Goal: Task Accomplishment & Management: Use online tool/utility

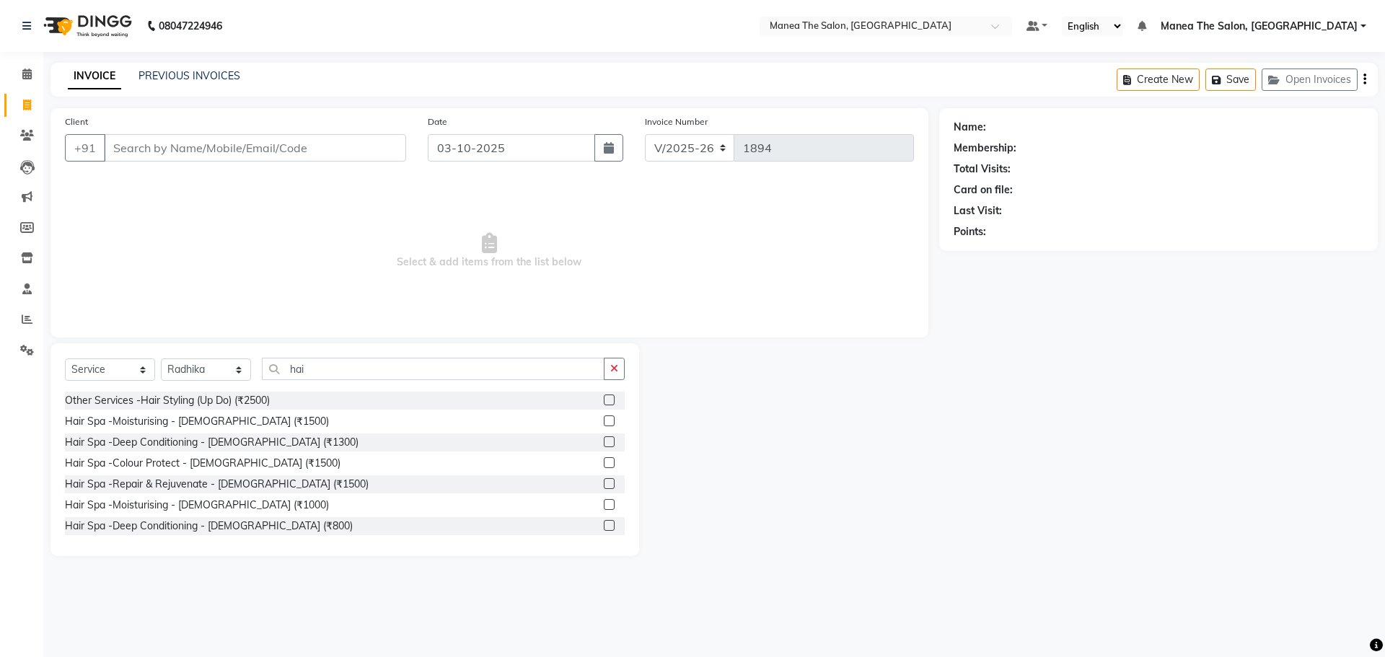
select select "7820"
select select "service"
select select "78218"
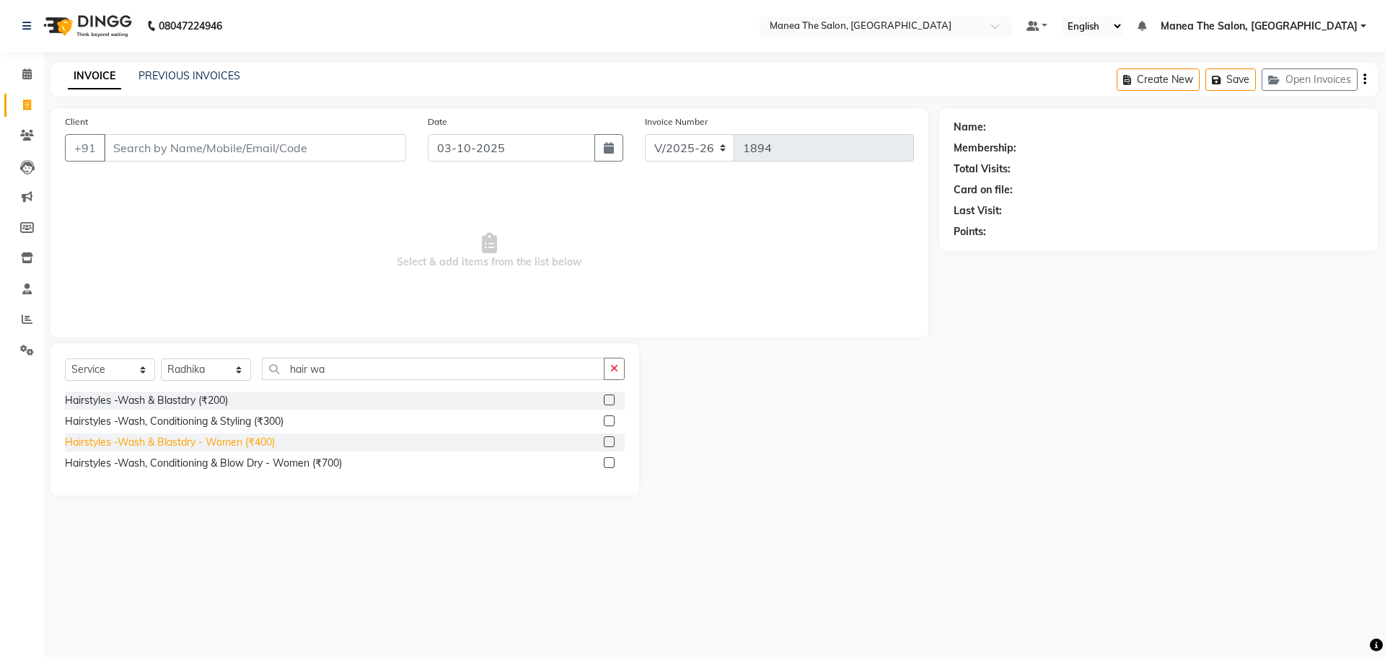
type input "hair wa"
click at [259, 438] on div "Hairstyles -Wash & Blastdry - Women (₹400)" at bounding box center [170, 442] width 210 height 15
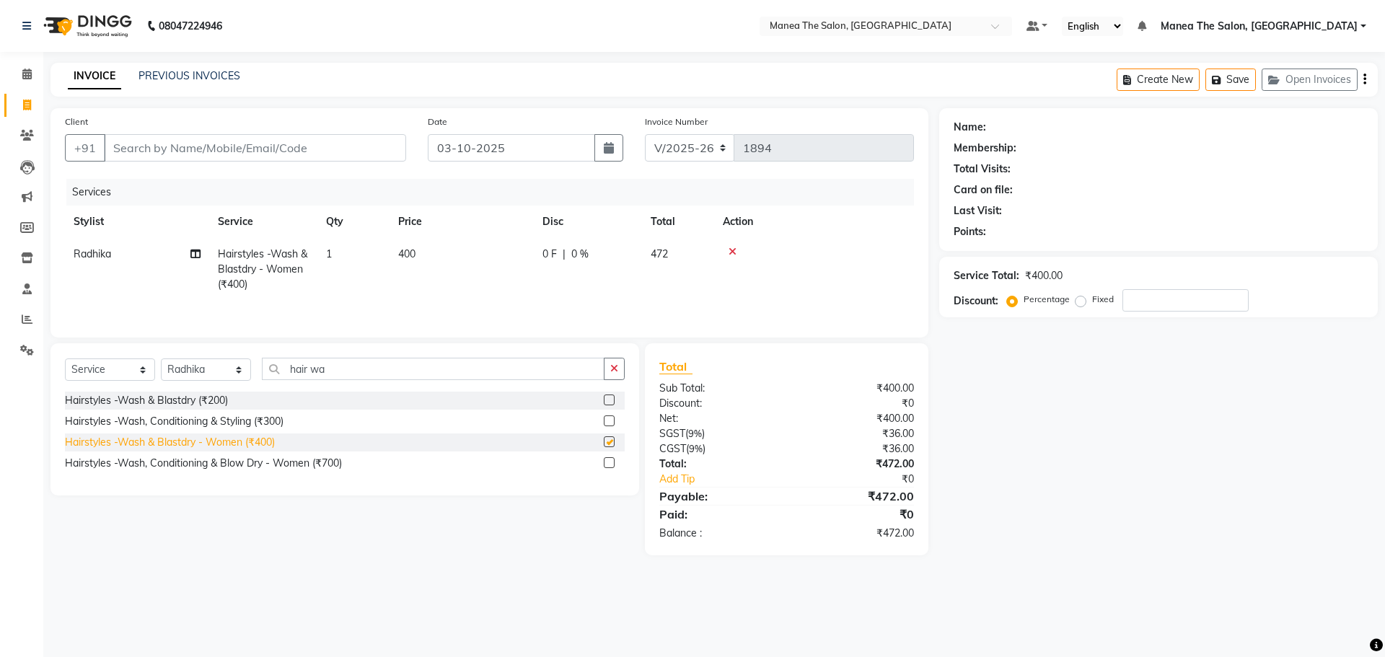
checkbox input "false"
click at [402, 247] on span "400" at bounding box center [406, 253] width 17 height 13
select select "78218"
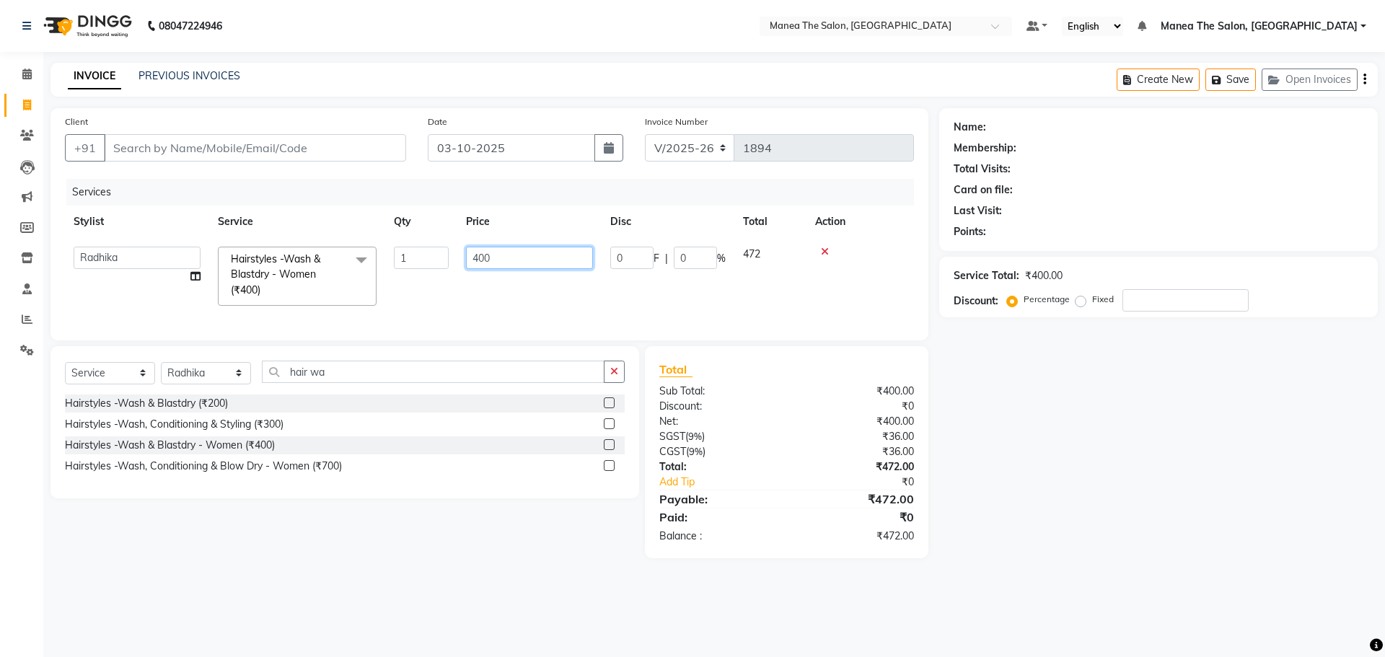
click at [477, 260] on input "400" at bounding box center [529, 258] width 127 height 22
type input "500"
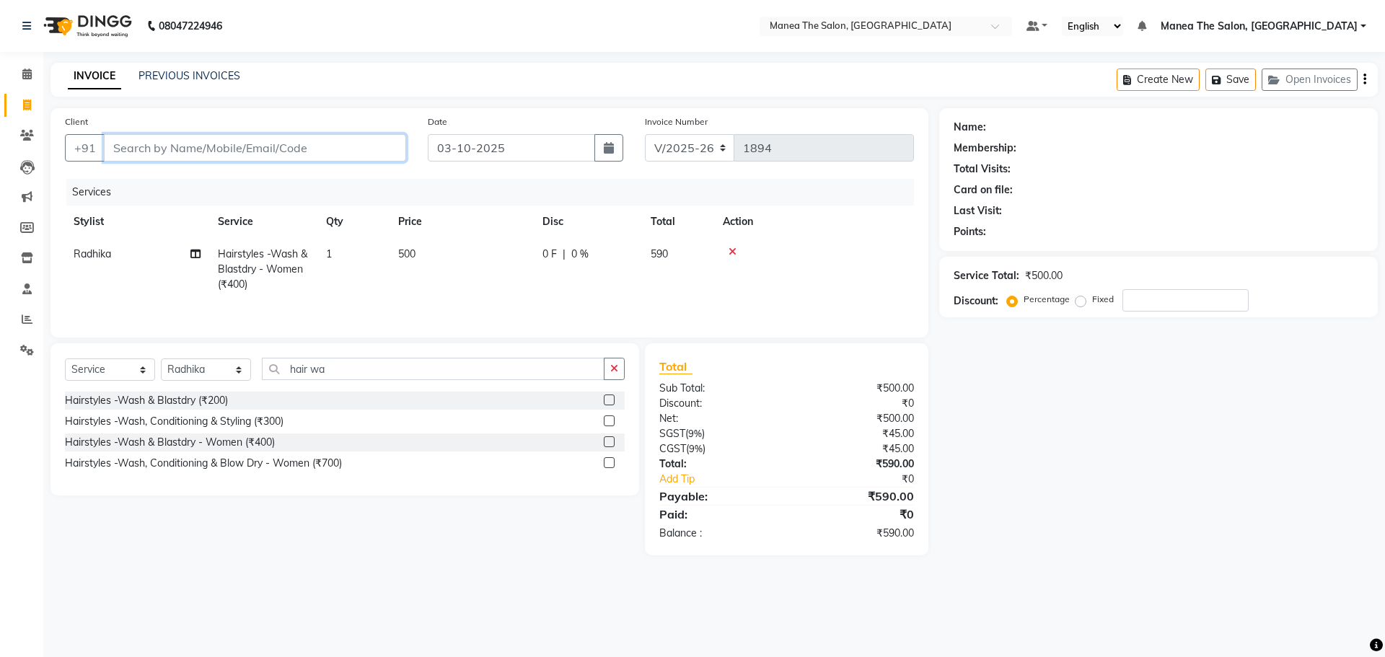
click at [267, 149] on input "Client" at bounding box center [255, 147] width 302 height 27
click at [402, 250] on span "500" at bounding box center [406, 253] width 17 height 13
select select "78218"
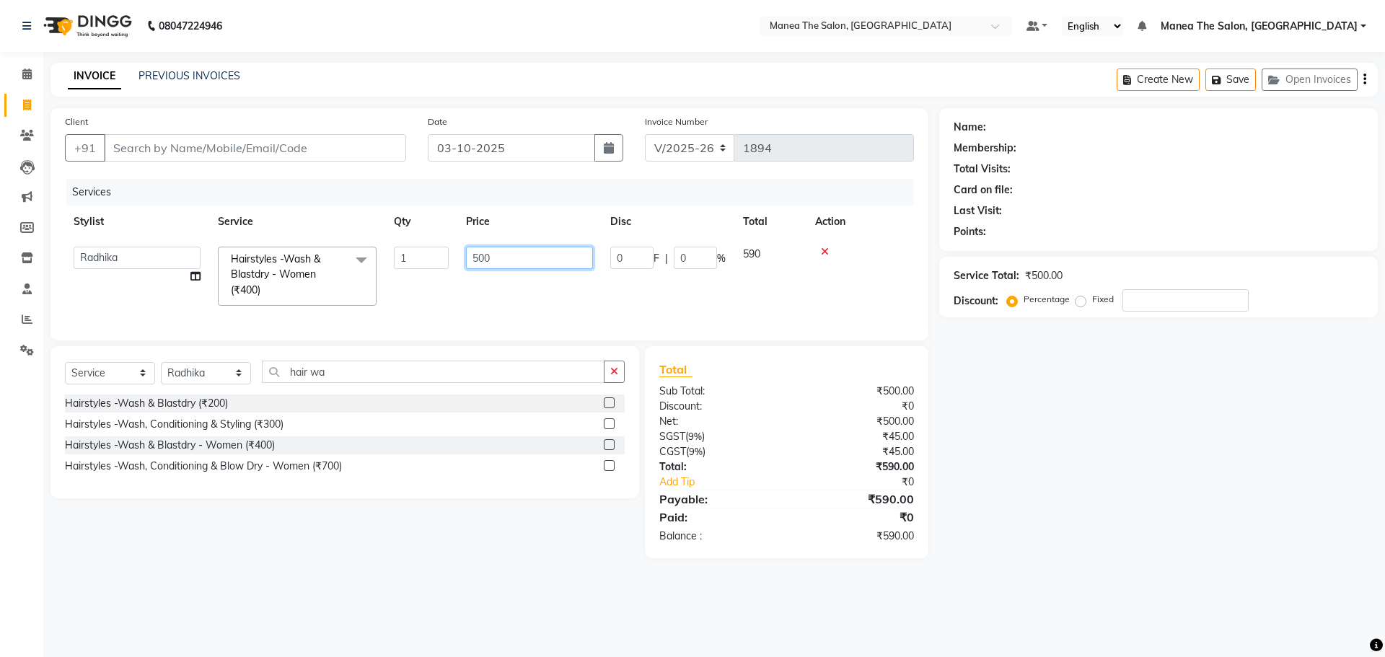
click at [477, 257] on input "500" at bounding box center [529, 258] width 127 height 22
type input "400"
drag, startPoint x: 556, startPoint y: 303, endPoint x: 482, endPoint y: 273, distance: 79.3
click at [550, 304] on div "Services Stylist Service Qty Price Disc Total Action [PERSON_NAME] [PERSON_NAME…" at bounding box center [489, 252] width 849 height 147
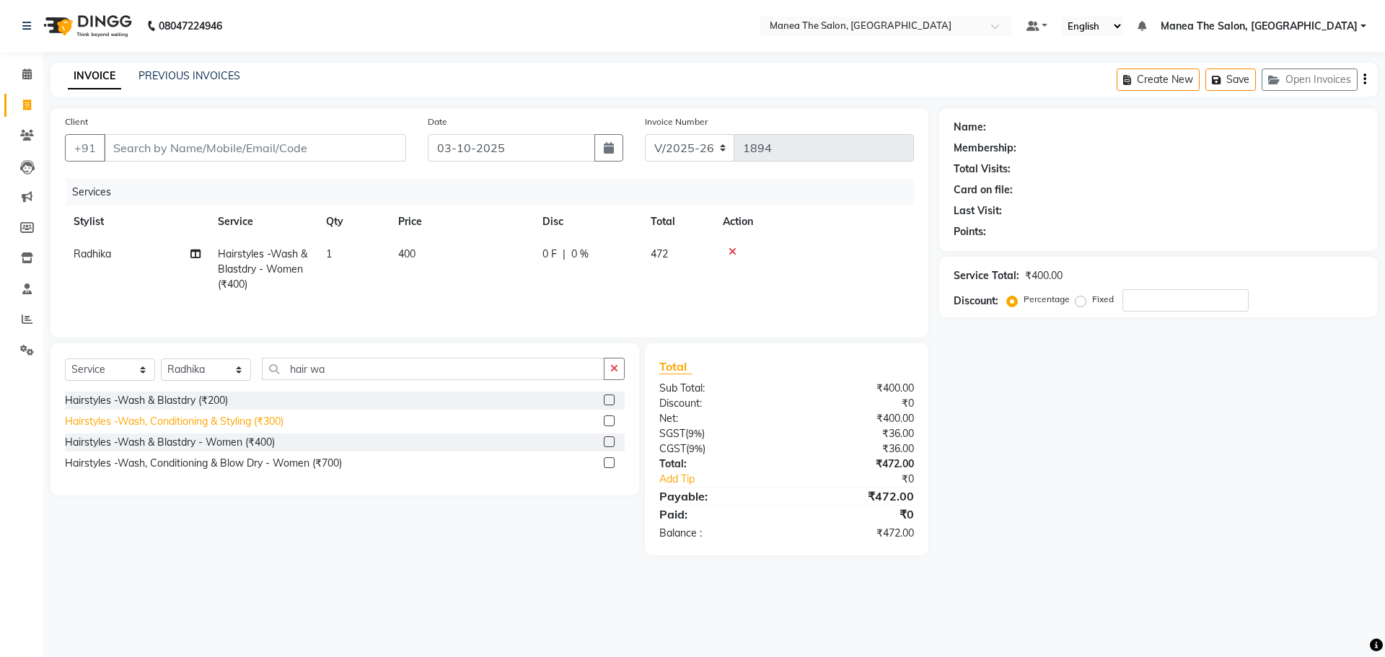
click at [272, 422] on div "Hairstyles -Wash, Conditioning & Styling (₹300)" at bounding box center [174, 421] width 219 height 15
checkbox input "false"
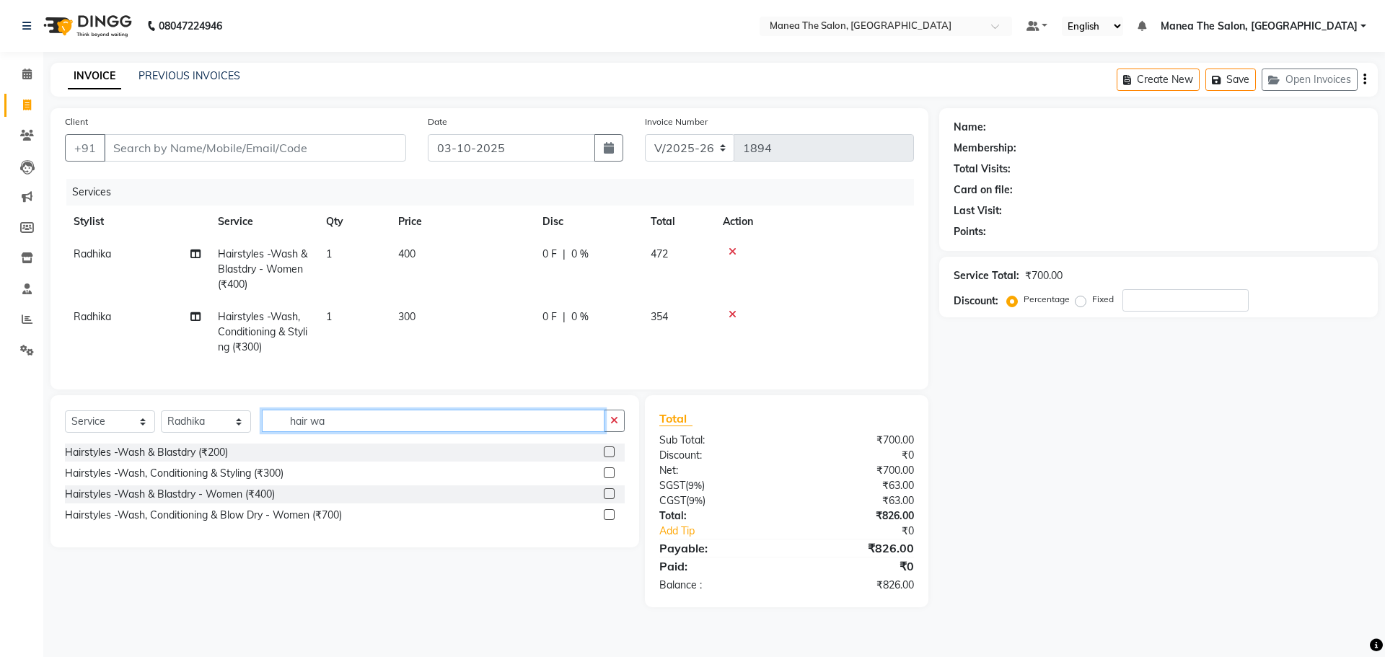
drag, startPoint x: 328, startPoint y: 428, endPoint x: 241, endPoint y: 435, distance: 87.5
click at [241, 435] on div "Select Service Product Membership Package Voucher Prepaid Gift Card Select Styl…" at bounding box center [345, 427] width 560 height 34
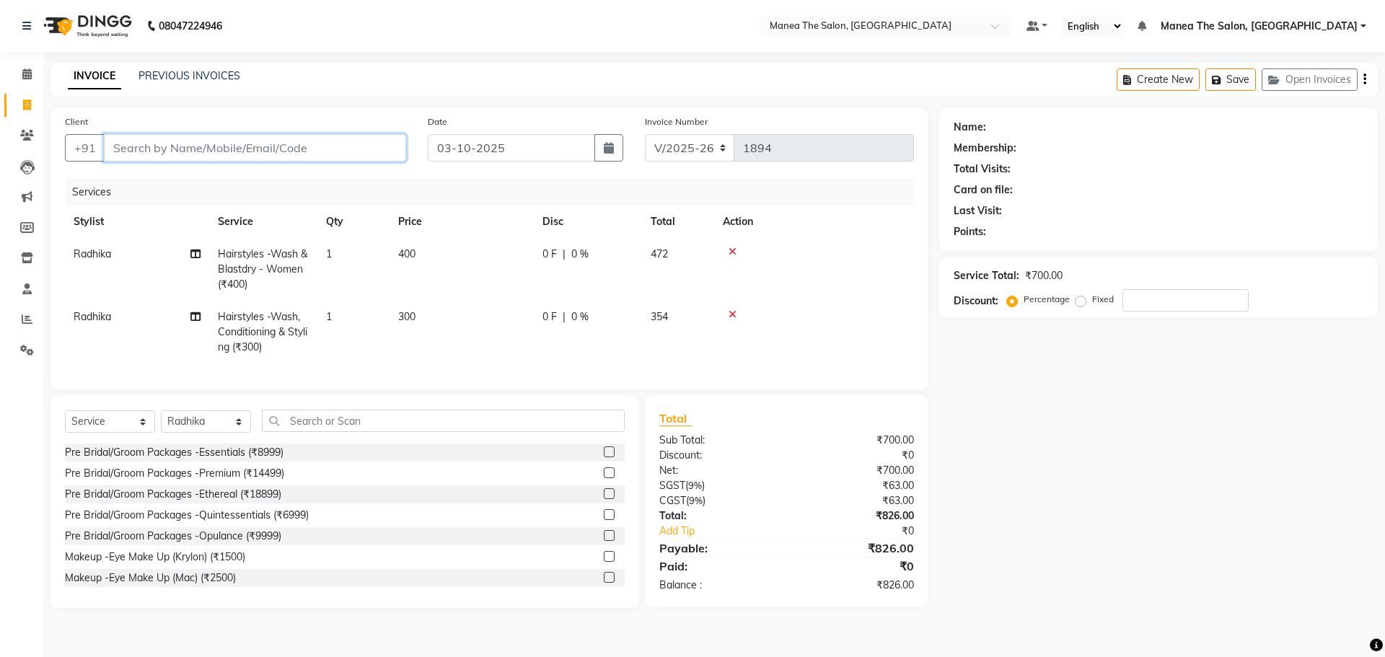
click at [319, 151] on input "Client" at bounding box center [255, 147] width 302 height 27
click at [733, 312] on icon at bounding box center [732, 314] width 8 height 10
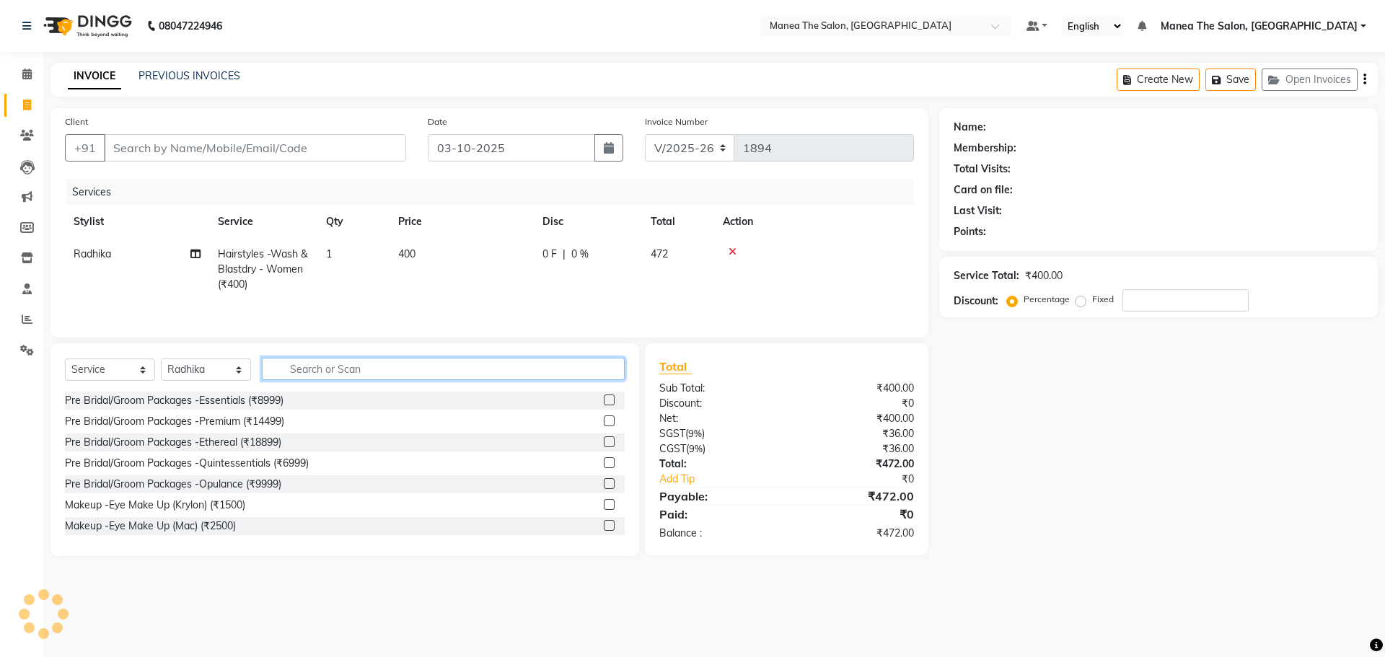
click at [332, 379] on input "text" at bounding box center [443, 369] width 363 height 22
click at [729, 253] on icon at bounding box center [732, 252] width 8 height 10
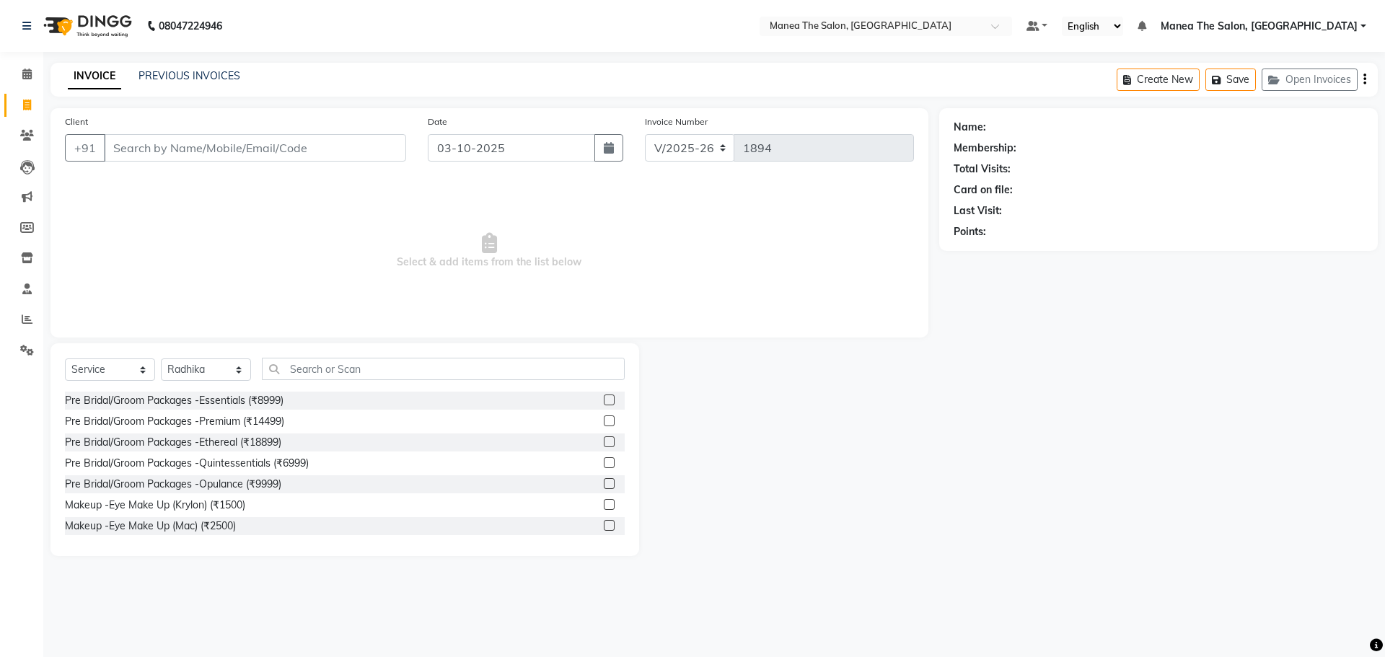
click at [342, 360] on div "Select Service Product Membership Package Voucher Prepaid Gift Card Select Styl…" at bounding box center [344, 449] width 588 height 213
drag, startPoint x: 340, startPoint y: 370, endPoint x: 321, endPoint y: 370, distance: 18.8
click at [339, 370] on input "text" at bounding box center [443, 369] width 363 height 22
click at [307, 369] on input "text" at bounding box center [443, 369] width 363 height 22
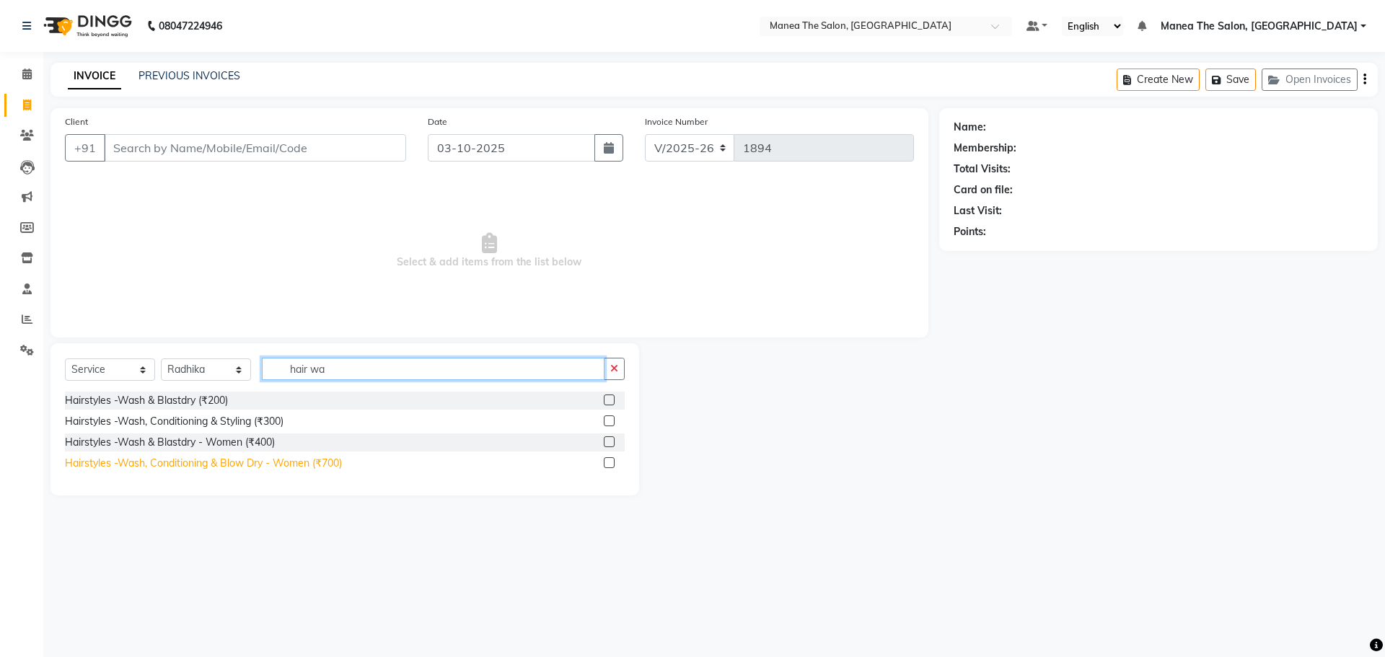
type input "hair wa"
click at [255, 456] on div "Hairstyles -Wash, Conditioning & Blow Dry - Women (₹700)" at bounding box center [203, 463] width 277 height 15
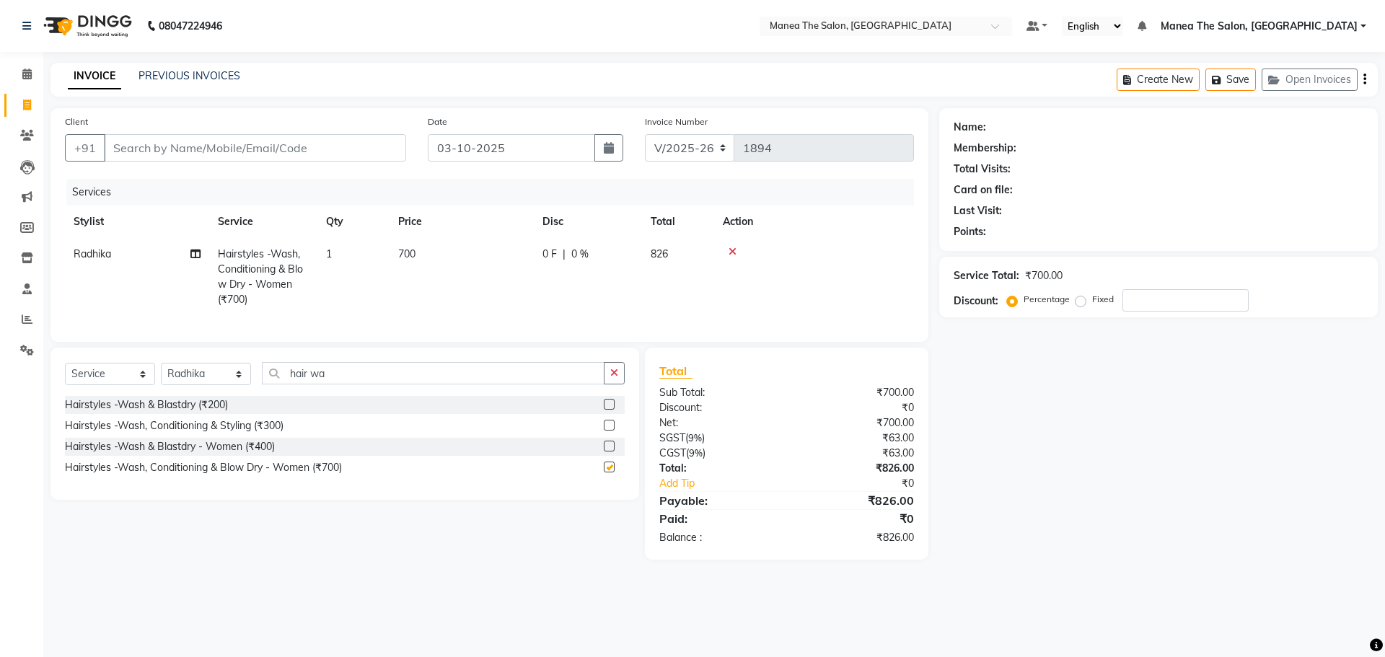
checkbox input "false"
click at [332, 144] on input "Client" at bounding box center [255, 147] width 302 height 27
type input "9"
type input "0"
type input "900040048"
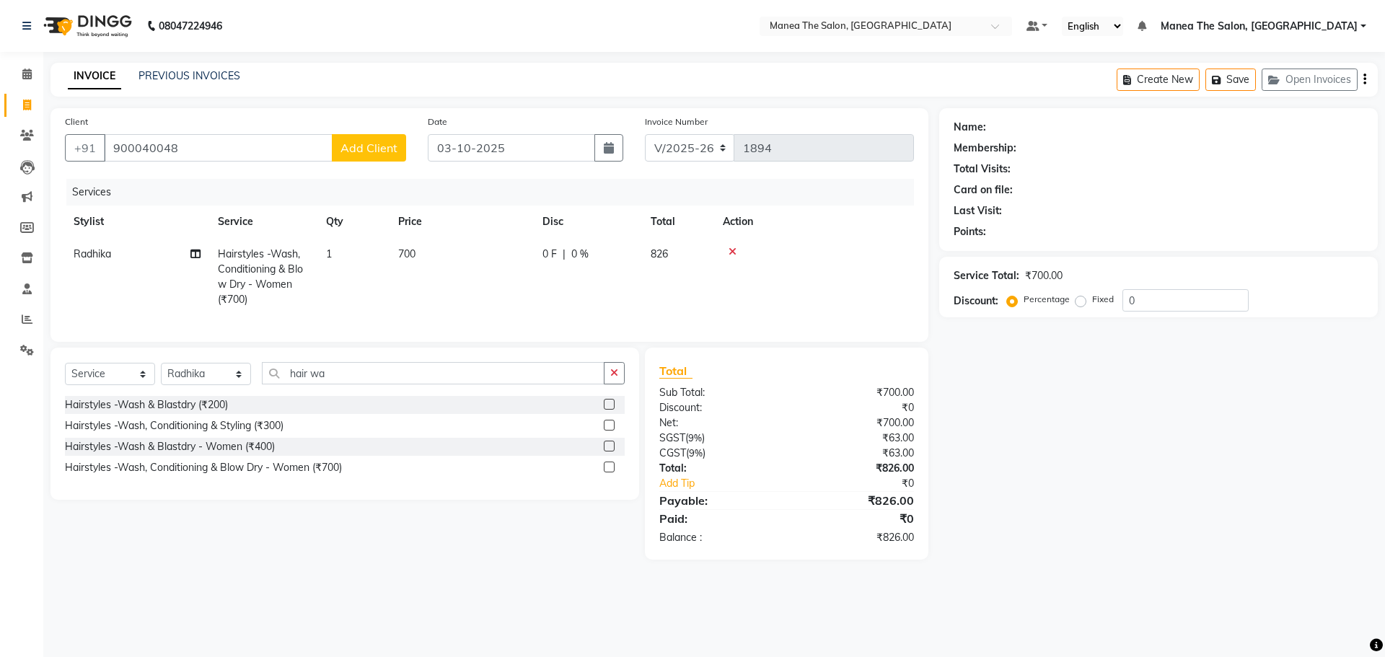
click at [358, 141] on span "Add Client" at bounding box center [368, 148] width 57 height 14
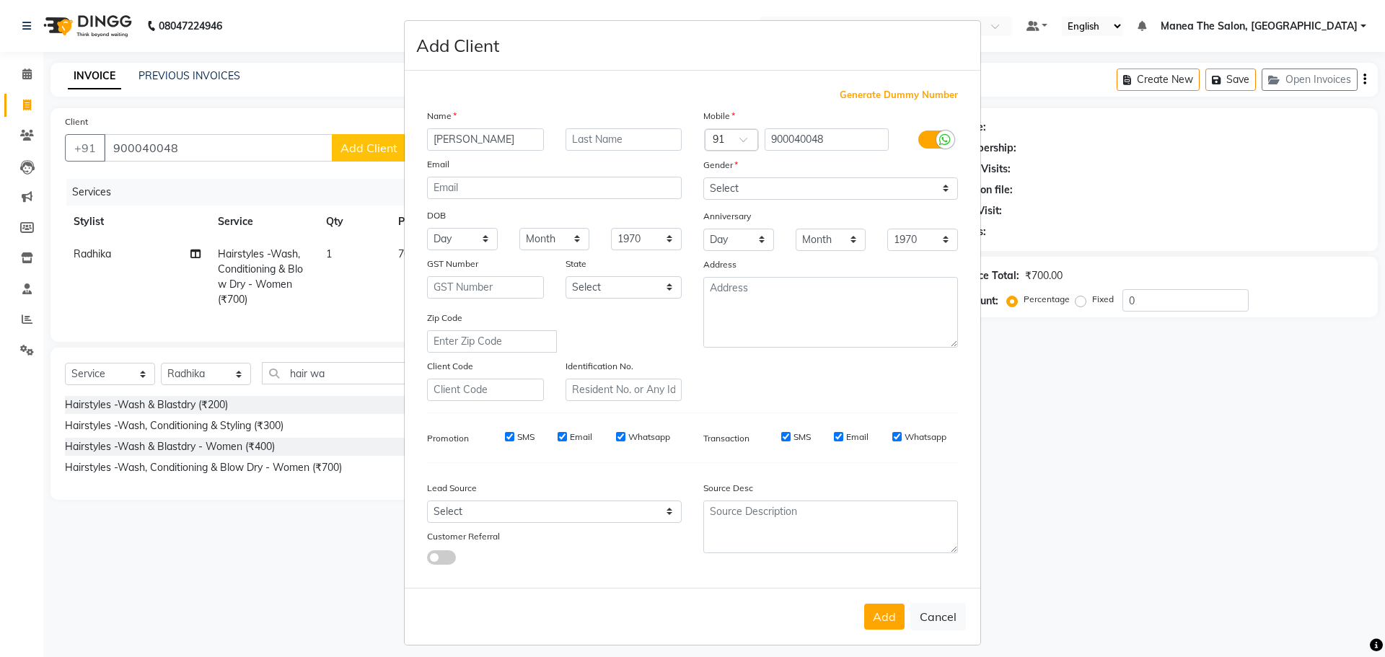
type input "[PERSON_NAME]"
click at [746, 192] on select "Select [DEMOGRAPHIC_DATA] [DEMOGRAPHIC_DATA] Other Prefer Not To Say" at bounding box center [830, 188] width 255 height 22
select select "[DEMOGRAPHIC_DATA]"
click at [703, 177] on select "Select [DEMOGRAPHIC_DATA] [DEMOGRAPHIC_DATA] Other Prefer Not To Say" at bounding box center [830, 188] width 255 height 22
drag, startPoint x: 866, startPoint y: 624, endPoint x: 906, endPoint y: 621, distance: 39.8
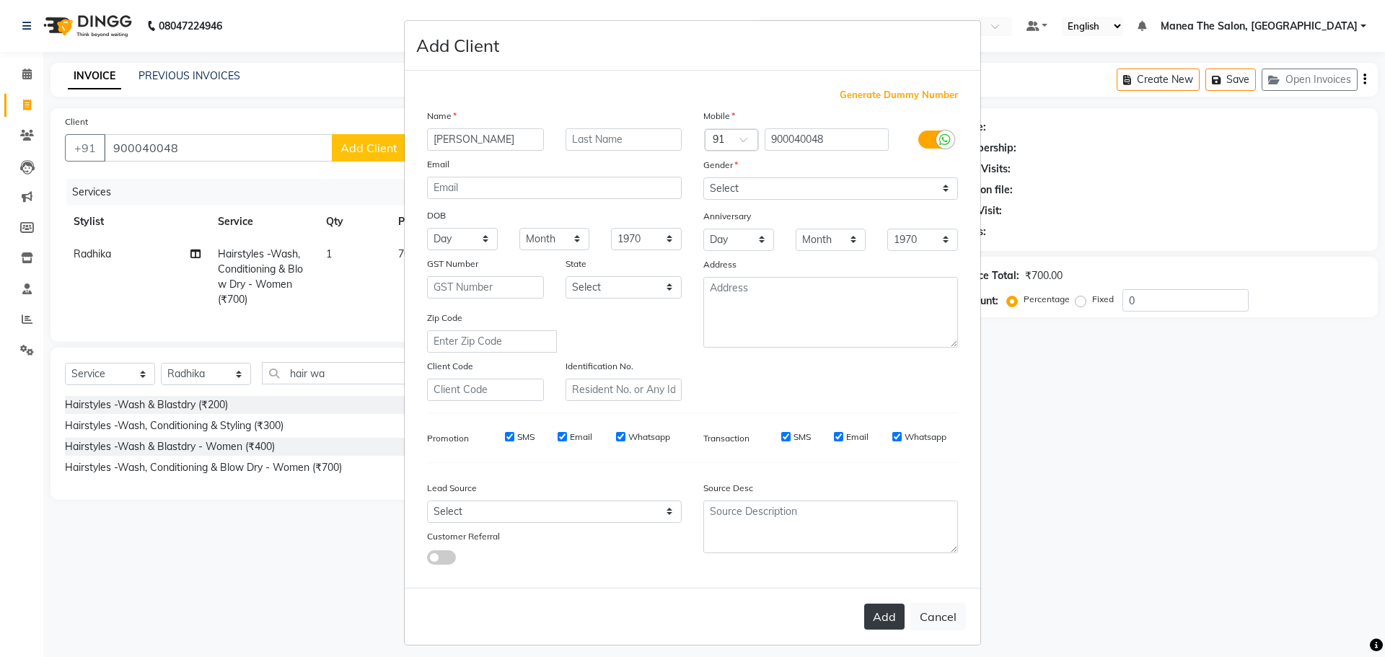
click at [865, 624] on button "Add" at bounding box center [884, 617] width 40 height 26
select select
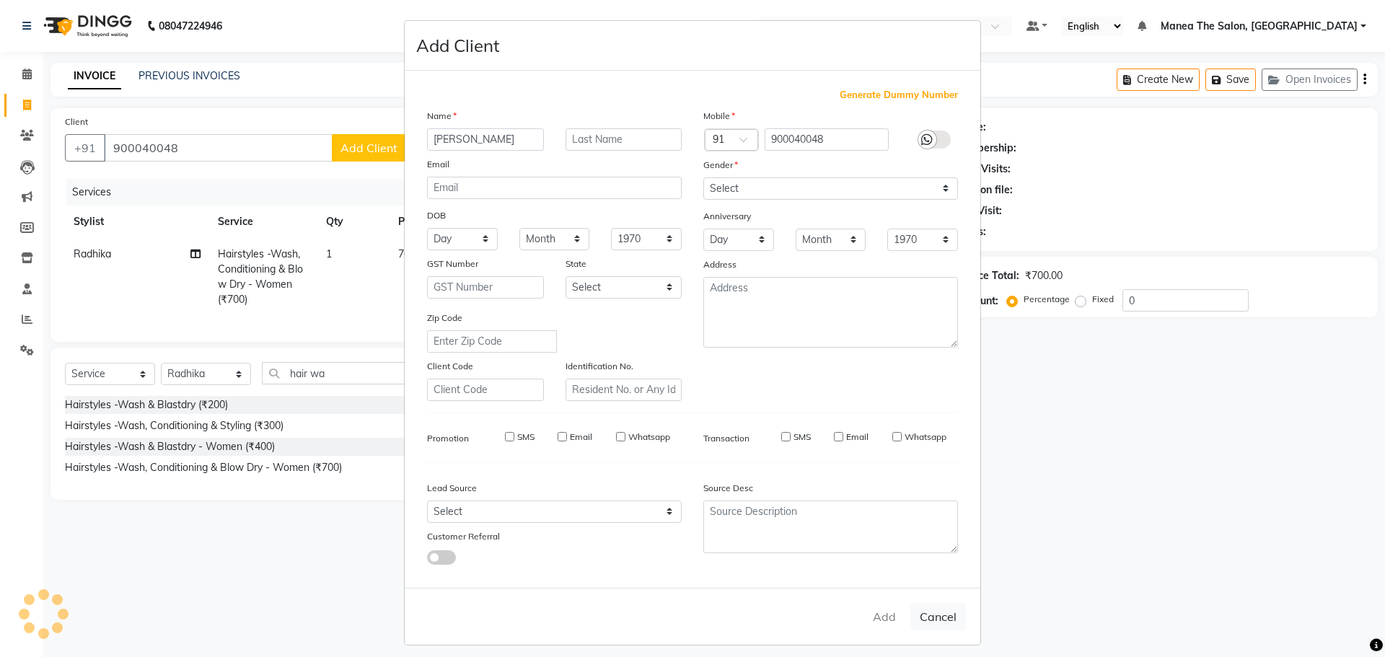
select select
checkbox input "false"
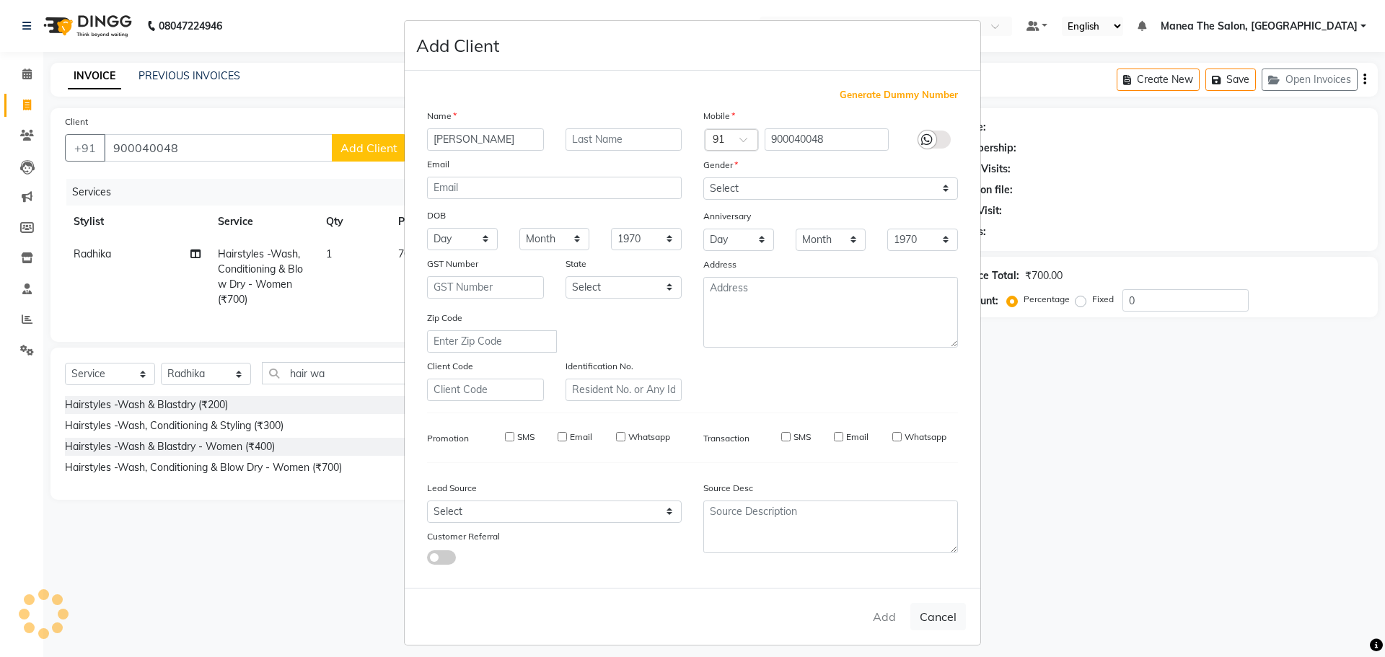
checkbox input "false"
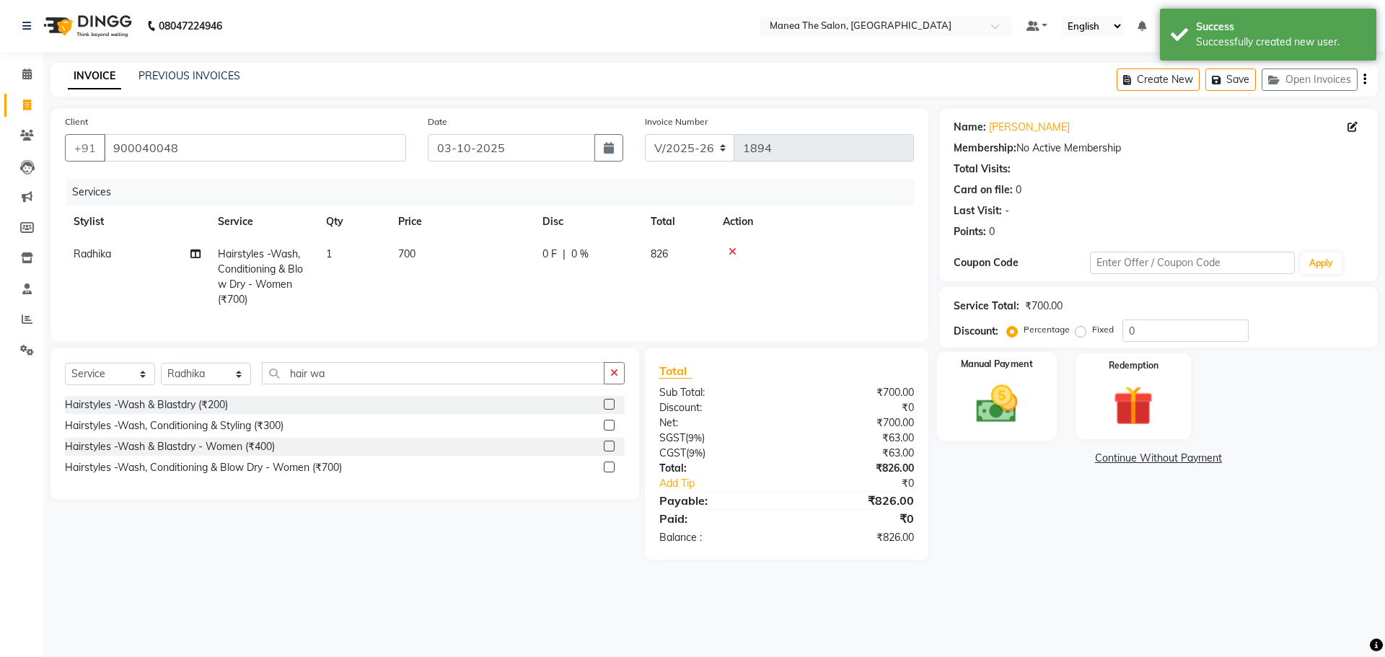
click at [1008, 395] on img at bounding box center [996, 404] width 67 height 48
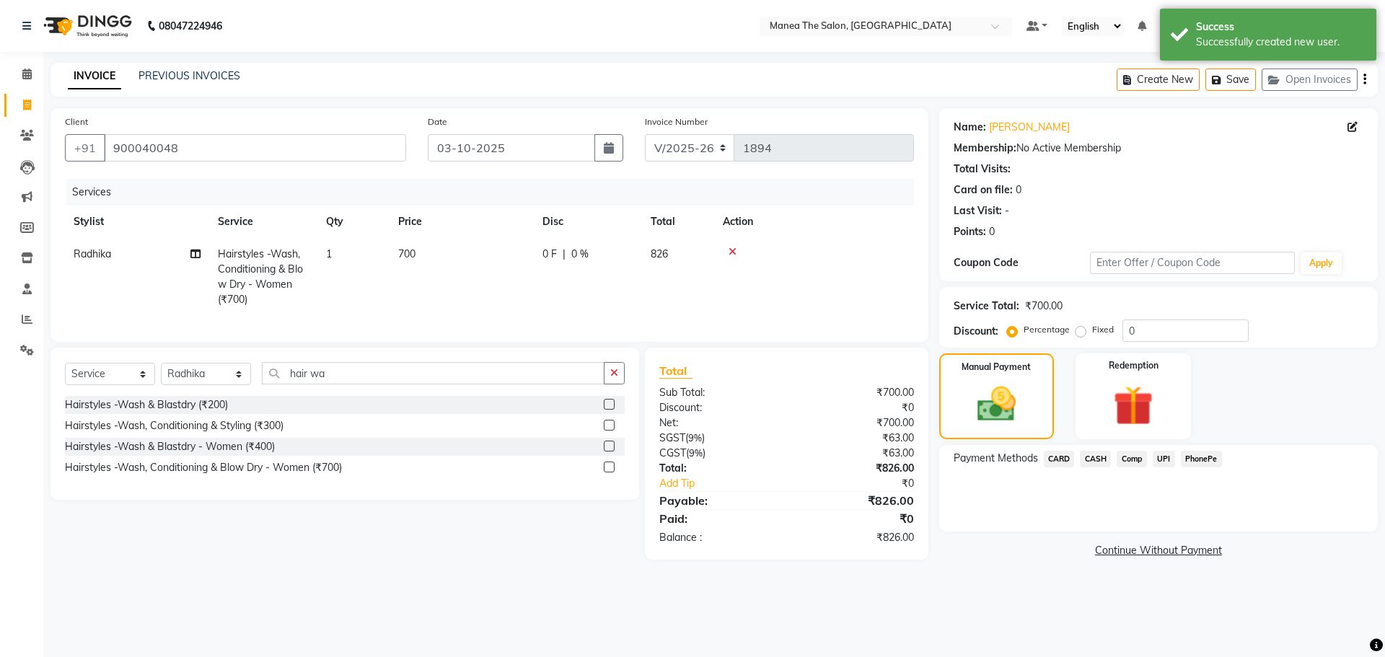
click at [1199, 456] on span "PhonePe" at bounding box center [1201, 459] width 41 height 17
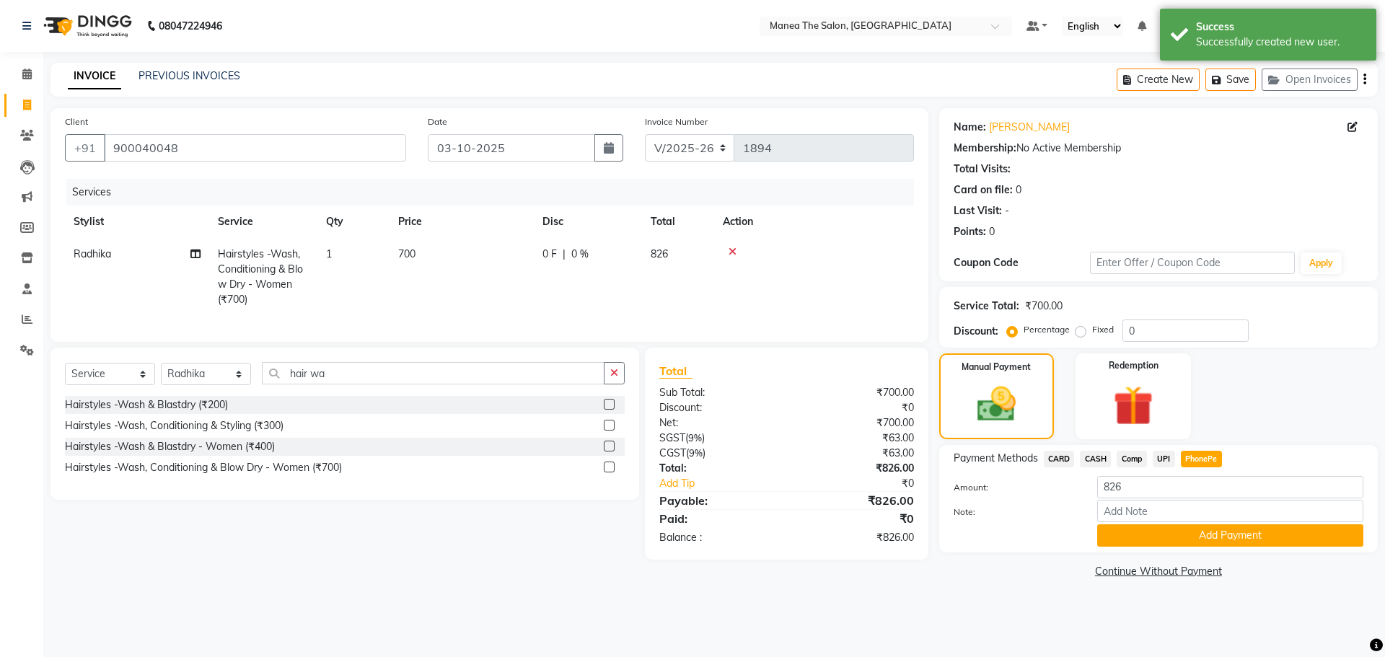
click at [1173, 452] on span "UPI" at bounding box center [1163, 459] width 22 height 17
click at [1108, 409] on img at bounding box center [1132, 405] width 67 height 51
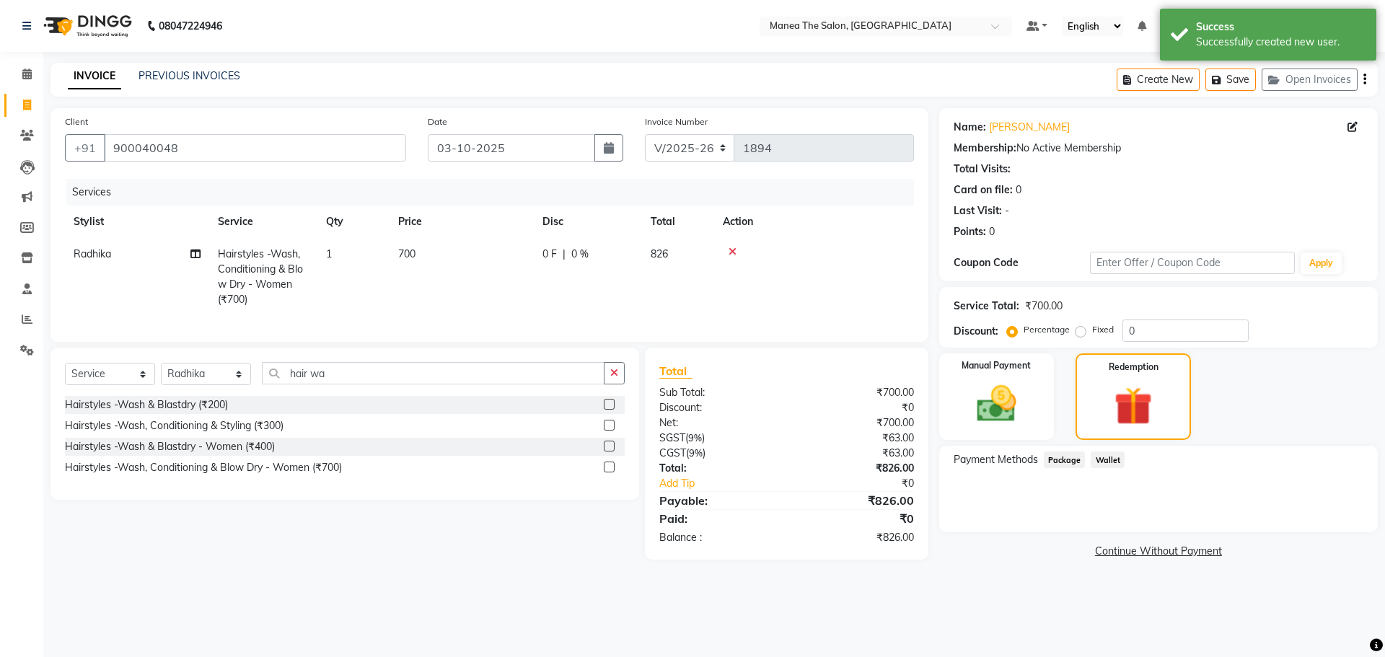
drag, startPoint x: 989, startPoint y: 404, endPoint x: 1031, endPoint y: 441, distance: 55.7
click at [989, 405] on img at bounding box center [996, 404] width 65 height 46
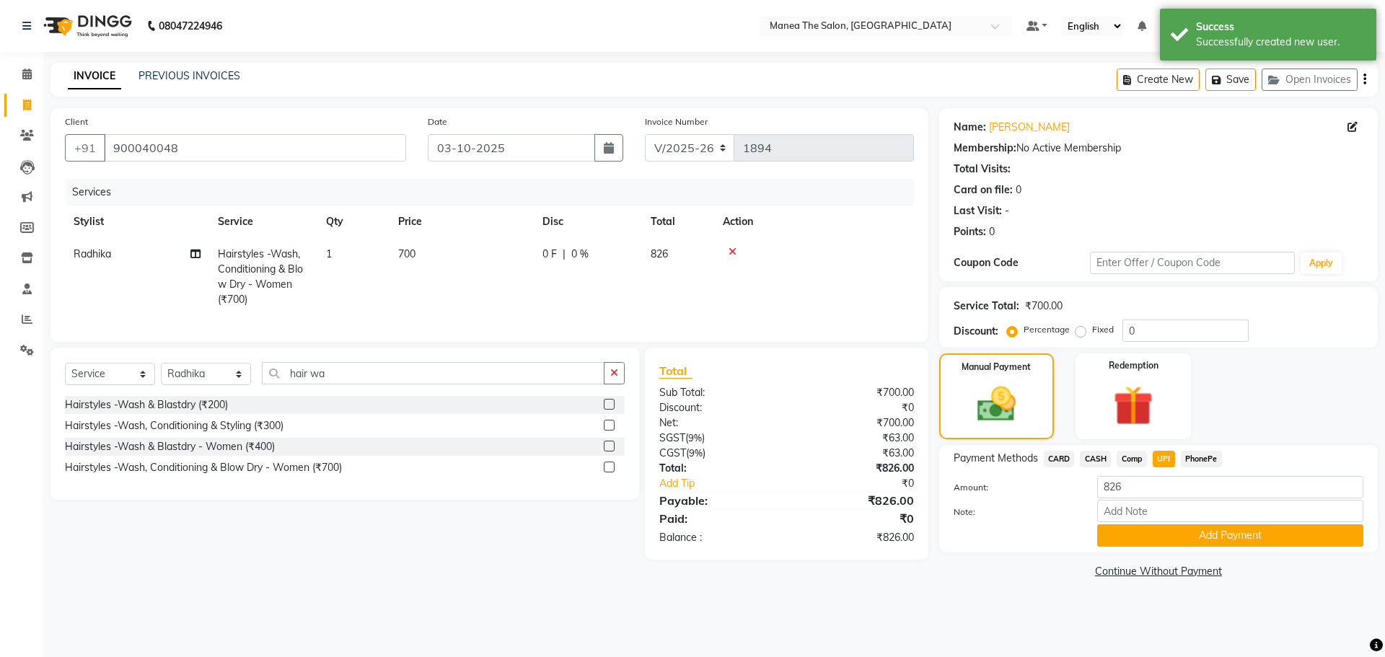
click at [1092, 454] on span "CASH" at bounding box center [1095, 459] width 31 height 17
click at [1169, 524] on button "Add Payment" at bounding box center [1230, 535] width 266 height 22
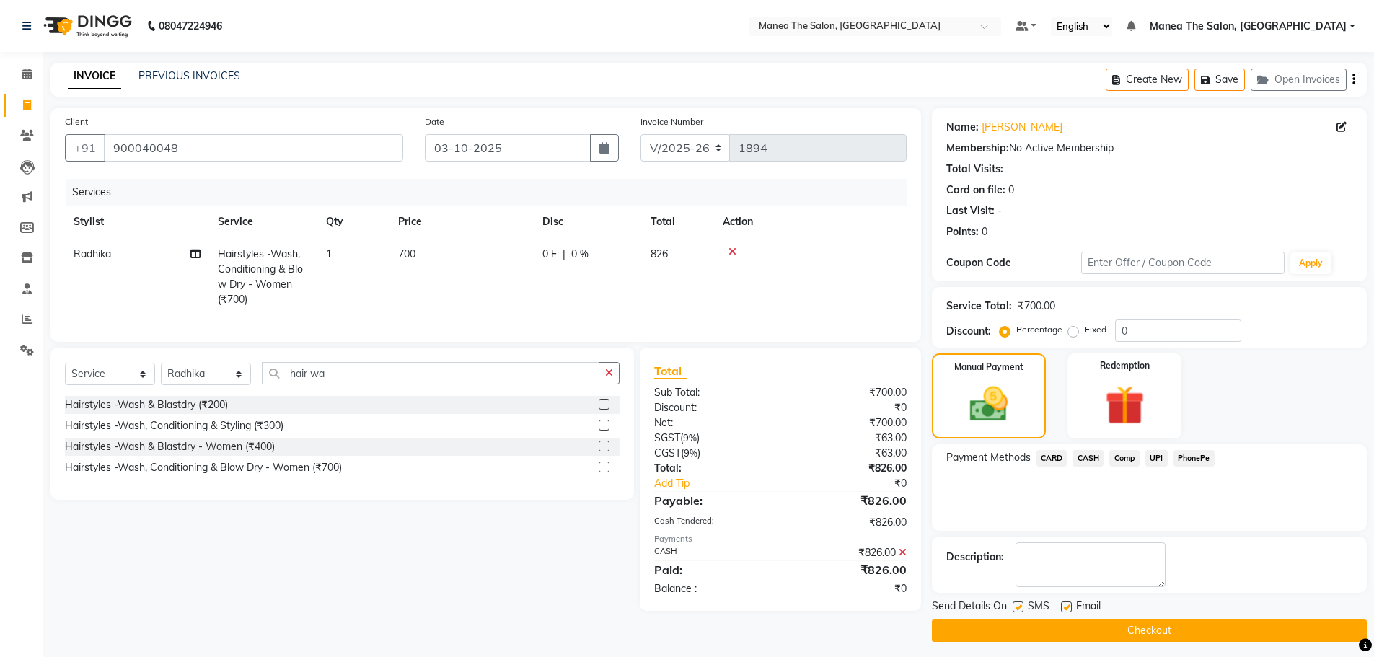
click at [1070, 605] on label at bounding box center [1066, 606] width 11 height 11
click at [1070, 605] on input "checkbox" at bounding box center [1065, 607] width 9 height 9
checkbox input "false"
click at [1054, 618] on div "Send Details On SMS Email Checkout" at bounding box center [1149, 620] width 435 height 43
click at [1044, 627] on button "Checkout" at bounding box center [1149, 630] width 435 height 22
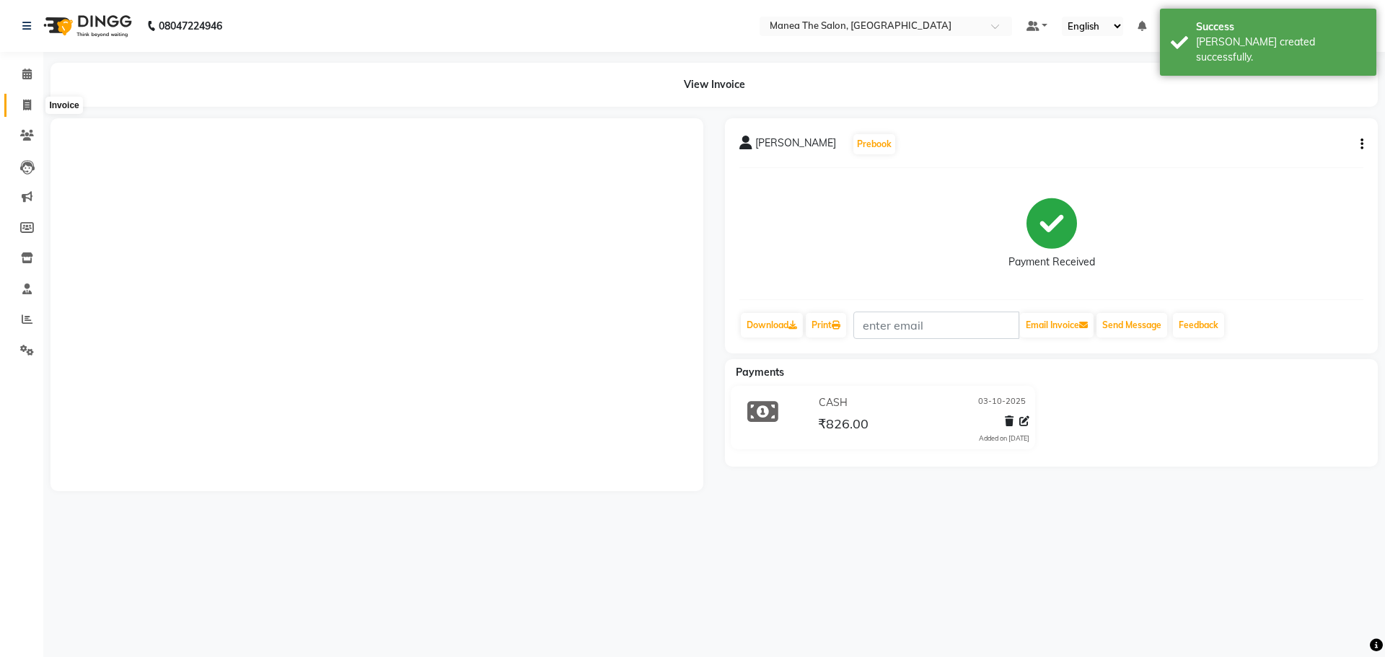
click at [29, 97] on span at bounding box center [26, 105] width 25 height 17
select select "7820"
select select "service"
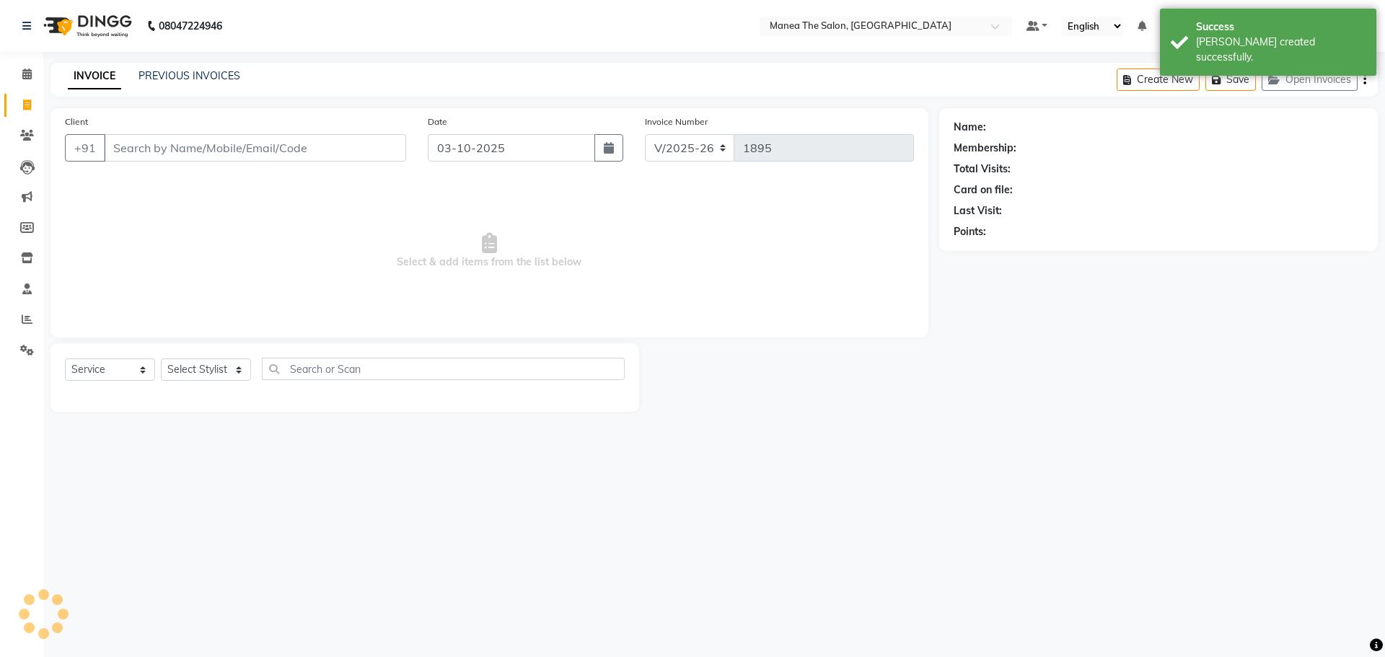
click at [139, 82] on div "PREVIOUS INVOICES" at bounding box center [189, 76] width 102 height 15
click at [161, 76] on link "PREVIOUS INVOICES" at bounding box center [189, 75] width 102 height 13
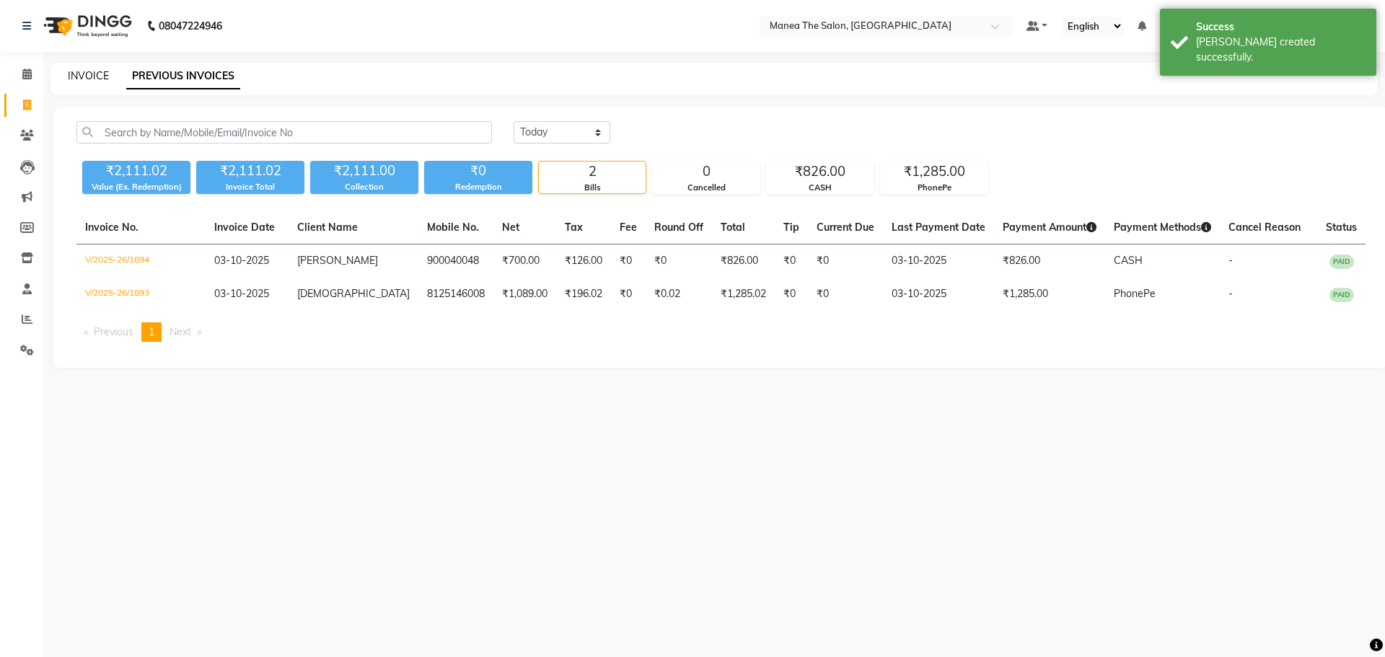
click at [90, 72] on link "INVOICE" at bounding box center [88, 75] width 41 height 13
select select "7820"
select select "service"
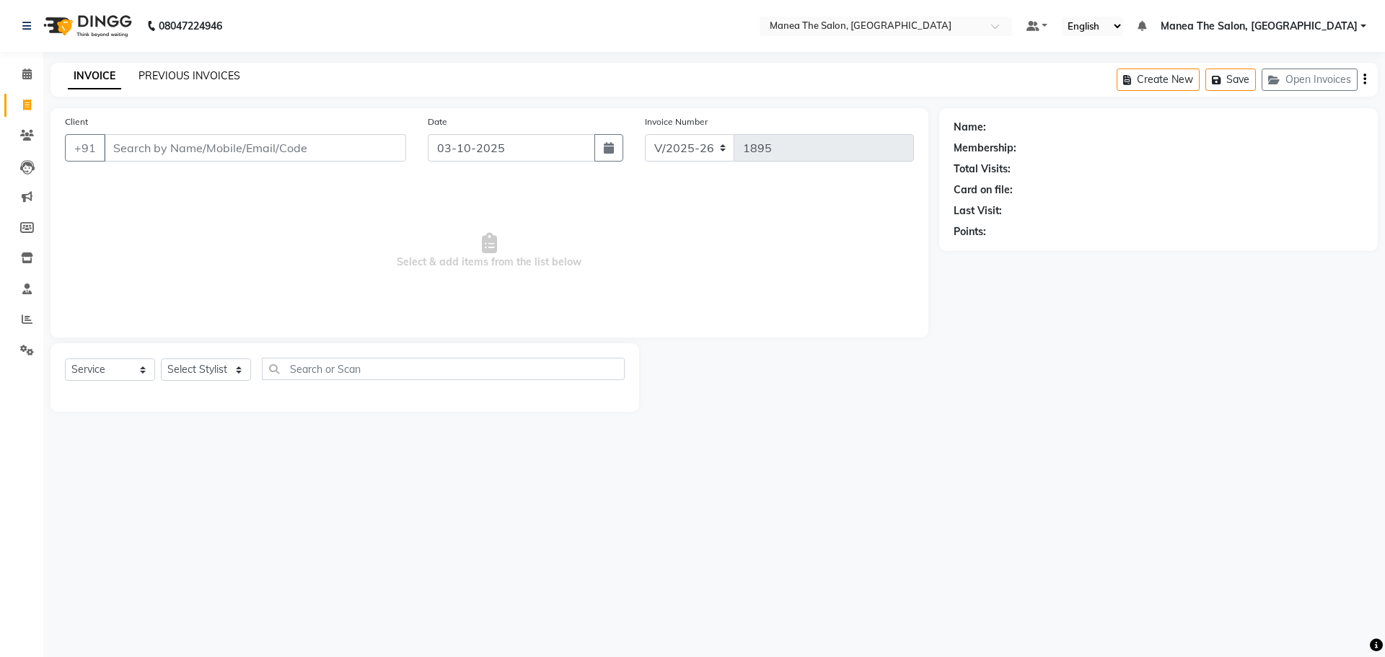
click at [198, 75] on link "PREVIOUS INVOICES" at bounding box center [189, 75] width 102 height 13
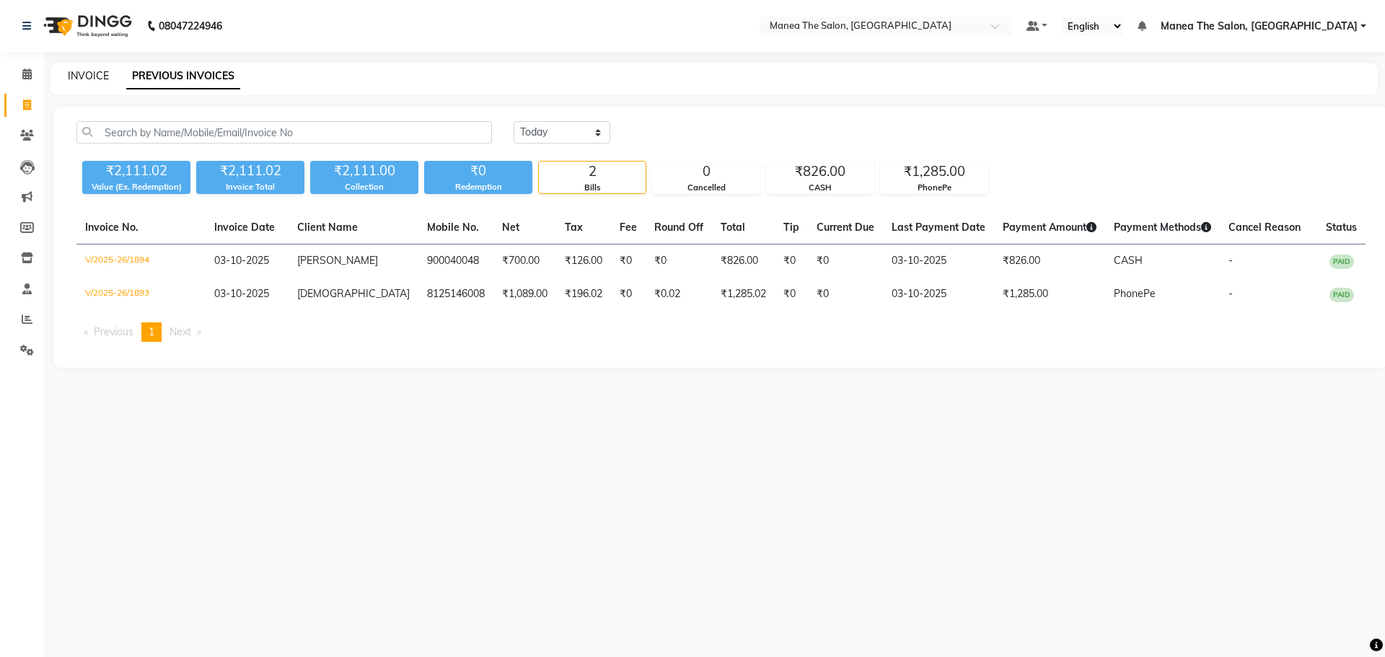
click at [94, 75] on link "INVOICE" at bounding box center [88, 75] width 41 height 13
select select "service"
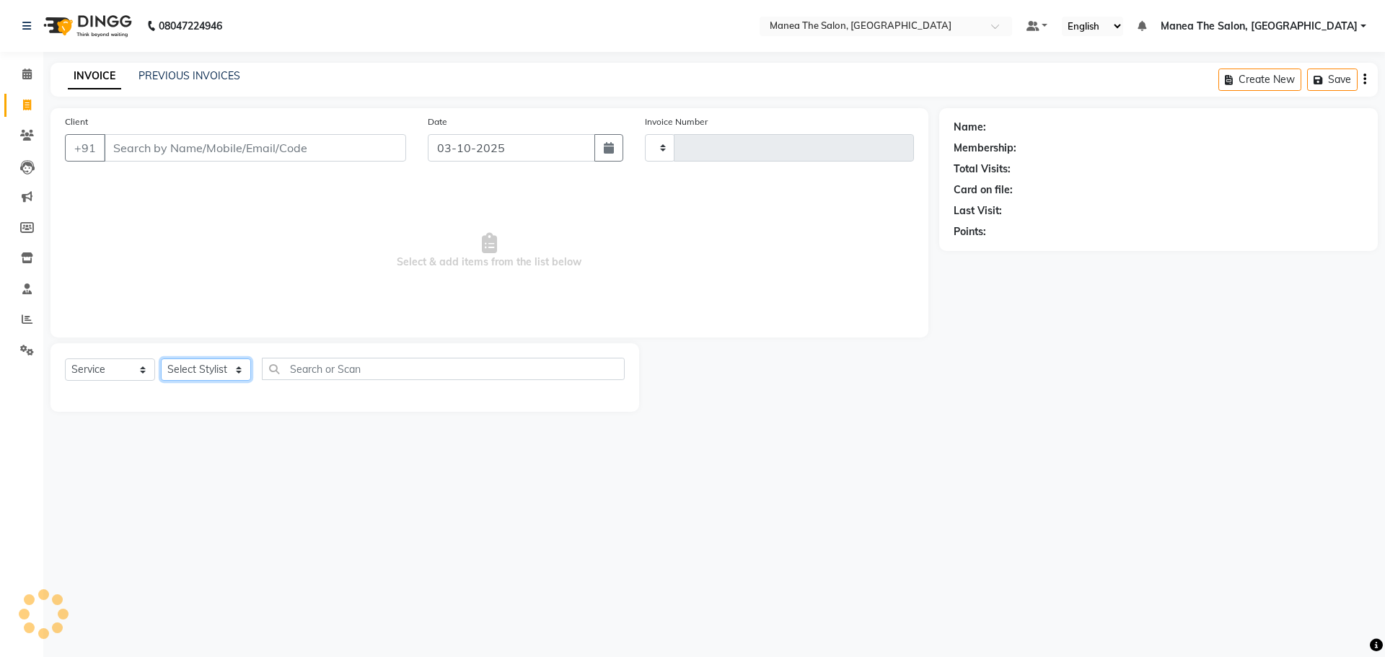
click at [222, 358] on select "Select Stylist" at bounding box center [206, 369] width 90 height 22
type input "1895"
select select "7820"
click at [216, 364] on select "Select Stylist [PERSON_NAME] [PERSON_NAME] Rubika [PERSON_NAME] [PERSON_NAME]" at bounding box center [206, 369] width 90 height 22
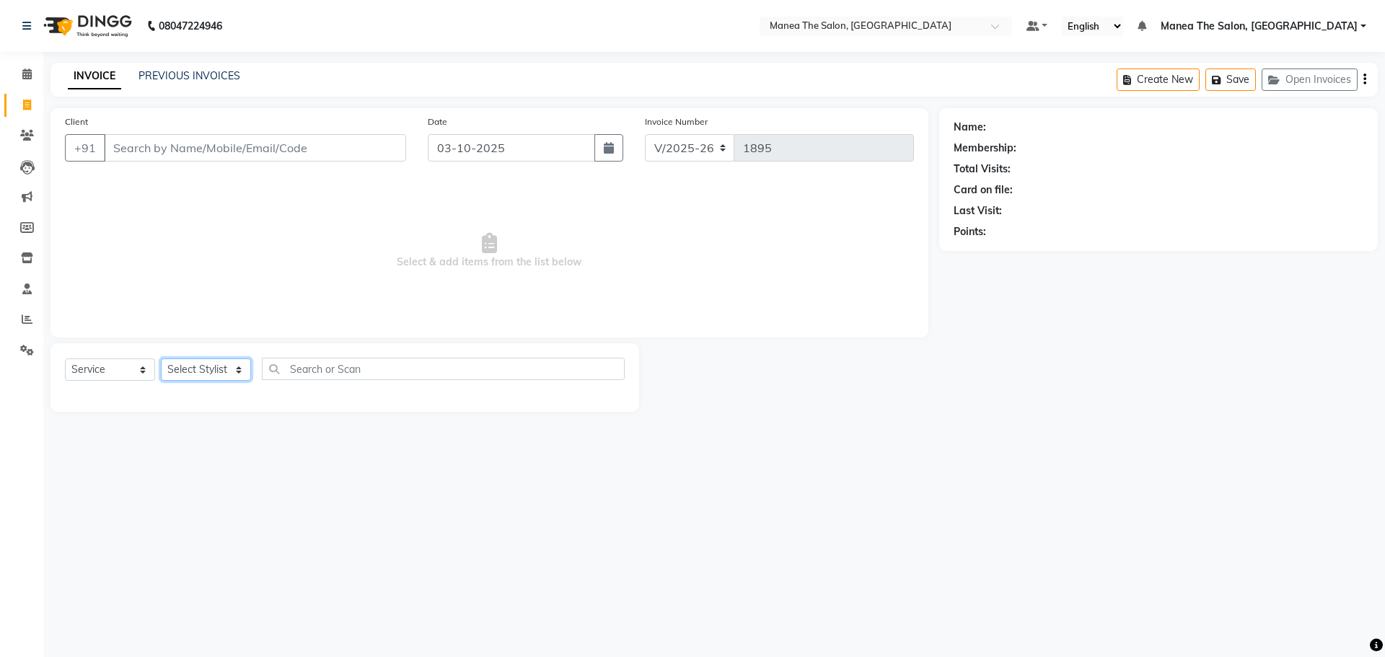
select select "92262"
click at [161, 358] on select "Select Stylist [PERSON_NAME] [PERSON_NAME] Rubika [PERSON_NAME] [PERSON_NAME]" at bounding box center [206, 369] width 90 height 22
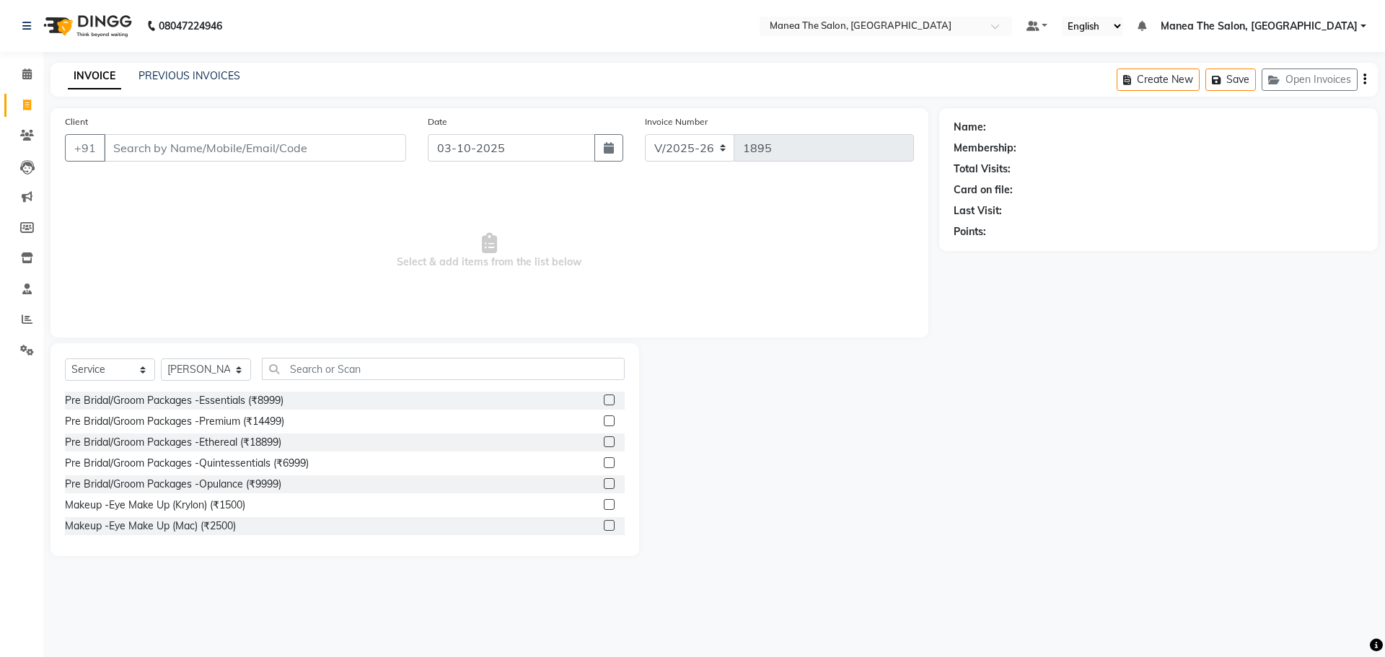
click at [428, 344] on div "Select Service Product Membership Package Voucher Prepaid Gift Card Select Styl…" at bounding box center [344, 449] width 588 height 213
click at [420, 368] on input "text" at bounding box center [443, 369] width 363 height 22
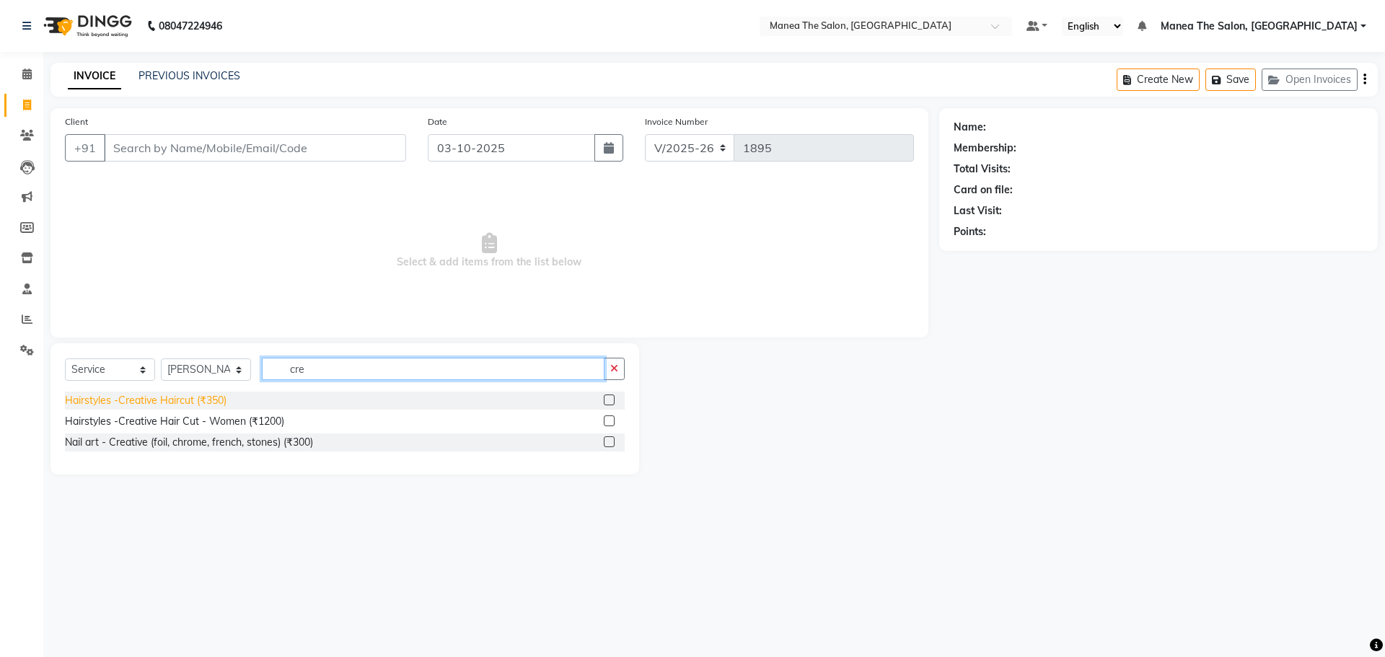
type input "cre"
click at [213, 397] on div "Hairstyles -Creative Haircut (₹350)" at bounding box center [146, 400] width 162 height 15
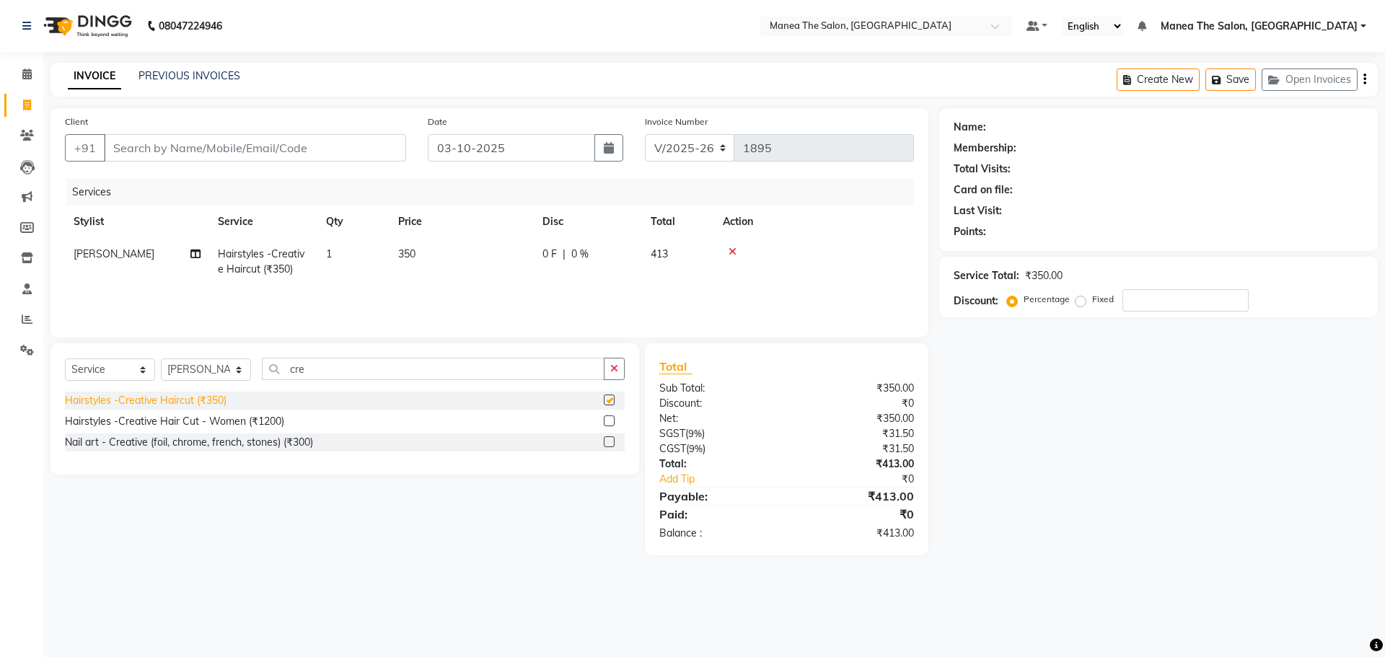
checkbox input "false"
click at [206, 371] on select "Select Stylist [PERSON_NAME] [PERSON_NAME] Rubika [PERSON_NAME] [PERSON_NAME]" at bounding box center [206, 369] width 90 height 22
click at [161, 358] on select "Select Stylist [PERSON_NAME] [PERSON_NAME] Rubika [PERSON_NAME] [PERSON_NAME]" at bounding box center [206, 369] width 90 height 22
click at [317, 369] on input "cre" at bounding box center [433, 369] width 343 height 22
click at [213, 372] on select "Select Stylist [PERSON_NAME] [PERSON_NAME] Rubika [PERSON_NAME] [PERSON_NAME]" at bounding box center [206, 369] width 90 height 22
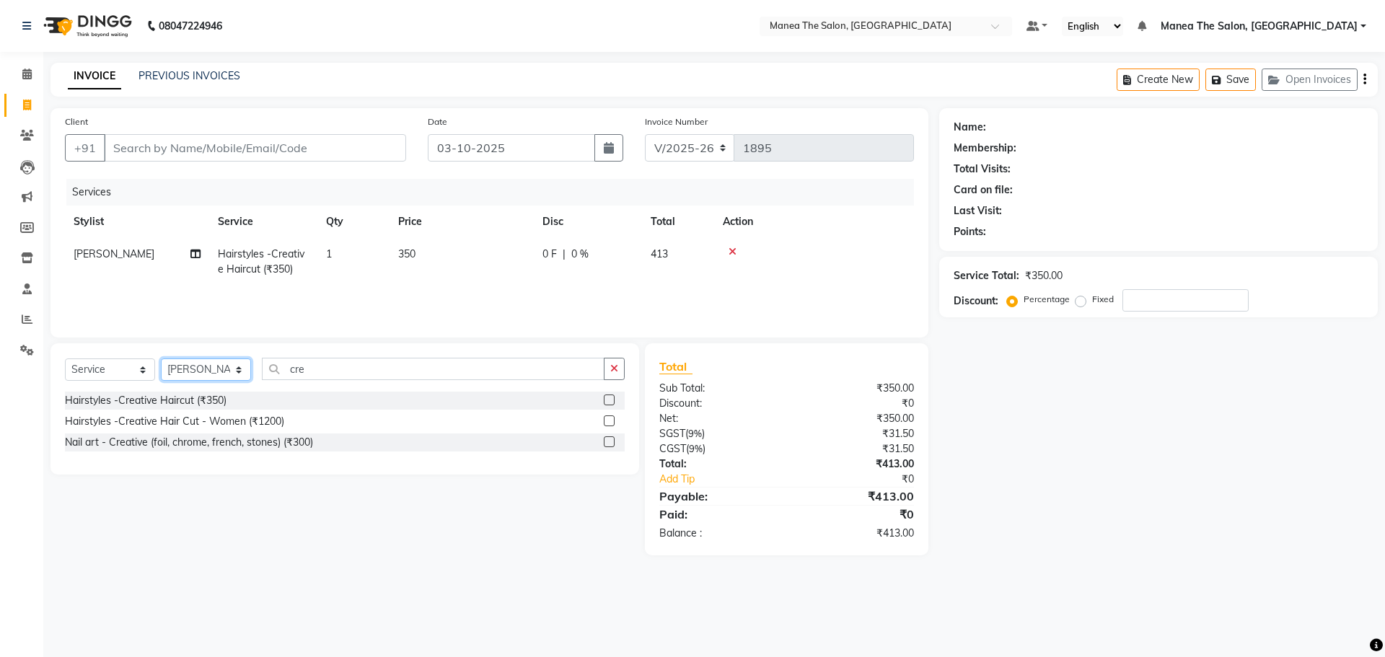
select select "69986"
click at [161, 358] on select "Select Stylist [PERSON_NAME] [PERSON_NAME] Rubika [PERSON_NAME] [PERSON_NAME]" at bounding box center [206, 369] width 90 height 22
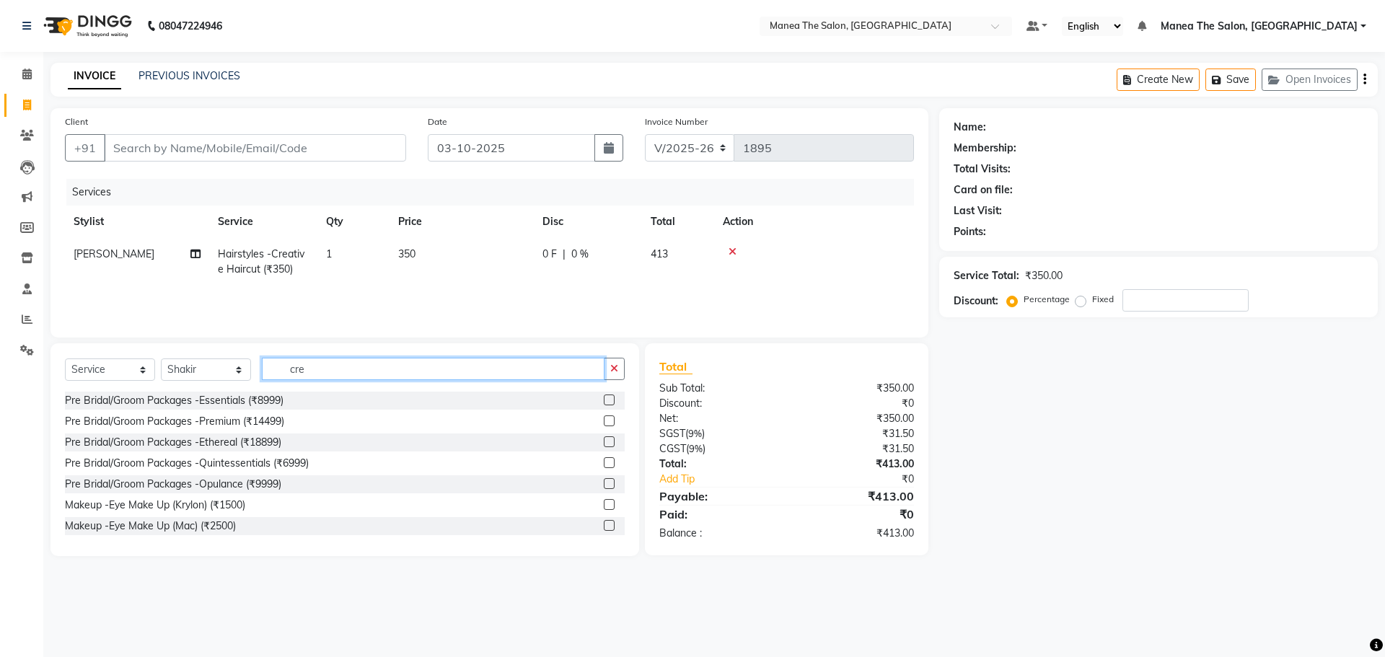
click at [317, 369] on input "cre" at bounding box center [433, 369] width 343 height 22
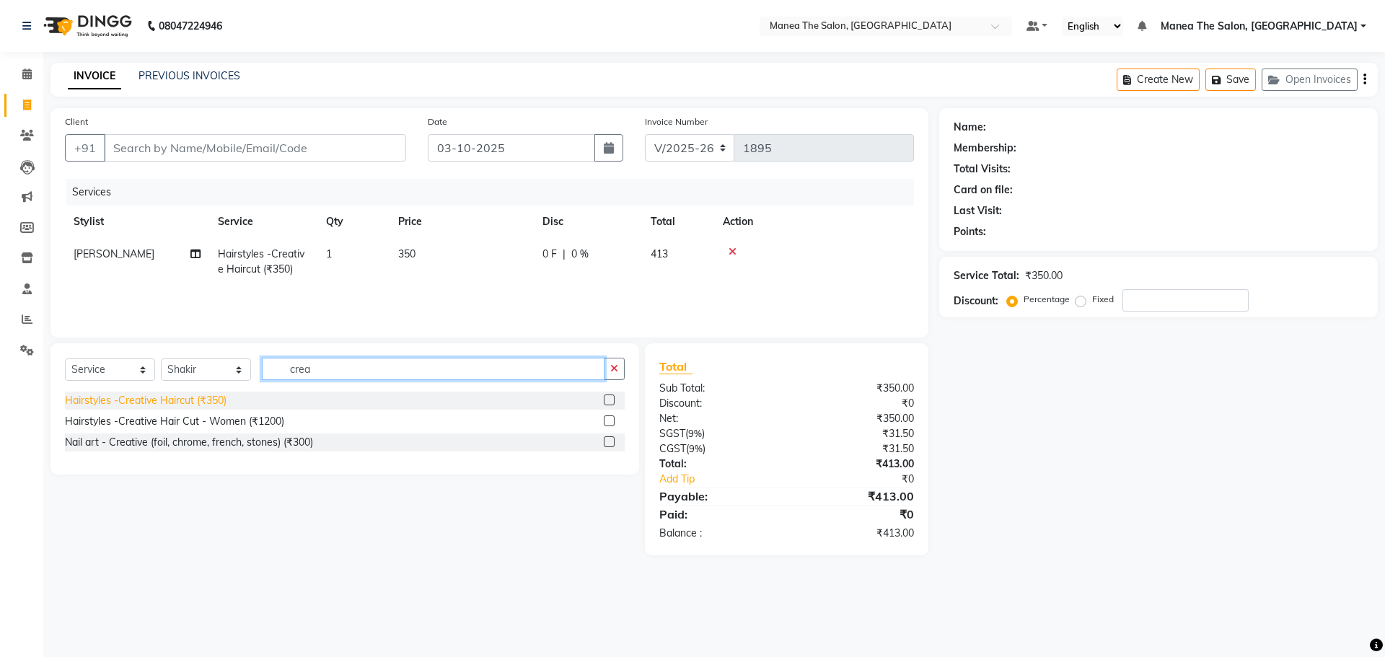
type input "crea"
click at [206, 404] on div "Hairstyles -Creative Haircut (₹350)" at bounding box center [146, 400] width 162 height 15
checkbox input "false"
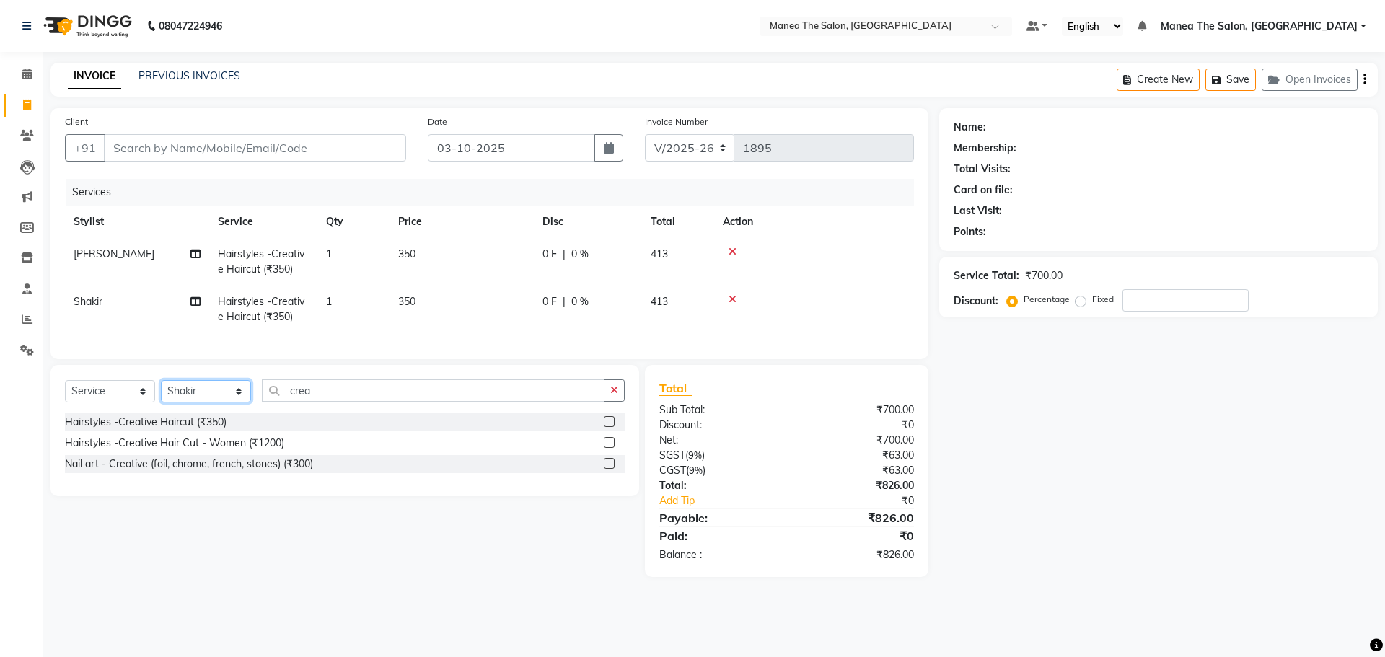
click at [234, 400] on select "Select Stylist [PERSON_NAME] [PERSON_NAME] Rubika [PERSON_NAME] [PERSON_NAME]" at bounding box center [206, 391] width 90 height 22
select select "92262"
click at [161, 391] on select "Select Stylist [PERSON_NAME] [PERSON_NAME] Rubika [PERSON_NAME] [PERSON_NAME]" at bounding box center [206, 391] width 90 height 22
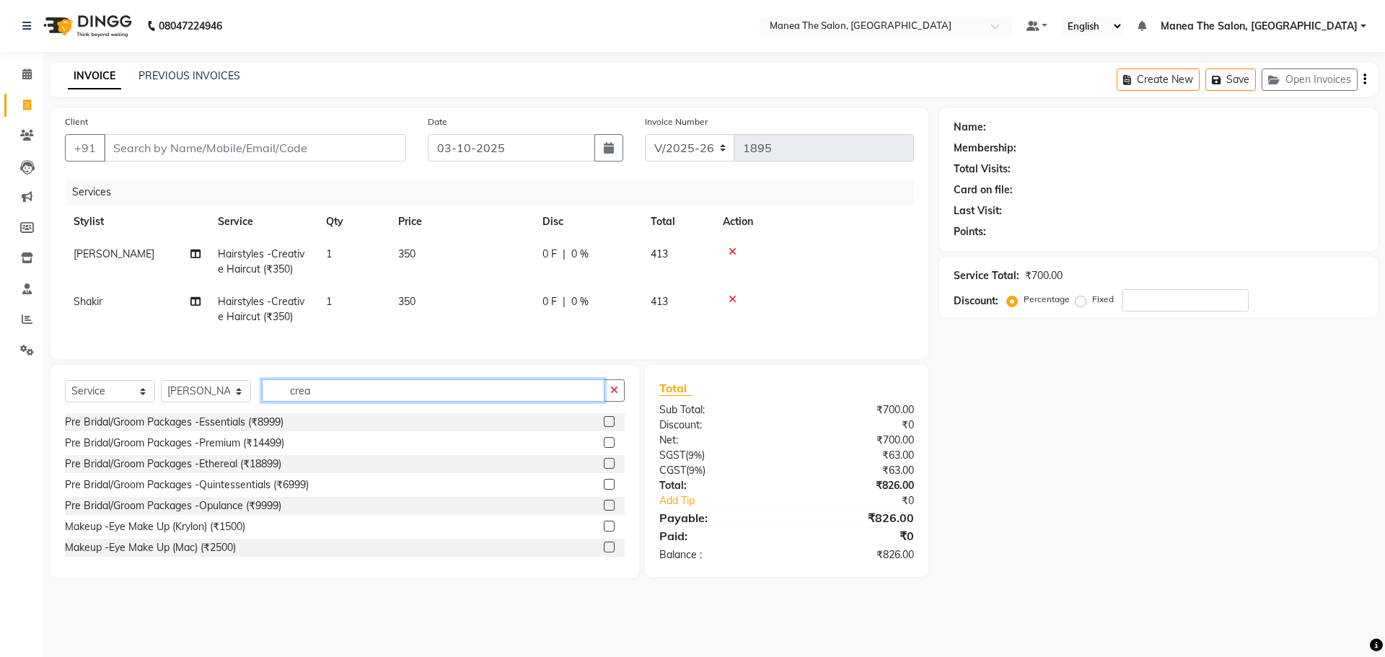
drag, startPoint x: 346, startPoint y: 405, endPoint x: 231, endPoint y: 405, distance: 115.4
click at [231, 405] on div "Select Service Product Membership Package Voucher Prepaid Gift Card Select Styl…" at bounding box center [345, 396] width 560 height 34
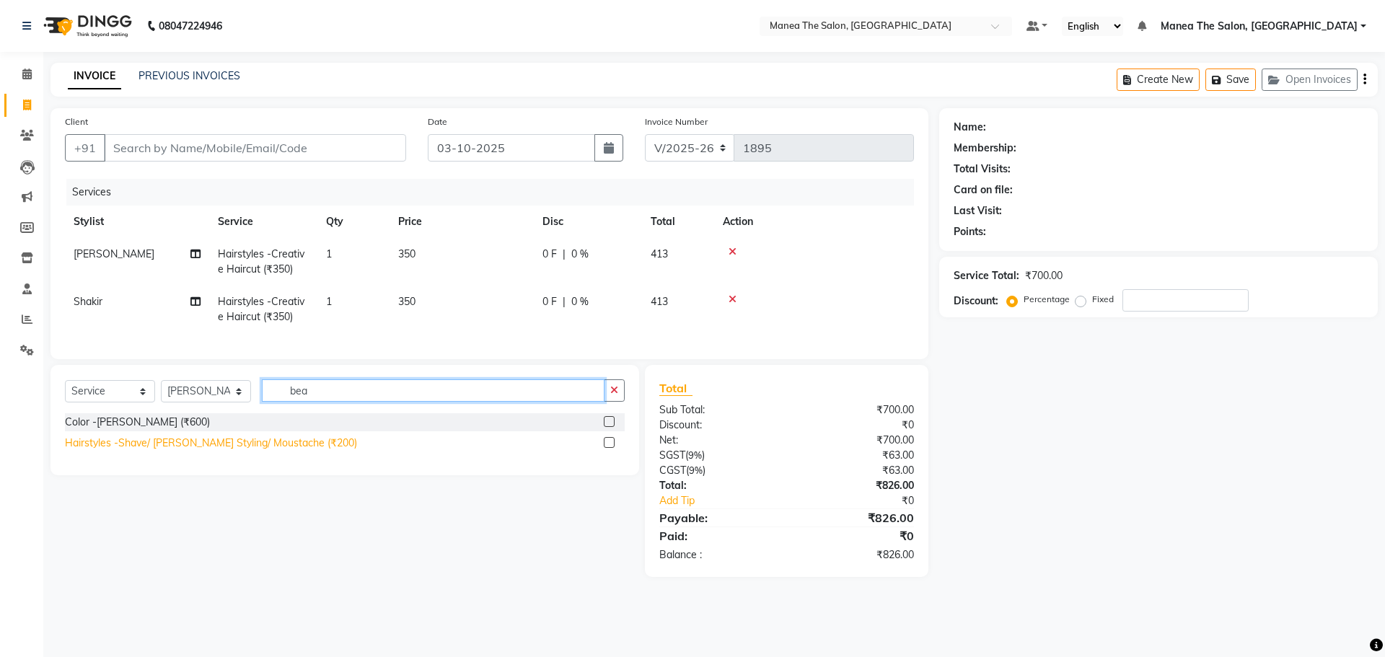
type input "bea"
click at [268, 451] on div "Hairstyles -Shave/ [PERSON_NAME] Styling/ Moustache (₹200)" at bounding box center [211, 443] width 292 height 15
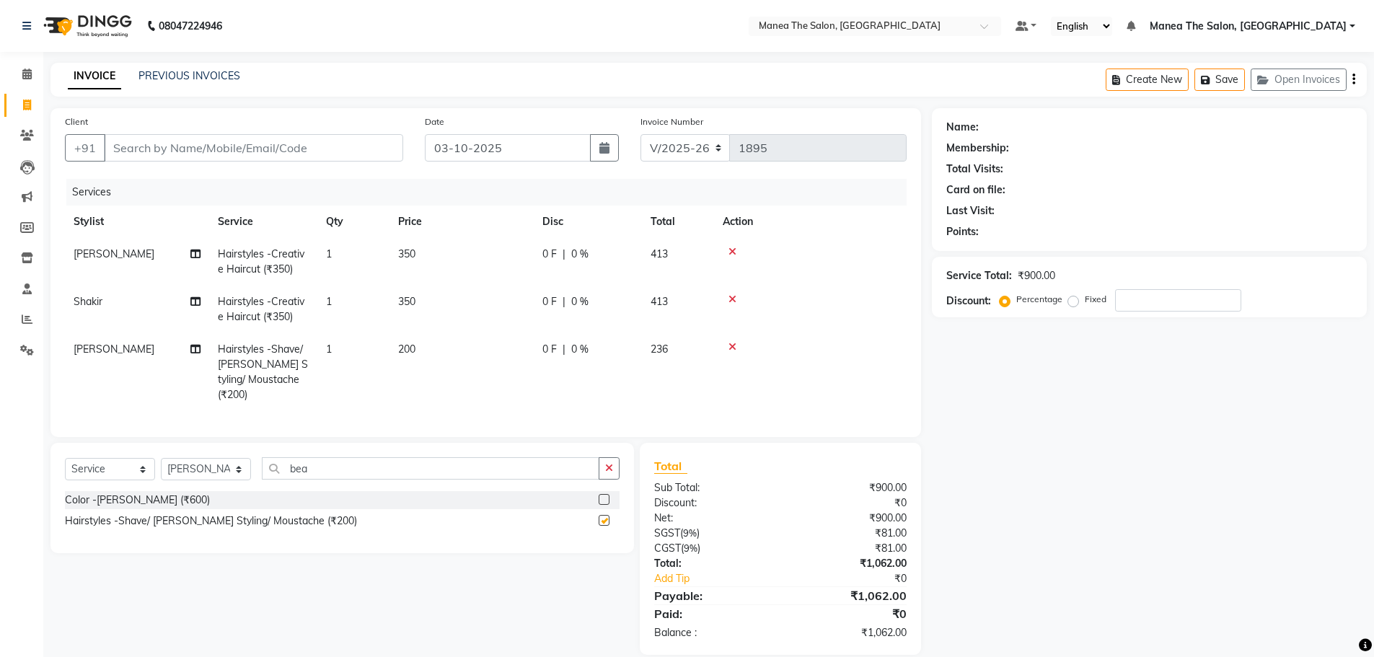
checkbox input "false"
click at [340, 147] on input "Client" at bounding box center [253, 147] width 299 height 27
type input "8"
type input "0"
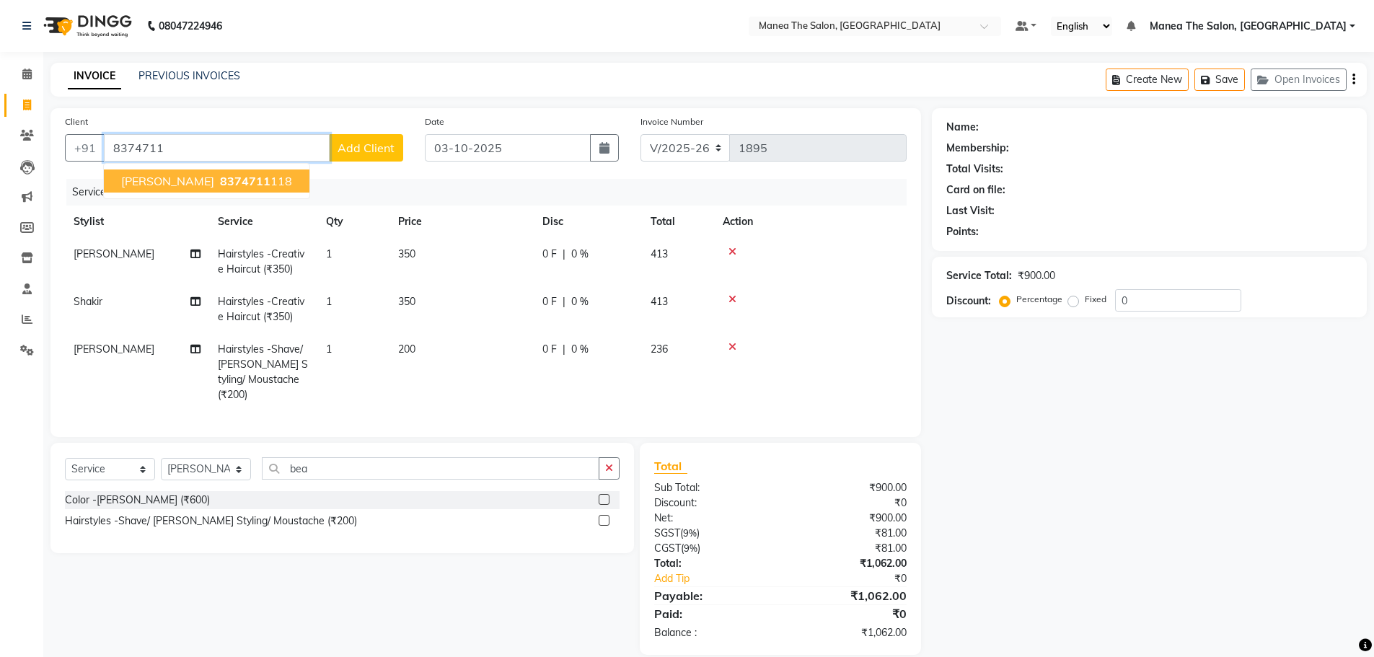
click at [253, 172] on button "Surendra 8374711 118" at bounding box center [207, 180] width 206 height 23
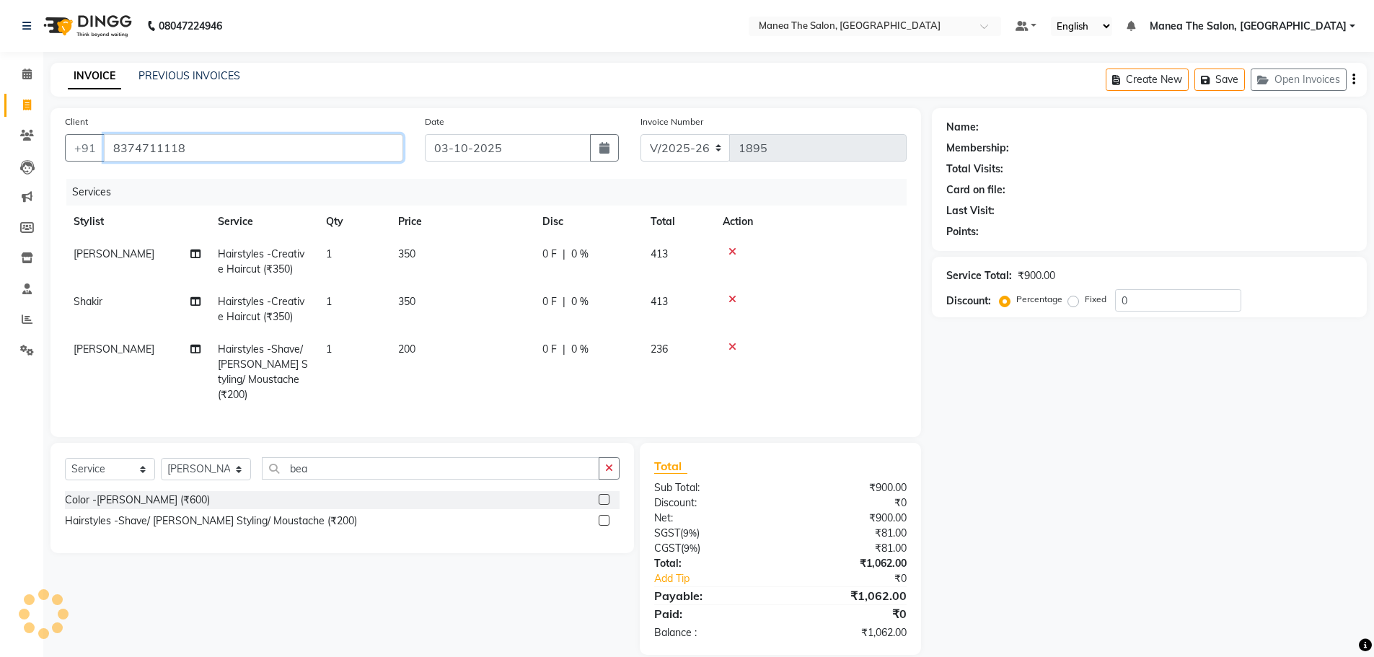
type input "8374711118"
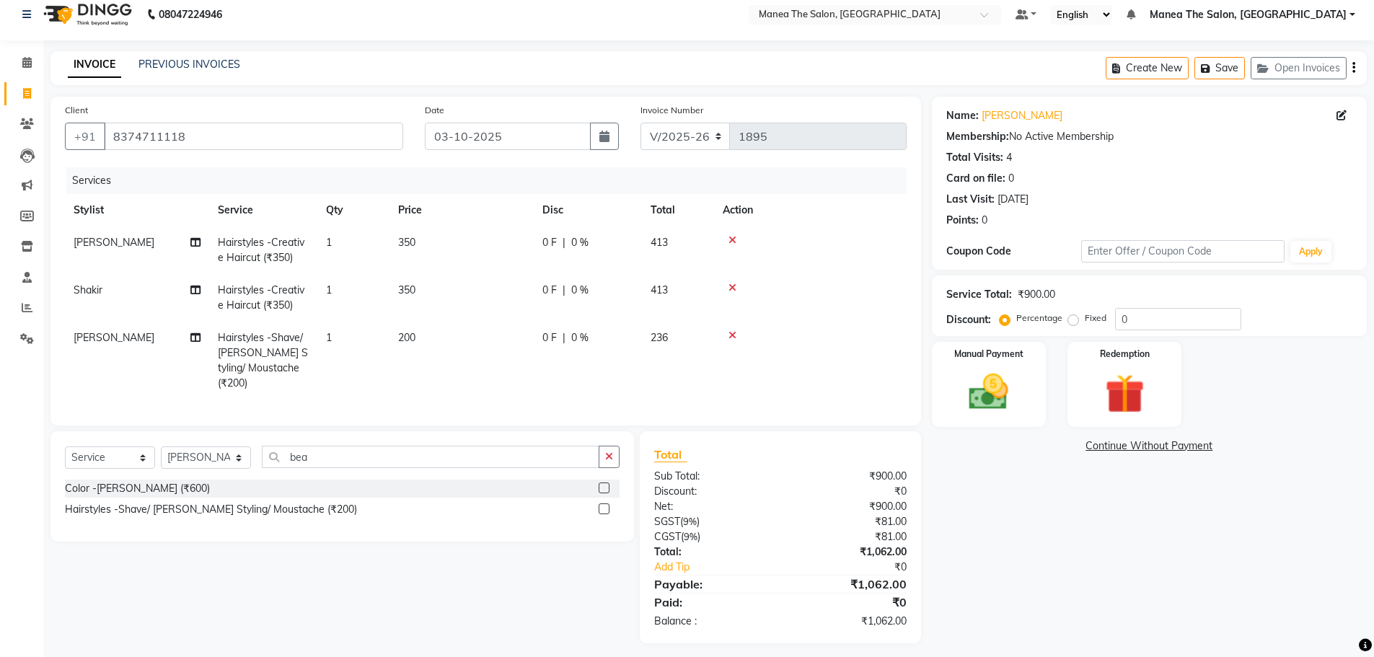
scroll to position [15, 0]
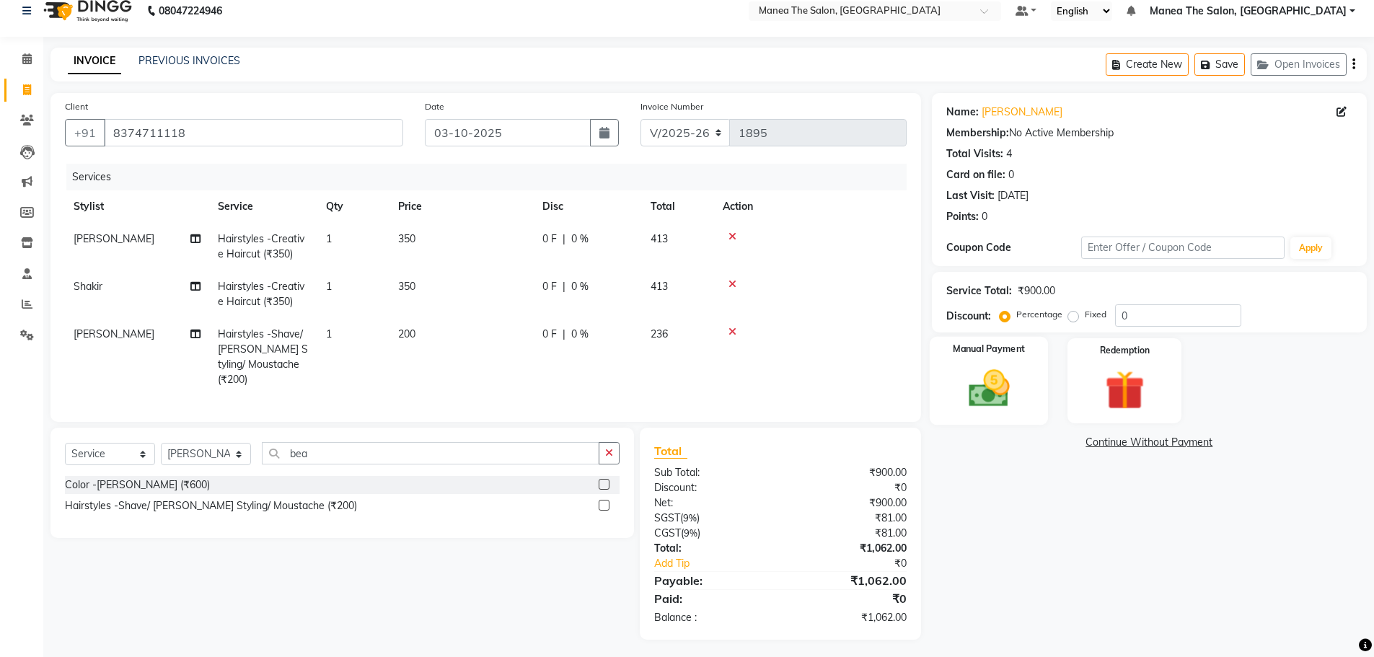
click at [959, 394] on img at bounding box center [989, 388] width 66 height 47
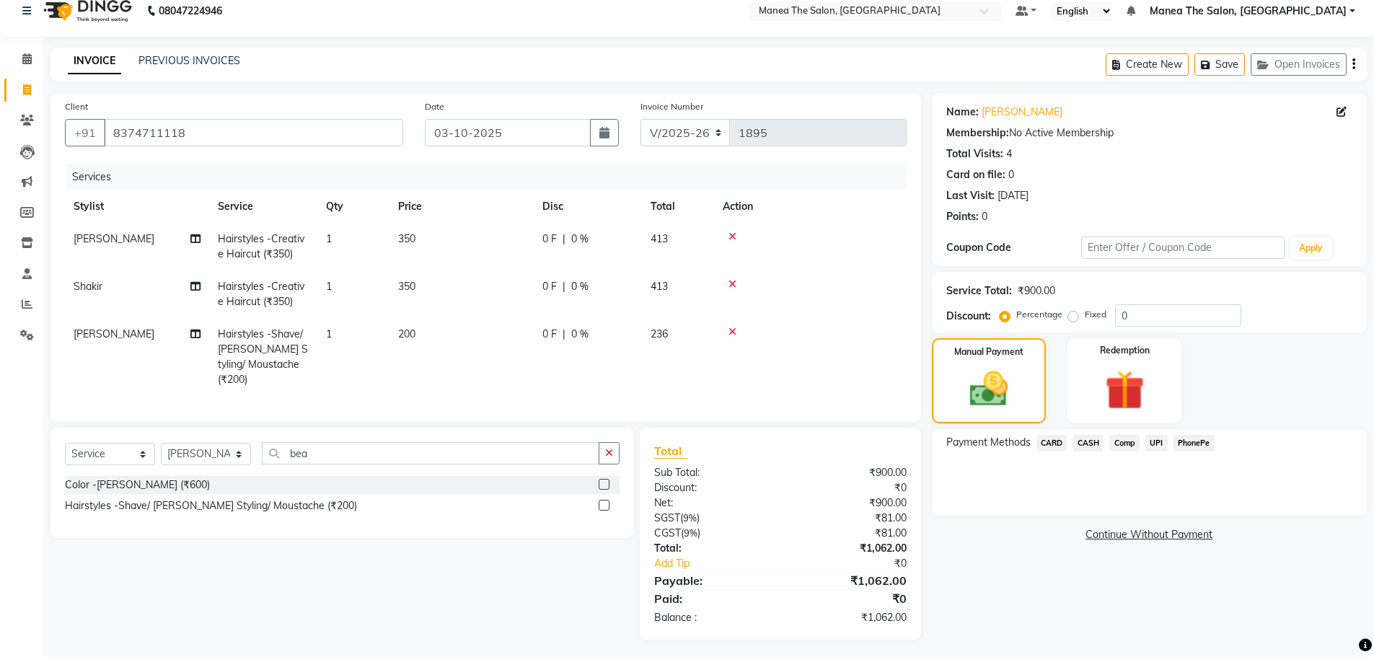
click at [1205, 438] on span "PhonePe" at bounding box center [1193, 443] width 41 height 17
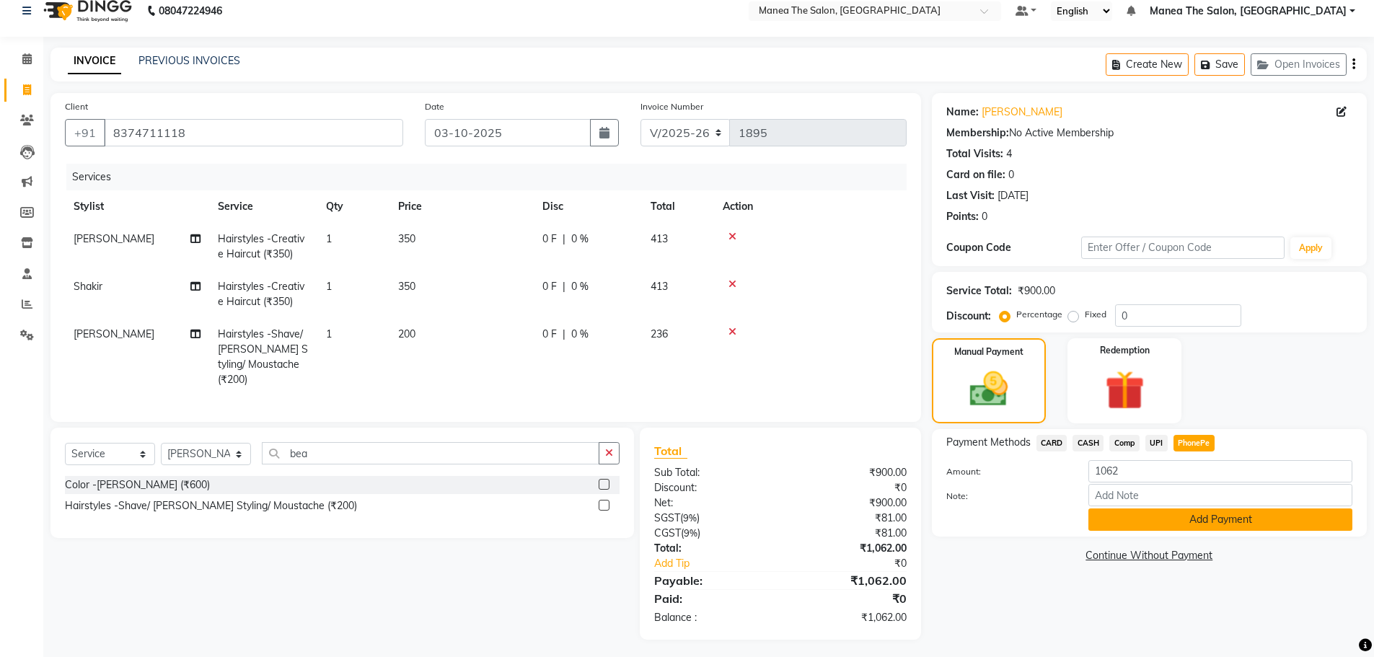
click at [1165, 513] on button "Add Payment" at bounding box center [1220, 519] width 264 height 22
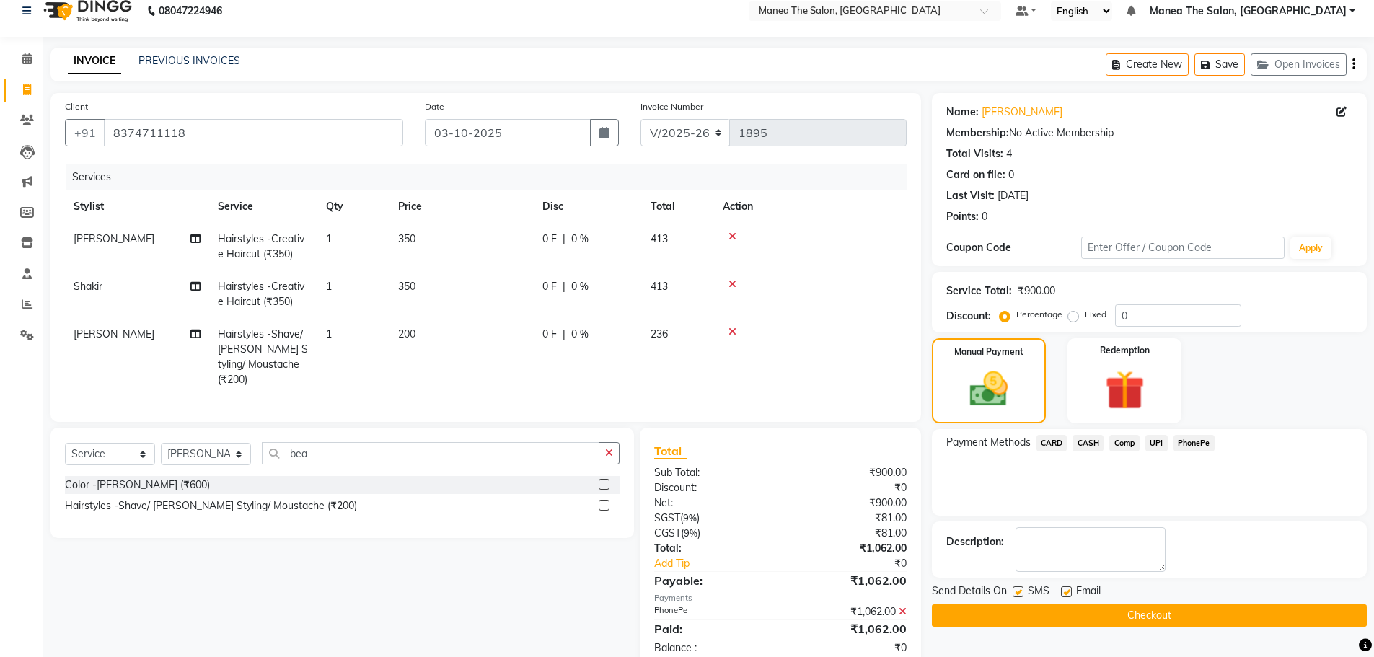
click at [1064, 588] on label at bounding box center [1066, 591] width 11 height 11
click at [1064, 588] on input "checkbox" at bounding box center [1065, 592] width 9 height 9
checkbox input "false"
click at [1057, 613] on button "Checkout" at bounding box center [1149, 615] width 435 height 22
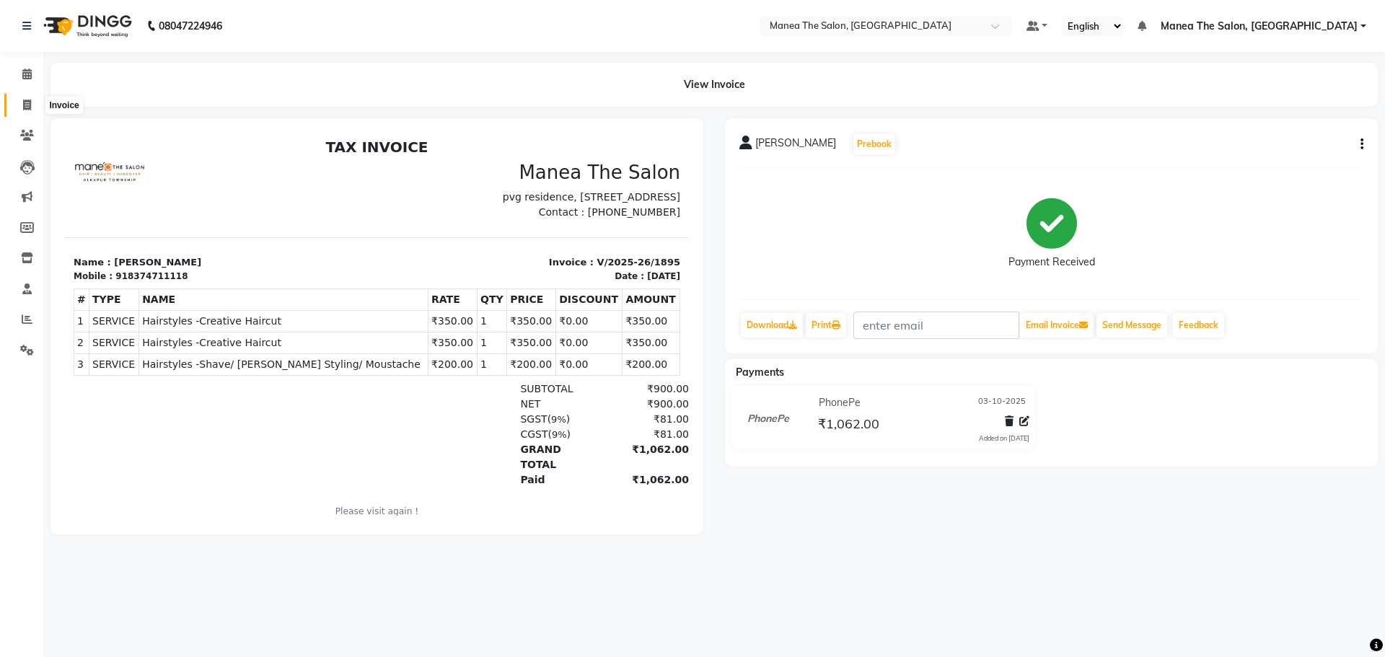
click at [17, 110] on span at bounding box center [26, 105] width 25 height 17
select select "service"
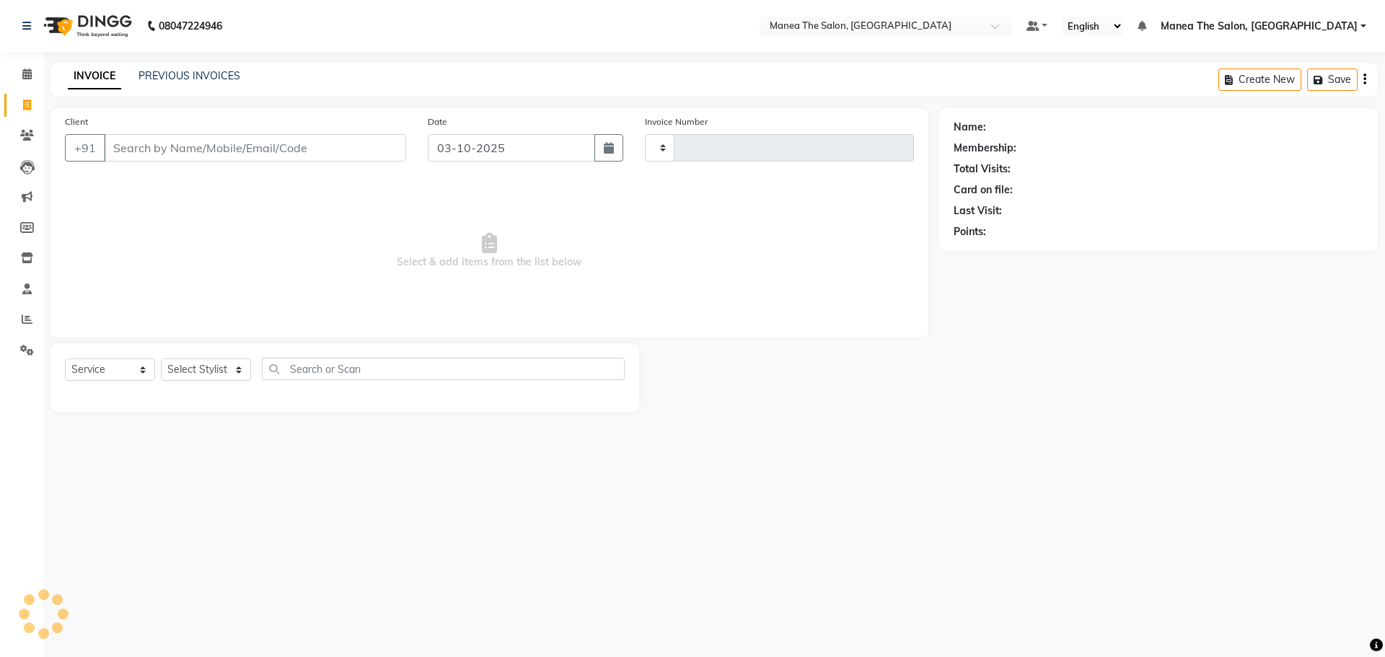
type input "1896"
select select "7820"
click at [198, 76] on link "PREVIOUS INVOICES" at bounding box center [189, 75] width 102 height 13
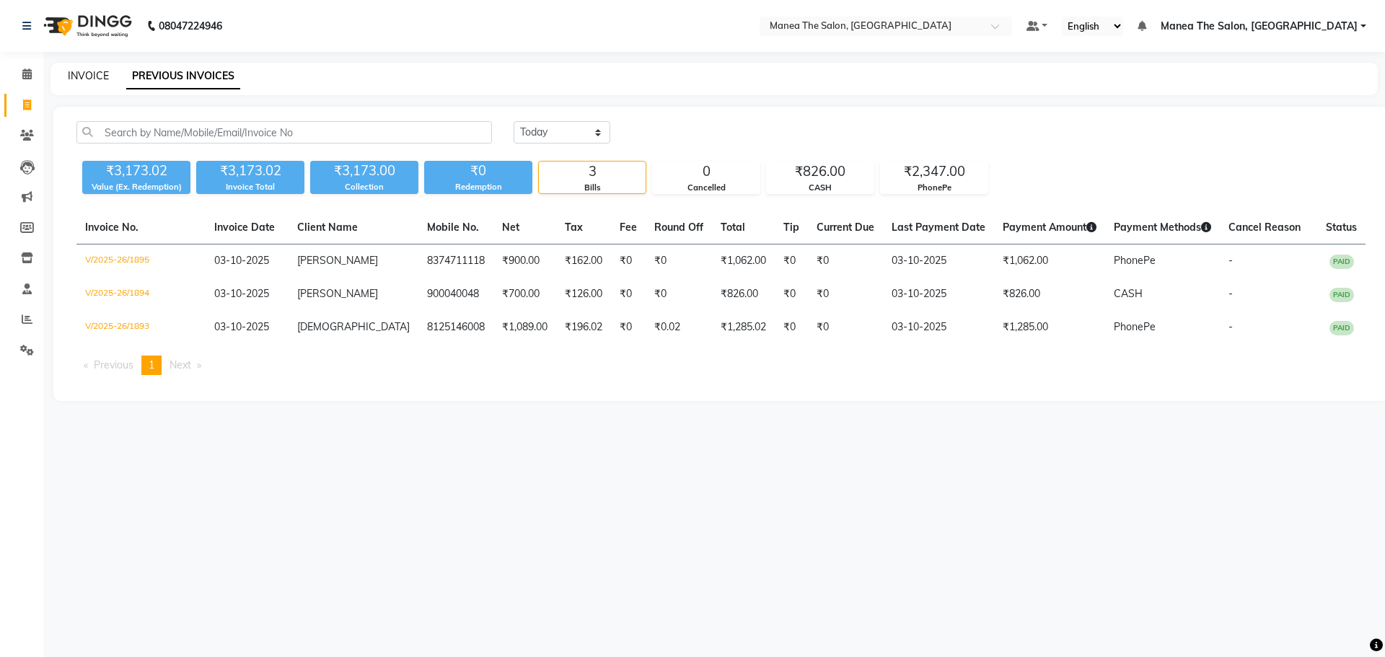
click at [97, 72] on link "INVOICE" at bounding box center [88, 75] width 41 height 13
select select "7820"
select select "service"
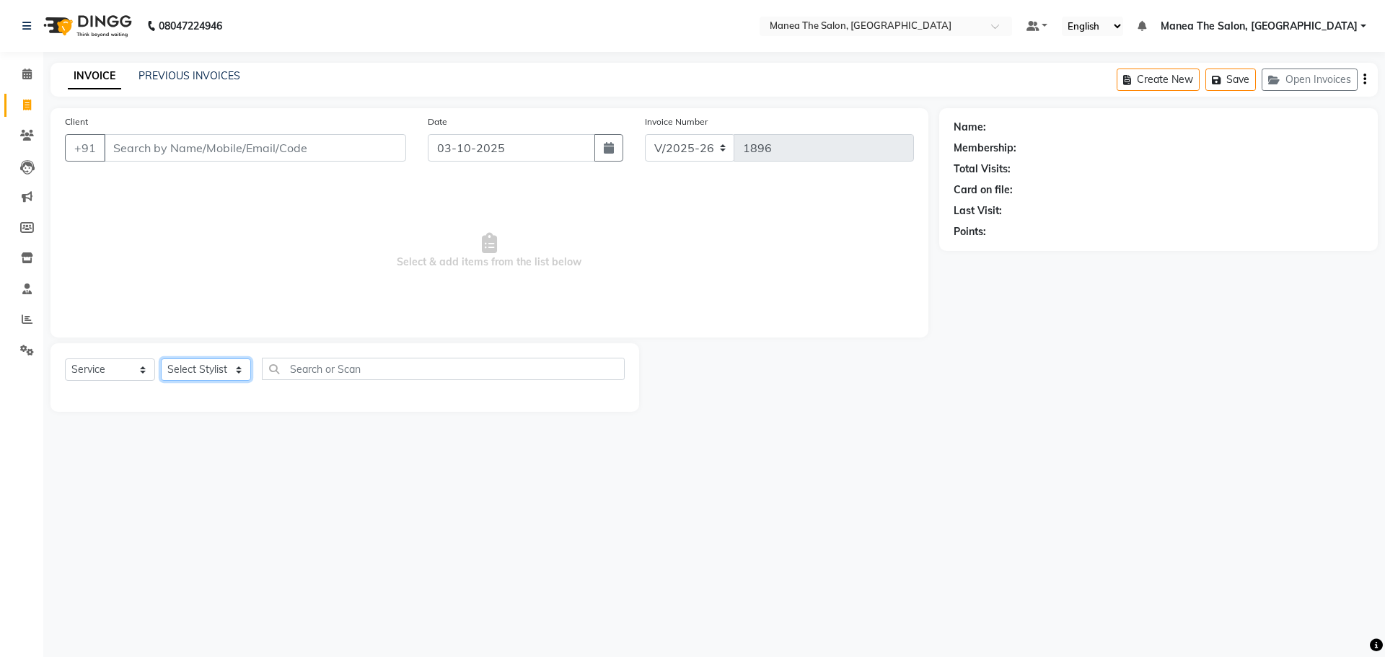
click at [206, 364] on select "Select Stylist [PERSON_NAME] [PERSON_NAME] Rubika [PERSON_NAME] [PERSON_NAME]" at bounding box center [206, 369] width 90 height 22
select select "78218"
click at [161, 358] on select "Select Stylist [PERSON_NAME] [PERSON_NAME] Rubika [PERSON_NAME] [PERSON_NAME]" at bounding box center [206, 369] width 90 height 22
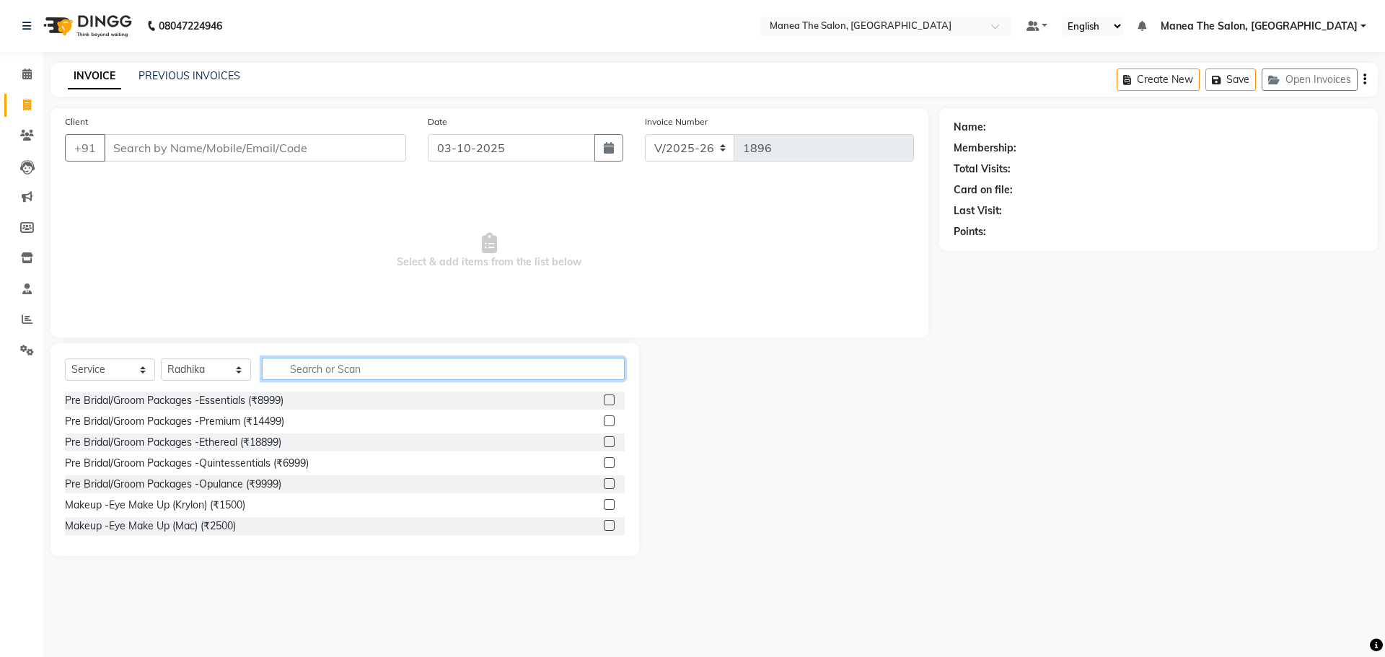
click at [343, 377] on input "text" at bounding box center [443, 369] width 363 height 22
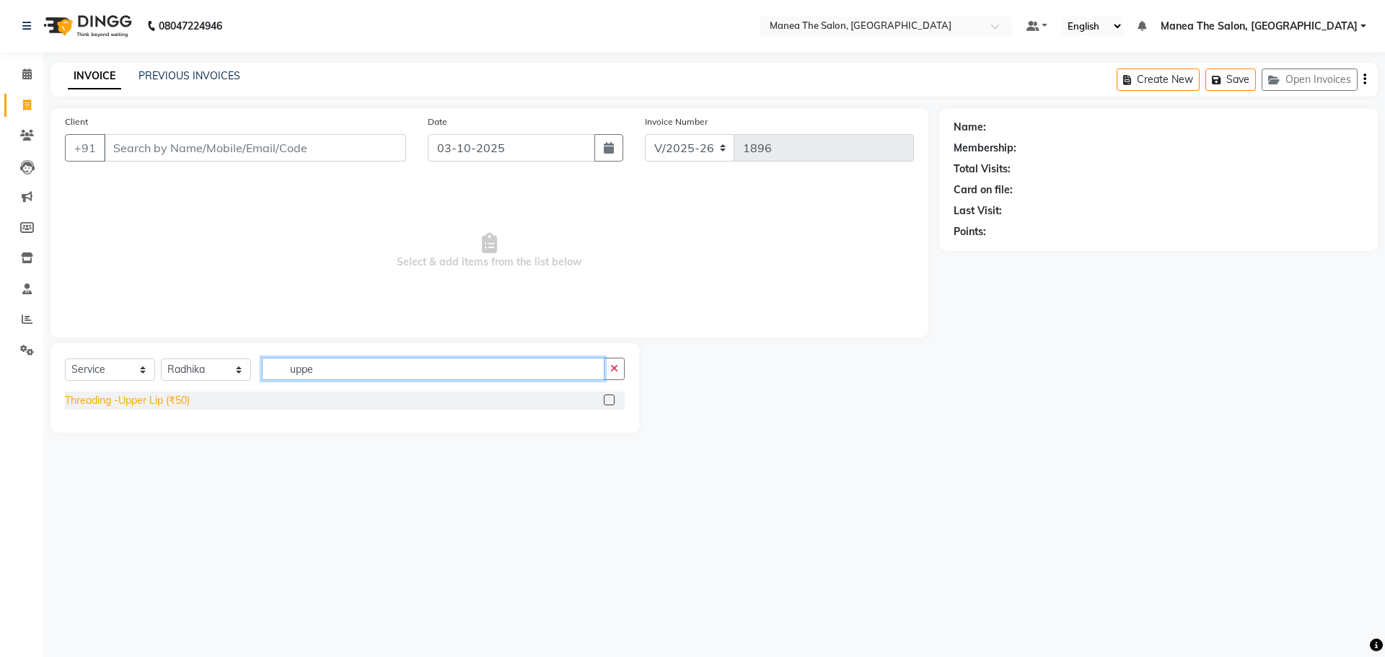
type input "uppe"
click at [147, 400] on div "Threading -Upper Lip (₹50)" at bounding box center [127, 400] width 125 height 15
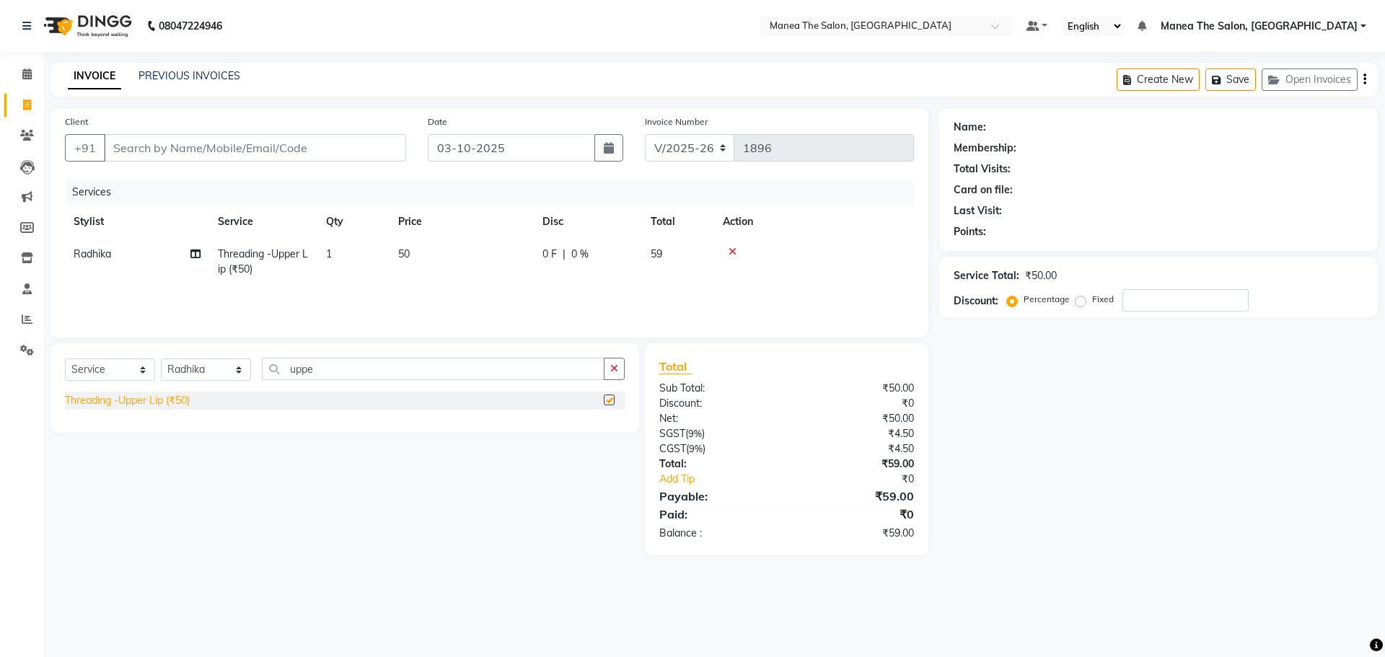
checkbox input "false"
click at [222, 149] on input "Client" at bounding box center [255, 147] width 302 height 27
type input "h"
type input "0"
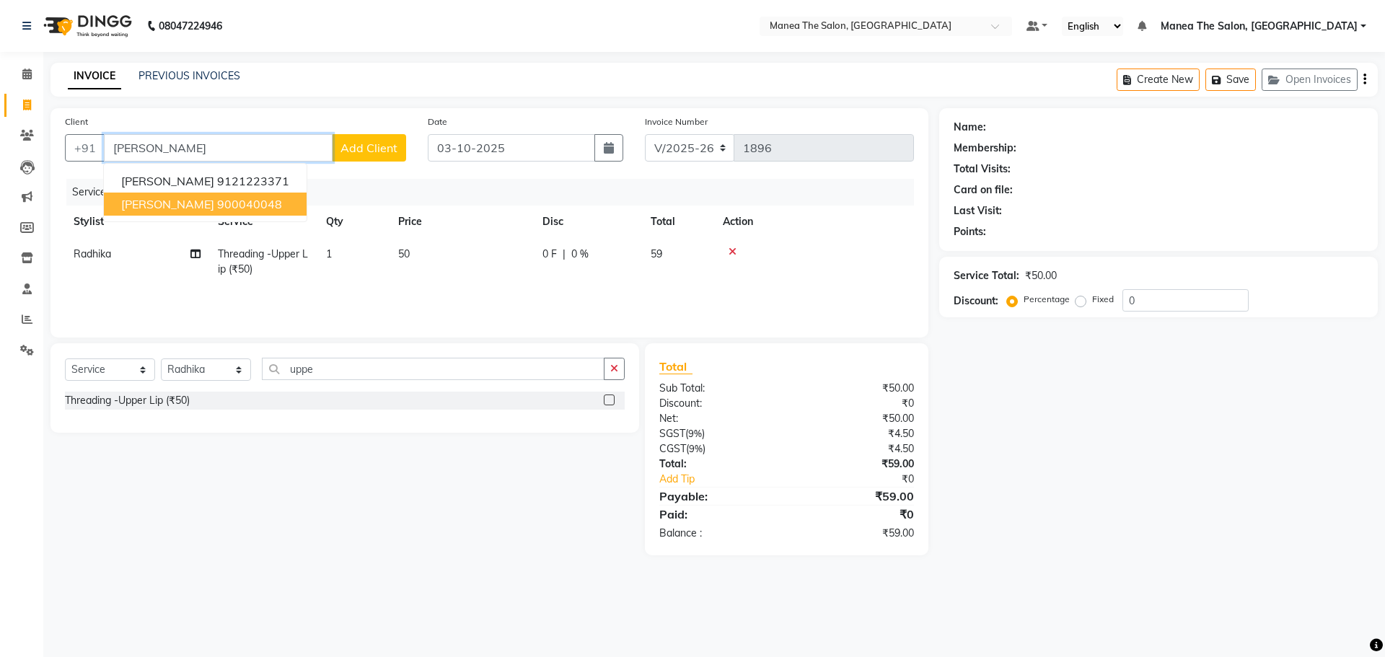
click at [246, 205] on button "[PERSON_NAME] 900040048" at bounding box center [205, 204] width 203 height 23
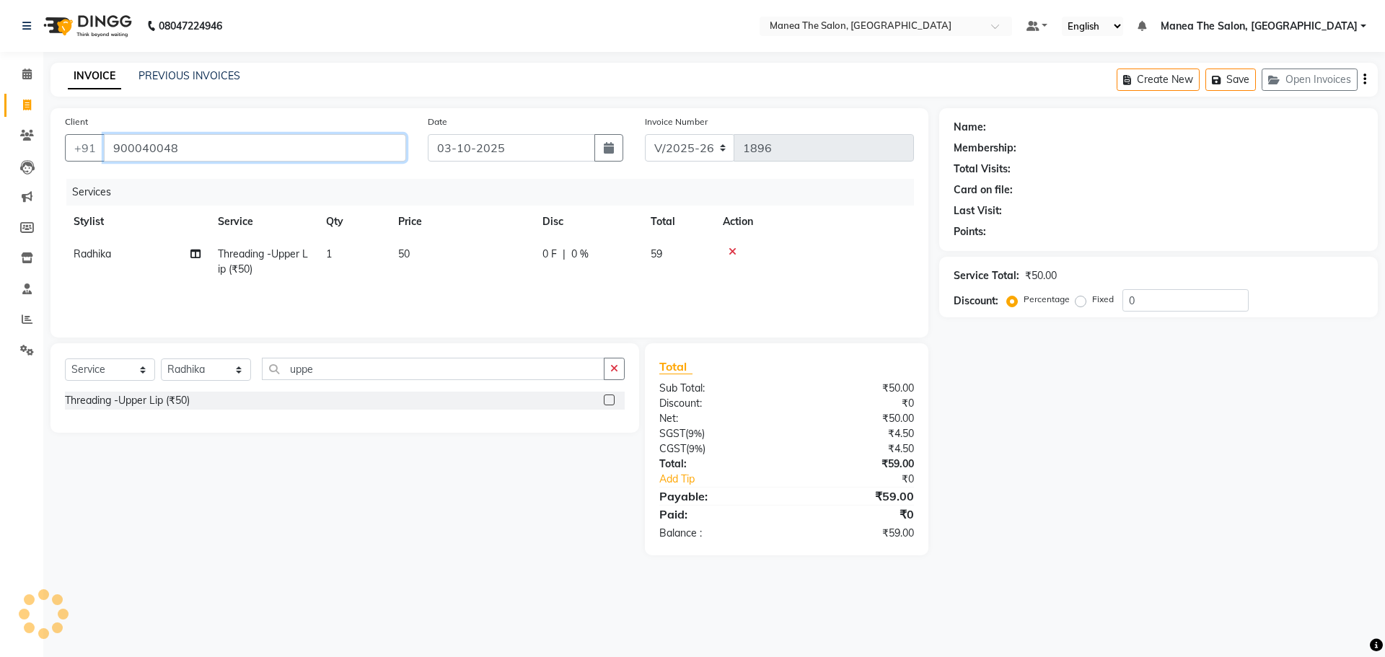
type input "900040048"
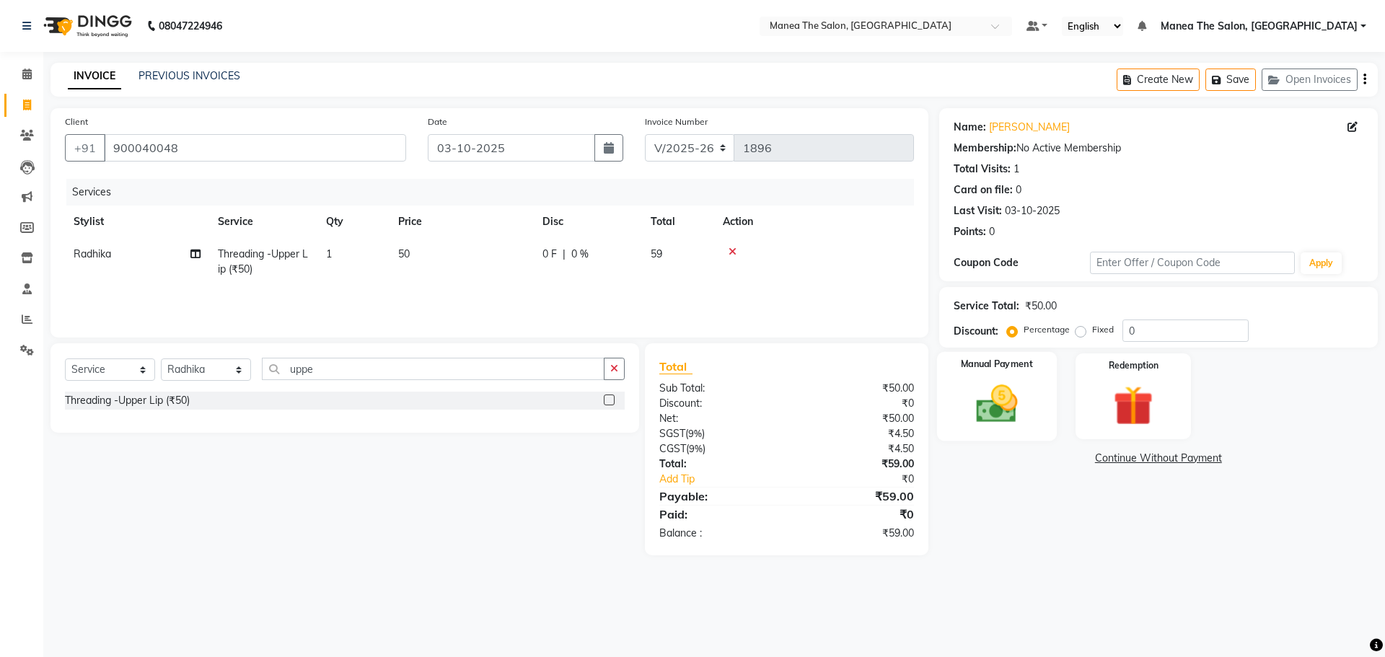
click at [977, 416] on img at bounding box center [996, 404] width 67 height 48
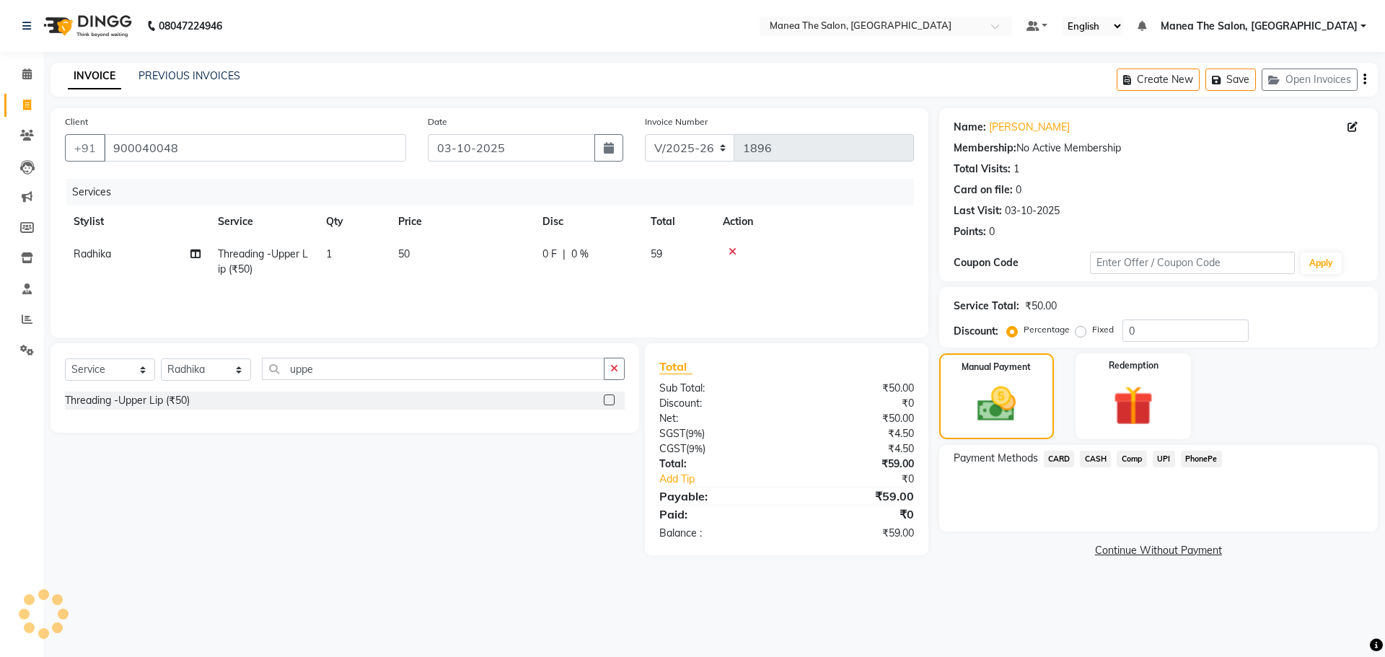
click at [1201, 461] on span "PhonePe" at bounding box center [1201, 459] width 41 height 17
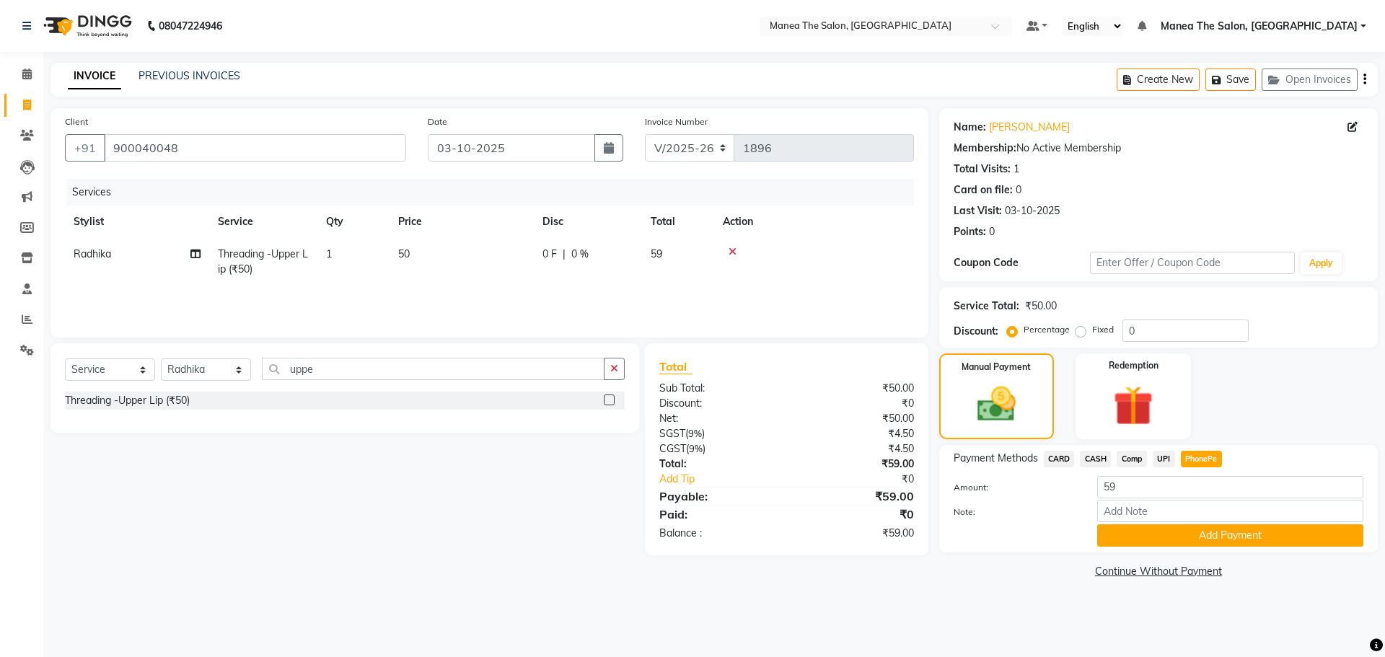
click at [1201, 461] on span "PhonePe" at bounding box center [1201, 459] width 41 height 17
click at [1035, 405] on div "Manual Payment" at bounding box center [996, 396] width 120 height 89
click at [1034, 405] on div "Manual Payment" at bounding box center [996, 396] width 120 height 89
click at [1132, 373] on div "Redemption" at bounding box center [1133, 396] width 120 height 89
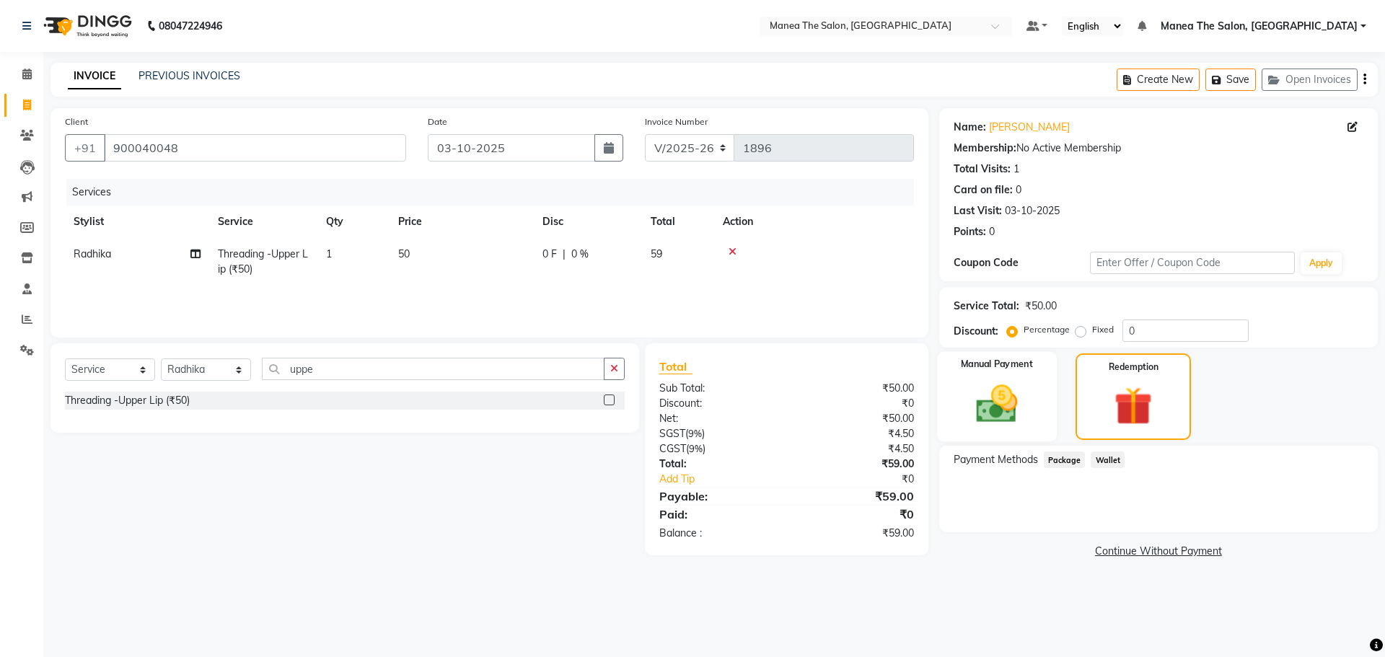
drag, startPoint x: 1019, startPoint y: 371, endPoint x: 1032, endPoint y: 379, distance: 15.2
click at [1018, 371] on label "Manual Payment" at bounding box center [997, 365] width 72 height 14
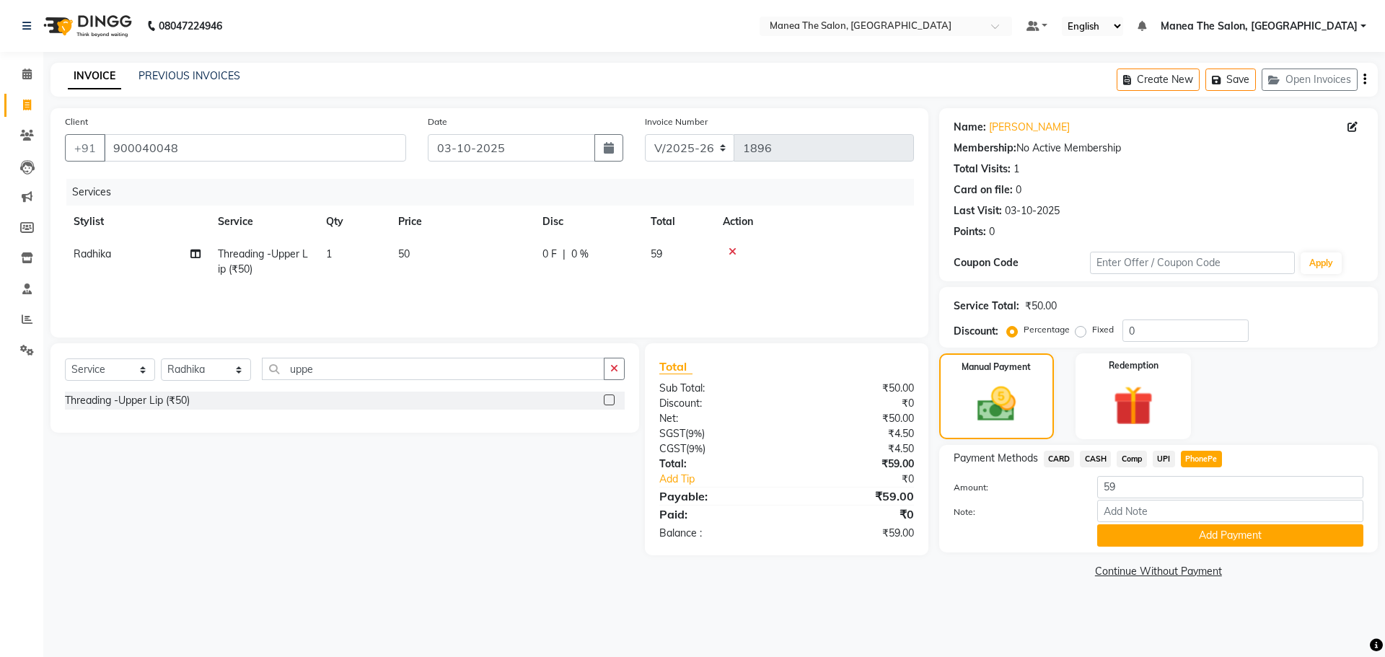
click at [1091, 457] on span "CASH" at bounding box center [1095, 459] width 31 height 17
click at [1156, 536] on button "Add Payment" at bounding box center [1230, 535] width 266 height 22
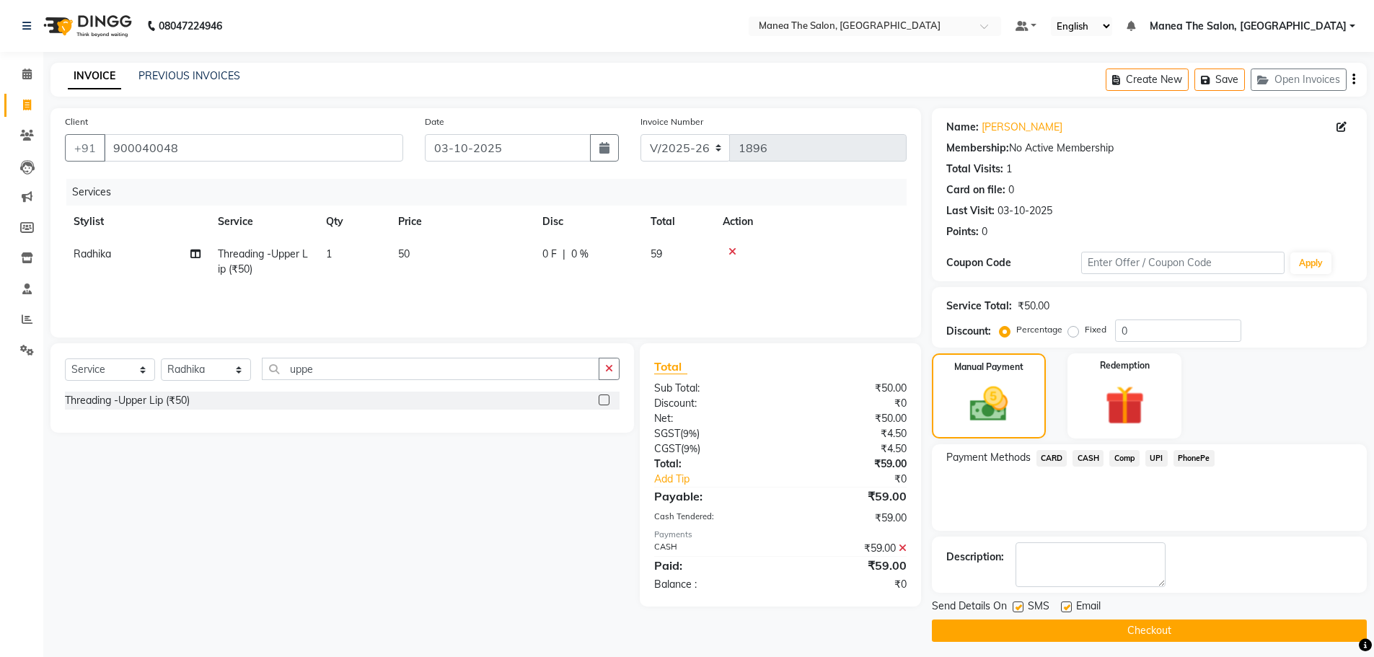
click at [1063, 607] on label at bounding box center [1066, 606] width 11 height 11
click at [1063, 607] on input "checkbox" at bounding box center [1065, 607] width 9 height 9
checkbox input "false"
click at [1054, 638] on button "Checkout" at bounding box center [1149, 630] width 435 height 22
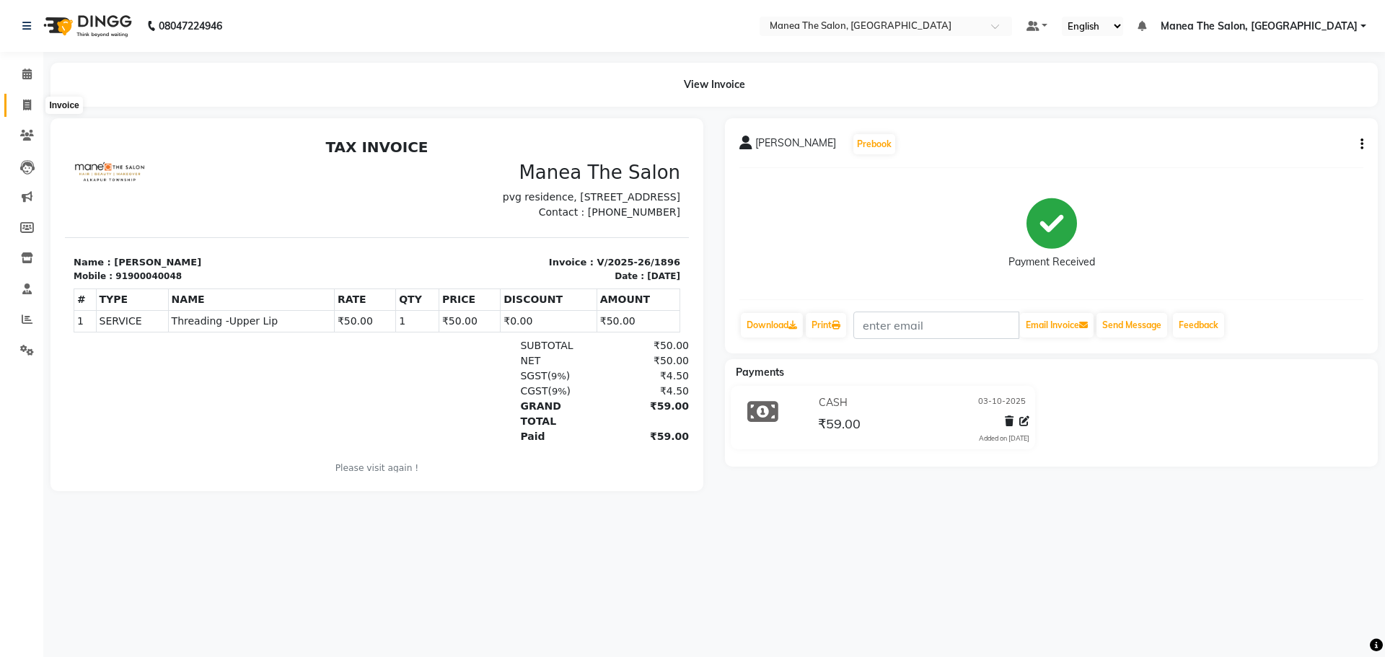
click at [19, 107] on span at bounding box center [26, 105] width 25 height 17
select select "7820"
select select "service"
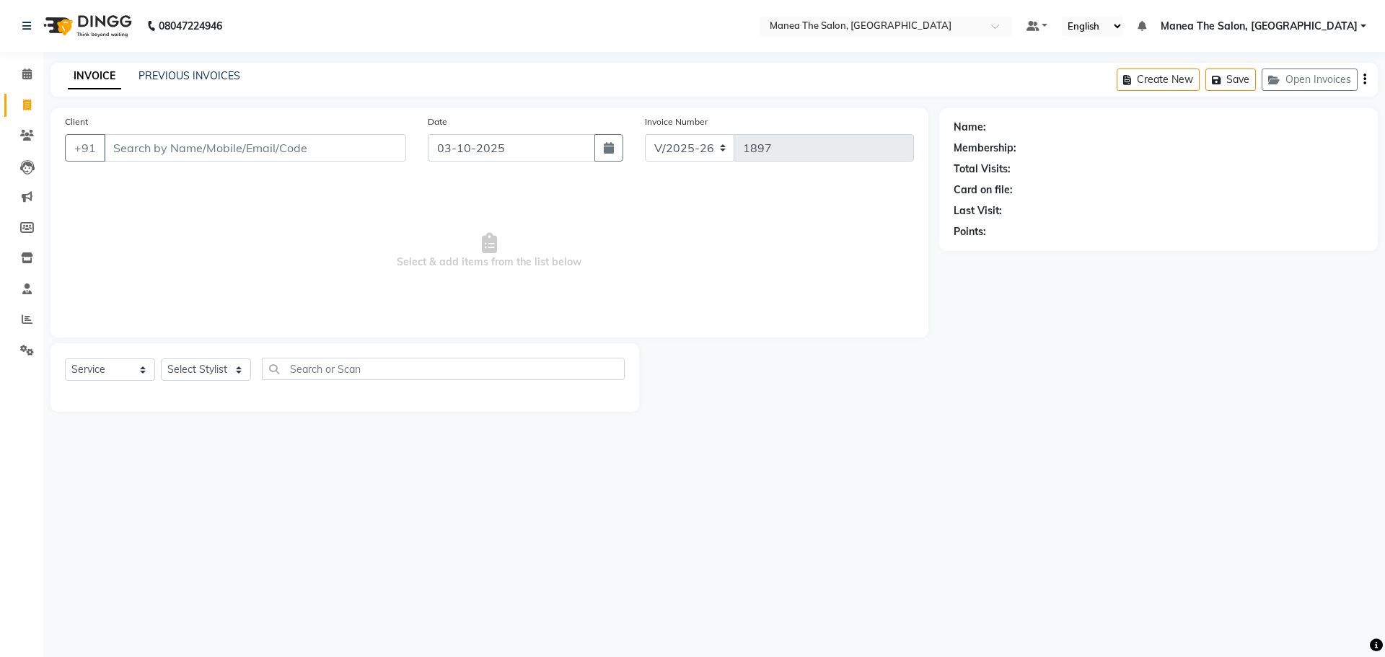
click at [175, 69] on div "PREVIOUS INVOICES" at bounding box center [189, 76] width 102 height 15
click at [175, 77] on link "PREVIOUS INVOICES" at bounding box center [189, 75] width 102 height 13
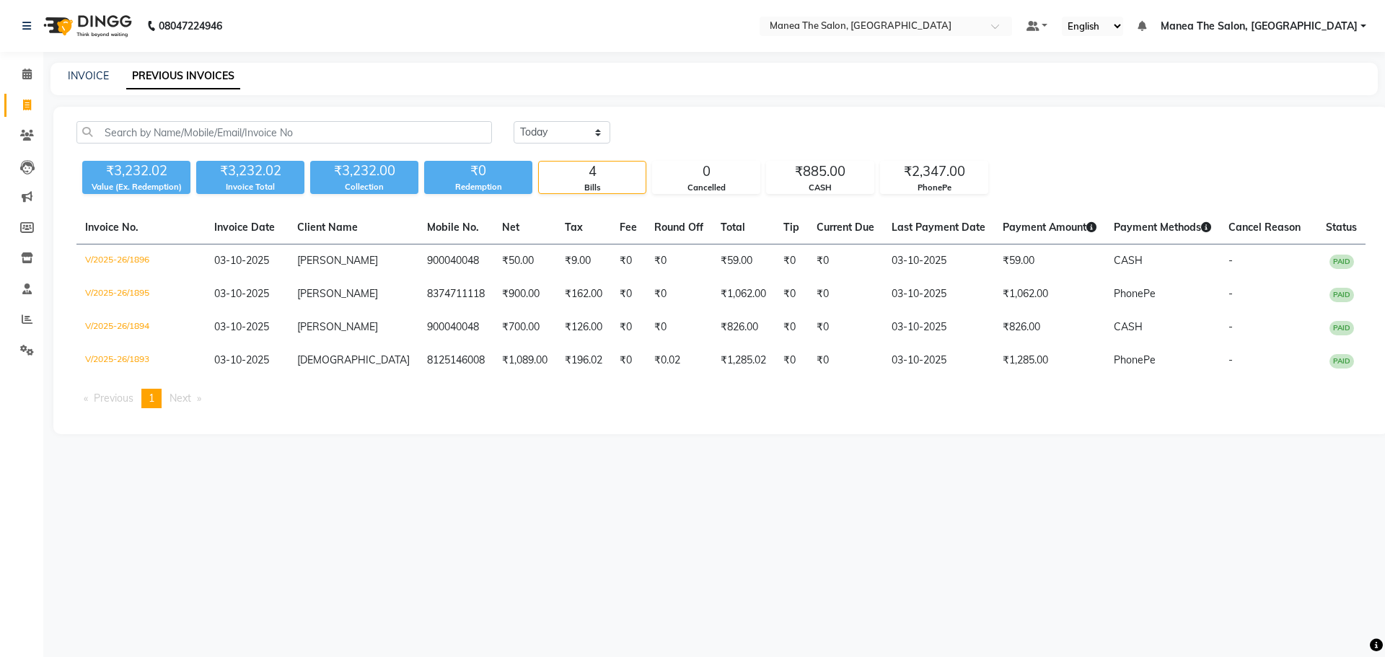
drag, startPoint x: 255, startPoint y: 499, endPoint x: 698, endPoint y: 478, distance: 444.0
click at [698, 478] on div "08047224946 Select Location × Manea The Salon, Alkapur Default Panel My Panel E…" at bounding box center [692, 328] width 1385 height 657
click at [87, 74] on link "INVOICE" at bounding box center [88, 75] width 41 height 13
select select "7820"
select select "service"
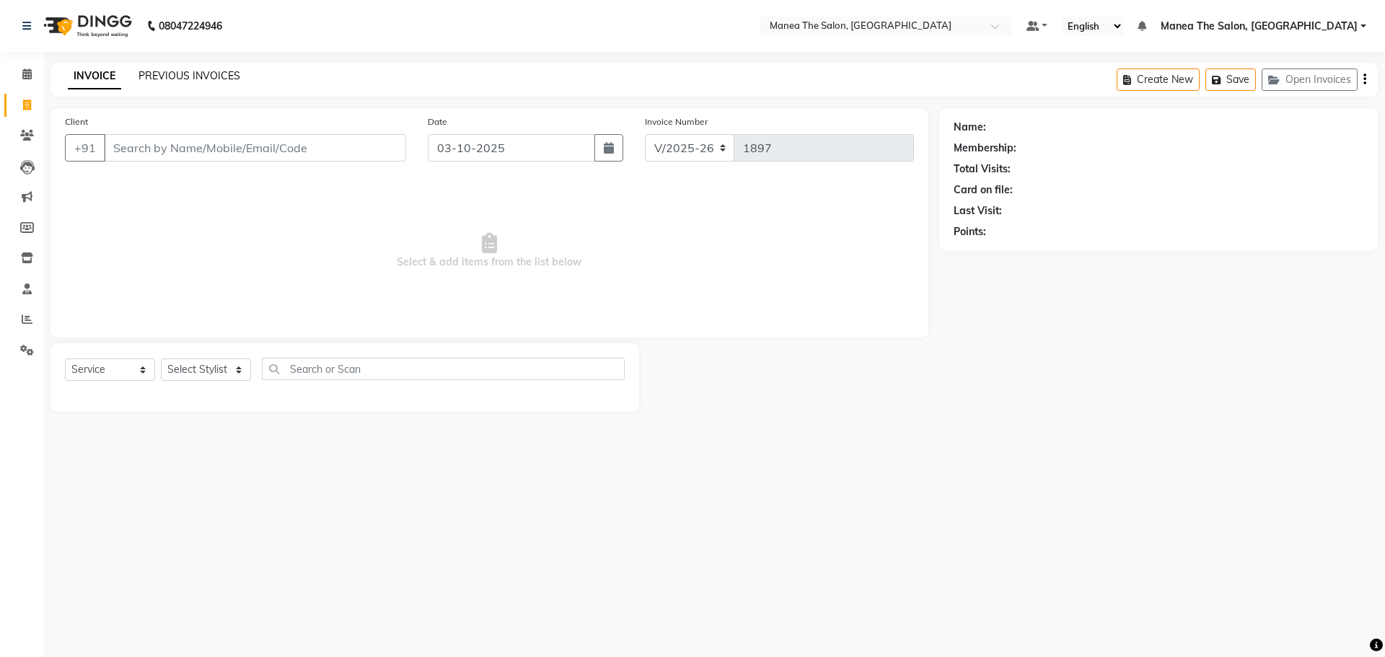
click at [156, 71] on link "PREVIOUS INVOICES" at bounding box center [189, 75] width 102 height 13
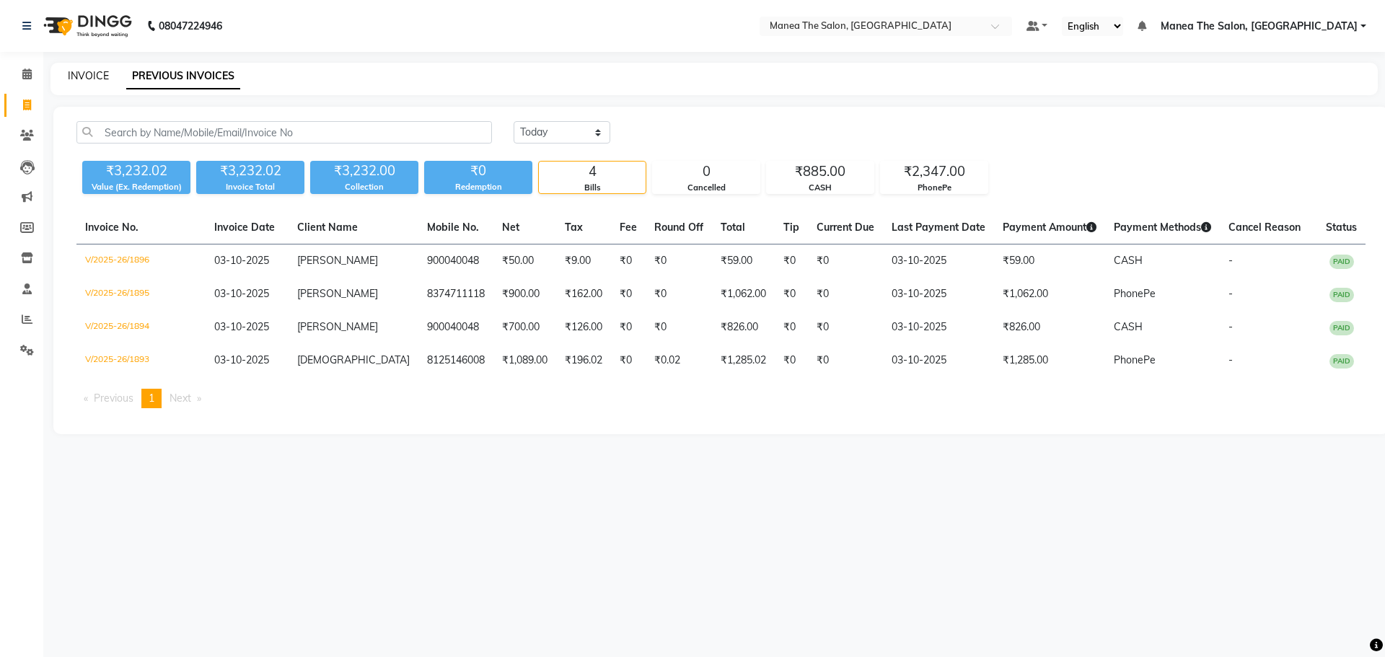
click at [84, 75] on link "INVOICE" at bounding box center [88, 75] width 41 height 13
select select "7820"
select select "service"
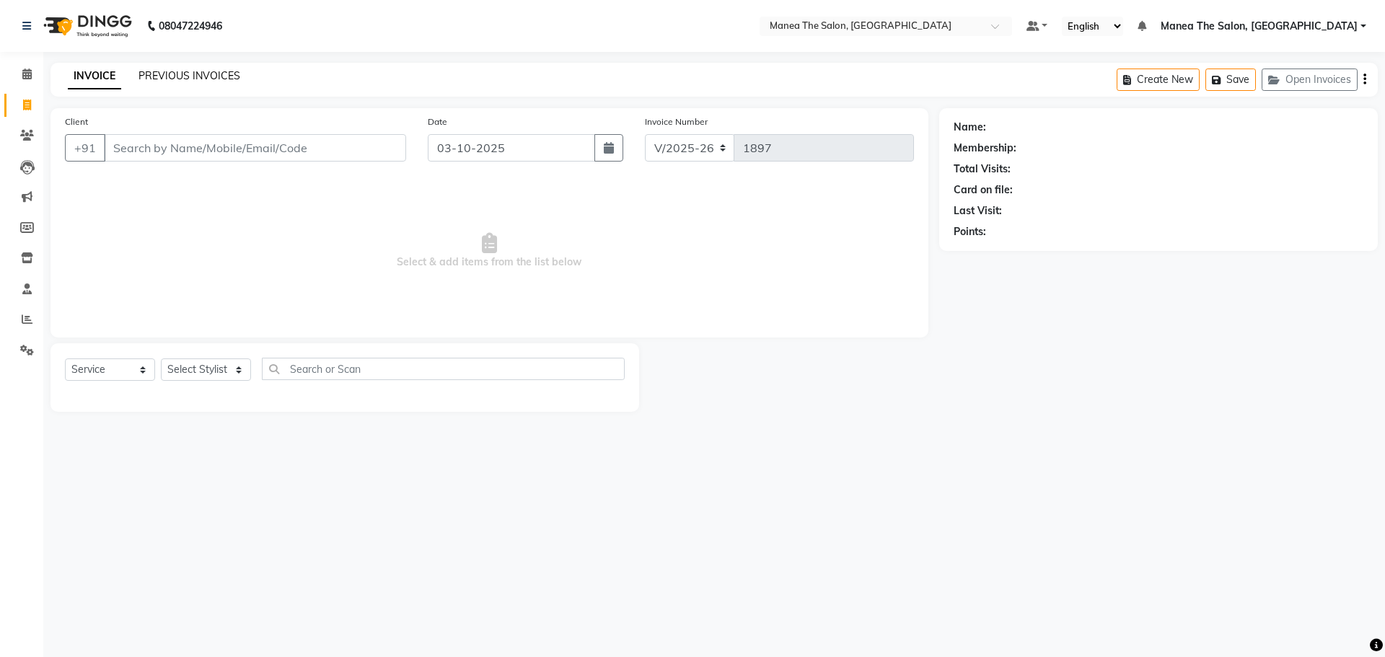
click at [169, 74] on link "PREVIOUS INVOICES" at bounding box center [189, 75] width 102 height 13
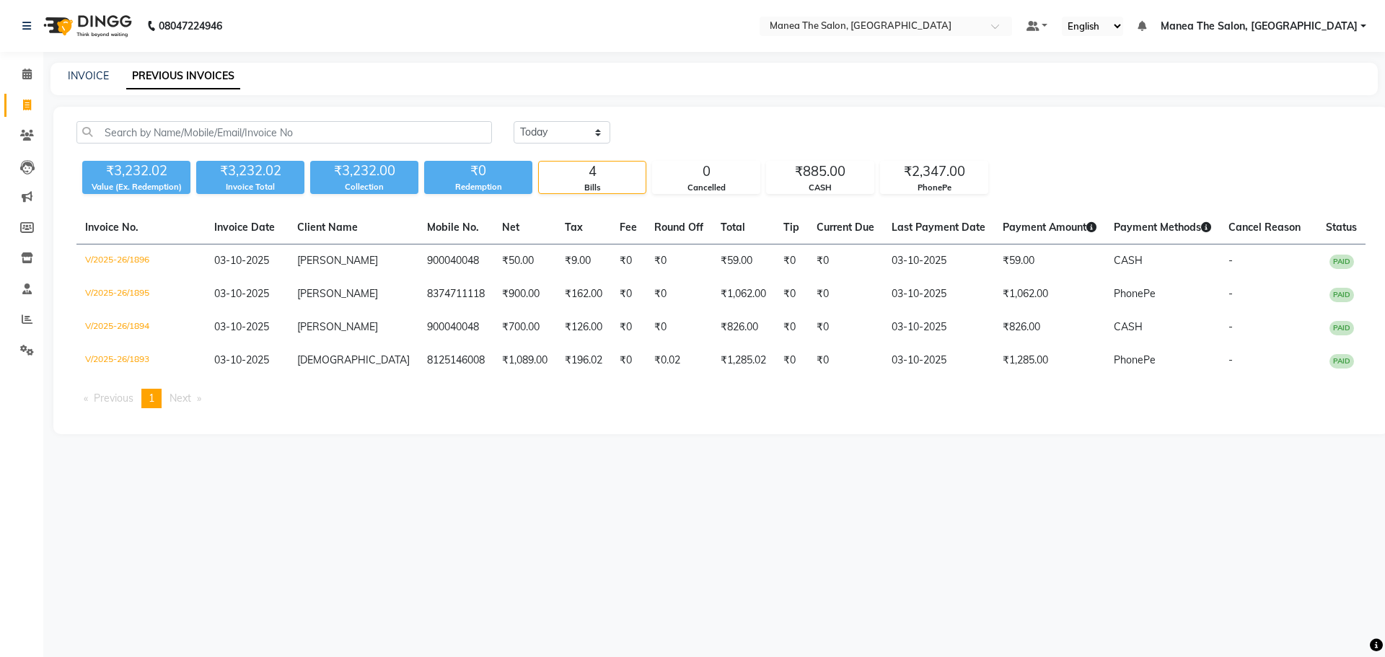
click at [108, 74] on div "INVOICE PREVIOUS INVOICES" at bounding box center [705, 76] width 1310 height 15
click at [86, 73] on link "INVOICE" at bounding box center [88, 75] width 41 height 13
select select "7820"
select select "service"
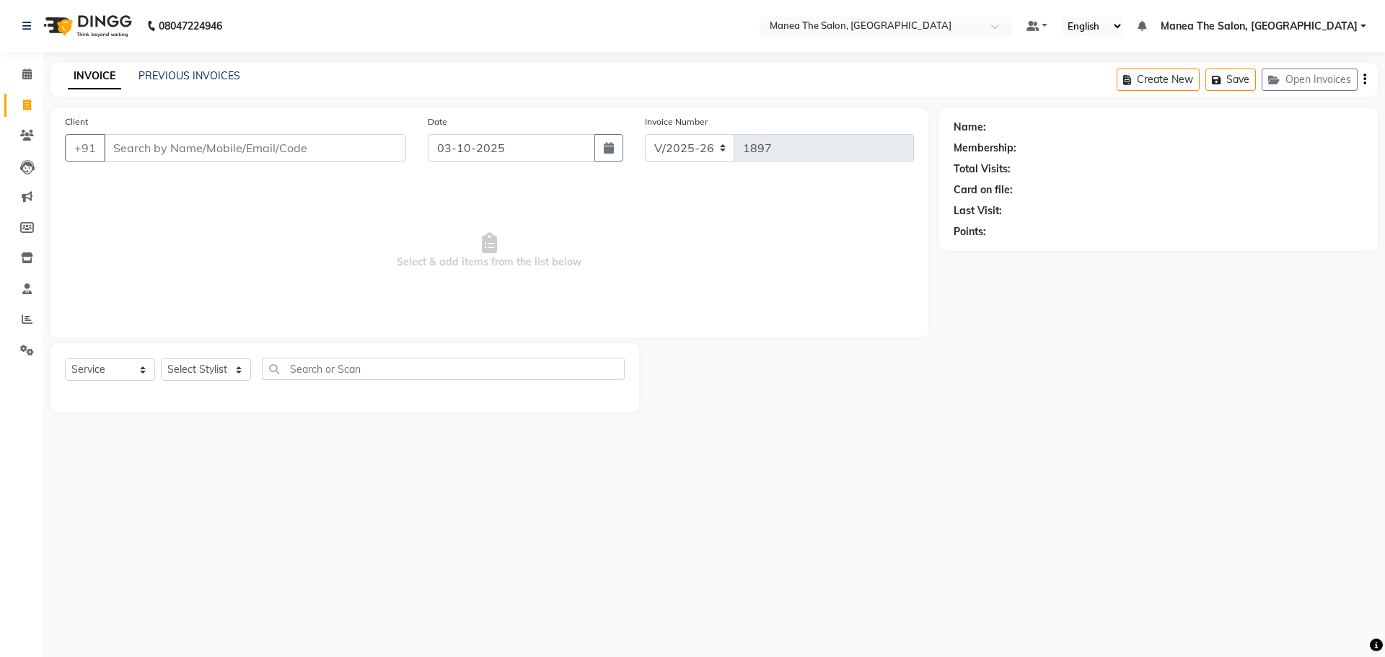
click at [169, 64] on div "INVOICE PREVIOUS INVOICES Create New Save Open Invoices" at bounding box center [713, 80] width 1327 height 34
click at [169, 71] on link "PREVIOUS INVOICES" at bounding box center [189, 75] width 102 height 13
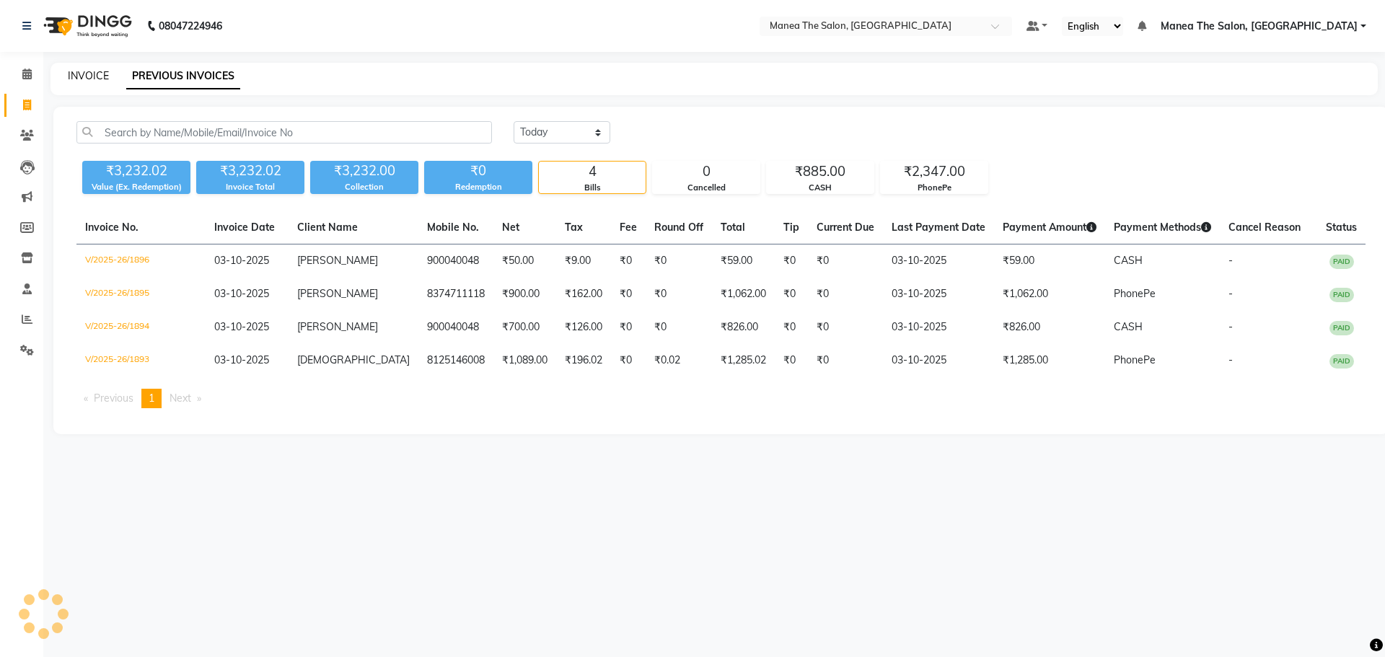
click at [100, 75] on link "INVOICE" at bounding box center [88, 75] width 41 height 13
select select "service"
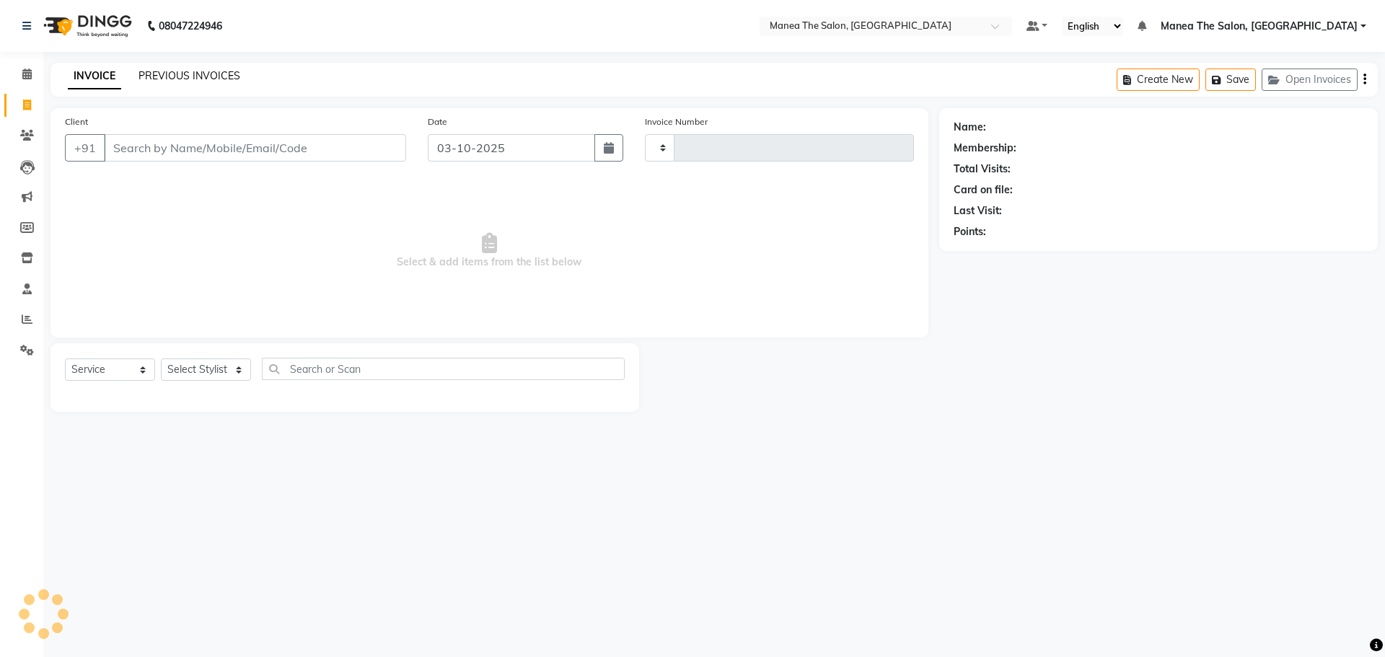
click at [152, 79] on link "PREVIOUS INVOICES" at bounding box center [189, 75] width 102 height 13
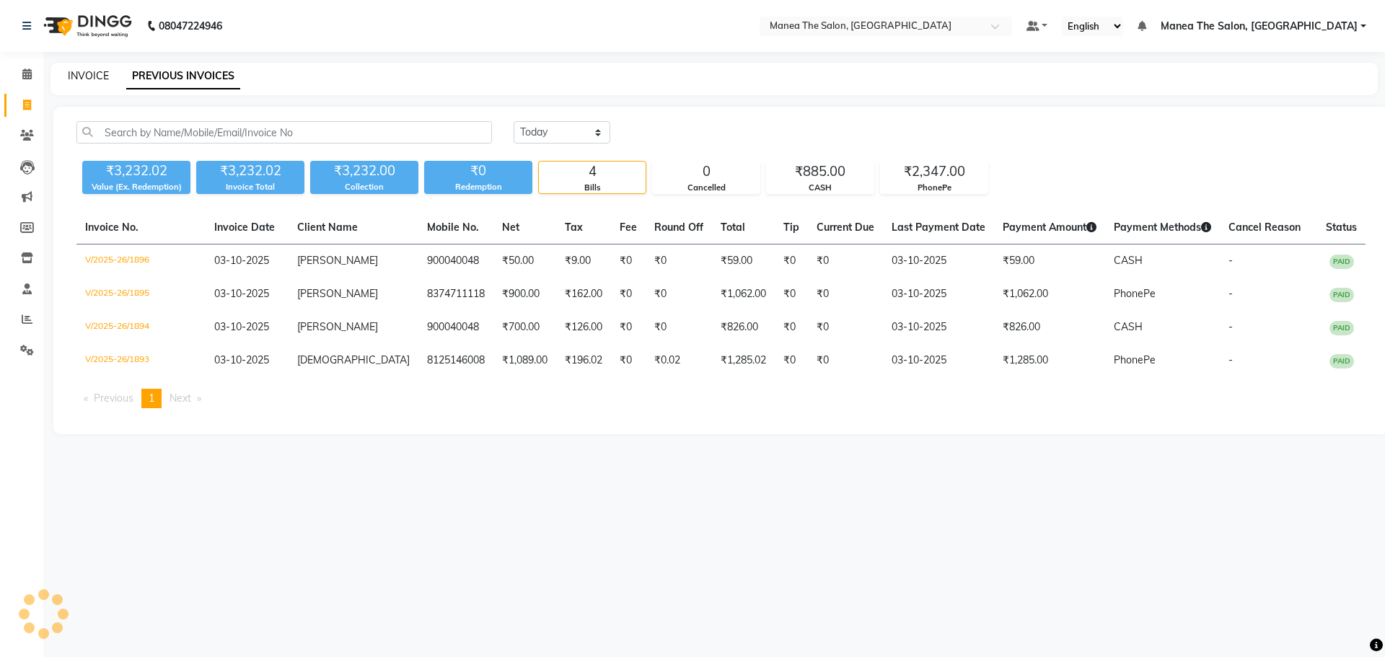
click at [100, 76] on link "INVOICE" at bounding box center [88, 75] width 41 height 13
select select "service"
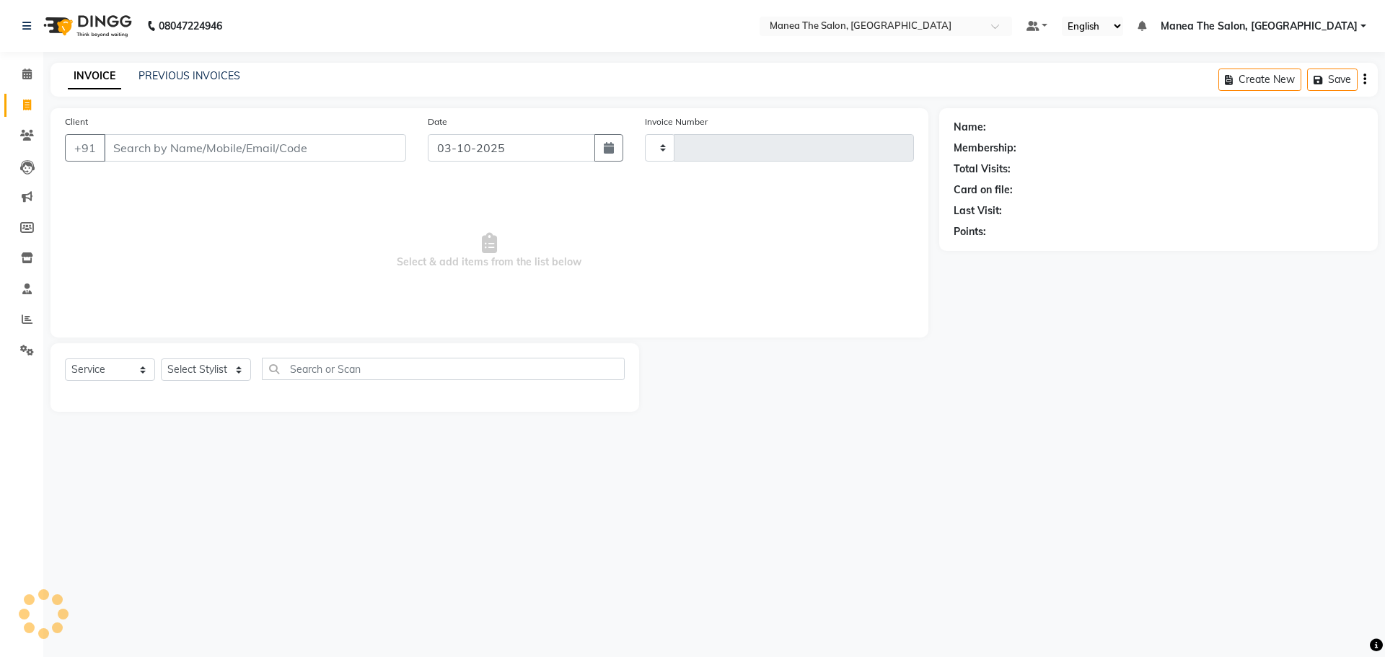
type input "1897"
select select "7820"
select select "service"
